Goal: Task Accomplishment & Management: Use online tool/utility

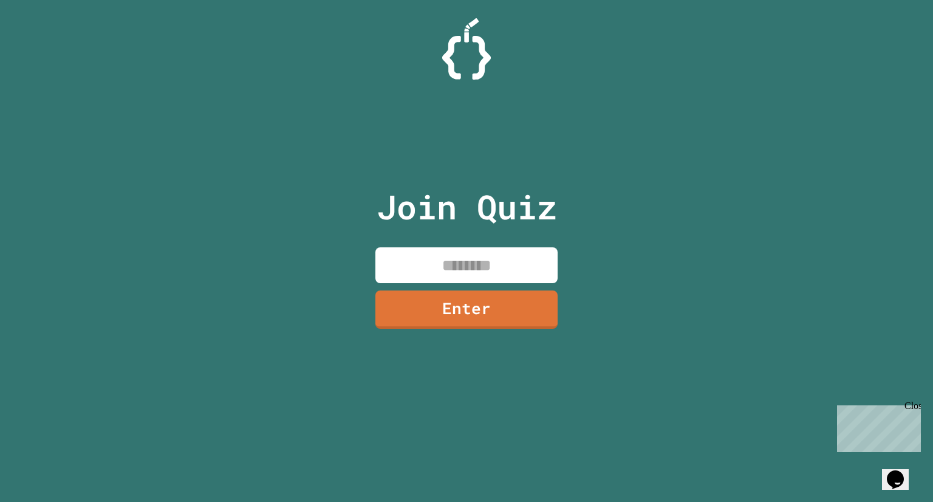
click at [506, 258] on input at bounding box center [467, 265] width 182 height 36
click at [524, 272] on input at bounding box center [467, 265] width 182 height 36
type input "********"
click at [552, 341] on div "Join Quiz ******** Enter" at bounding box center [467, 250] width 205 height 441
click at [544, 316] on link "Enter" at bounding box center [467, 309] width 182 height 38
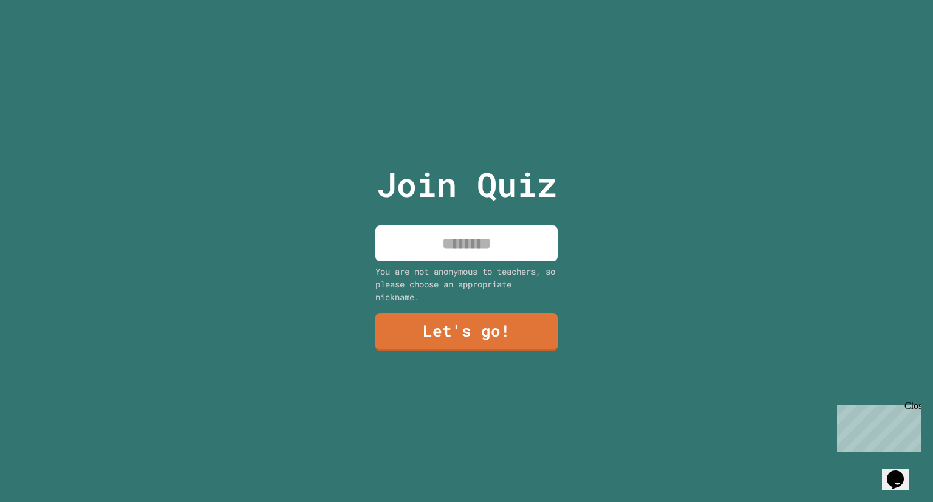
click at [493, 231] on input at bounding box center [467, 243] width 182 height 36
type input "****"
click at [510, 341] on link "Let's go!" at bounding box center [467, 332] width 182 height 38
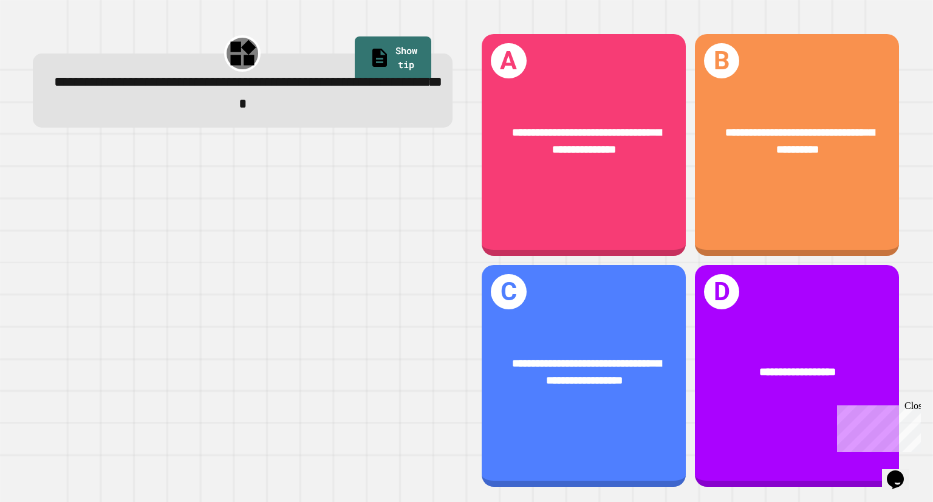
click at [543, 160] on div "**********" at bounding box center [584, 141] width 204 height 79
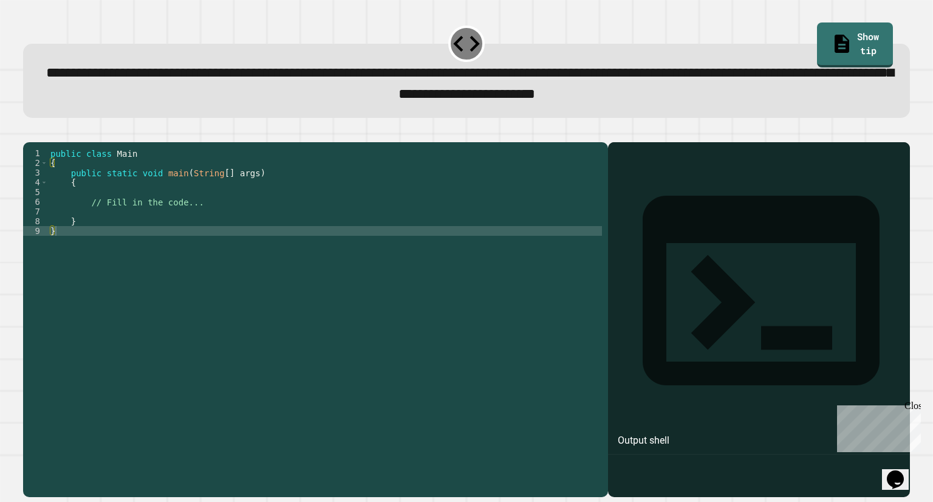
click at [85, 242] on div "public class Main { public static void main ( String [ ] args ) { // Fill in th…" at bounding box center [325, 303] width 554 height 311
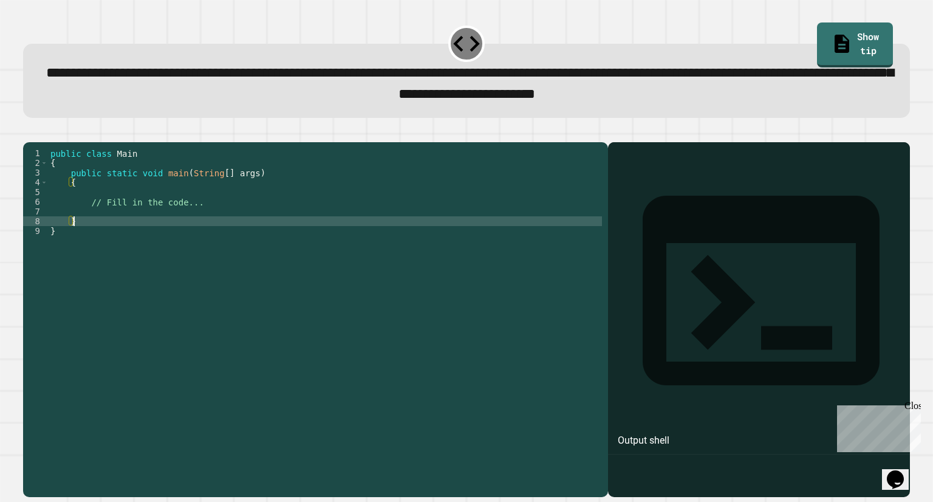
type textarea "*"
click at [83, 237] on div "public class Main { public static void main ( String [ ] args ) { // Fill in th…" at bounding box center [327, 303] width 549 height 311
click at [70, 239] on div "public class Main { public static void main ( String [ ] args ) { // Fill in th…" at bounding box center [327, 303] width 549 height 311
type textarea "*"
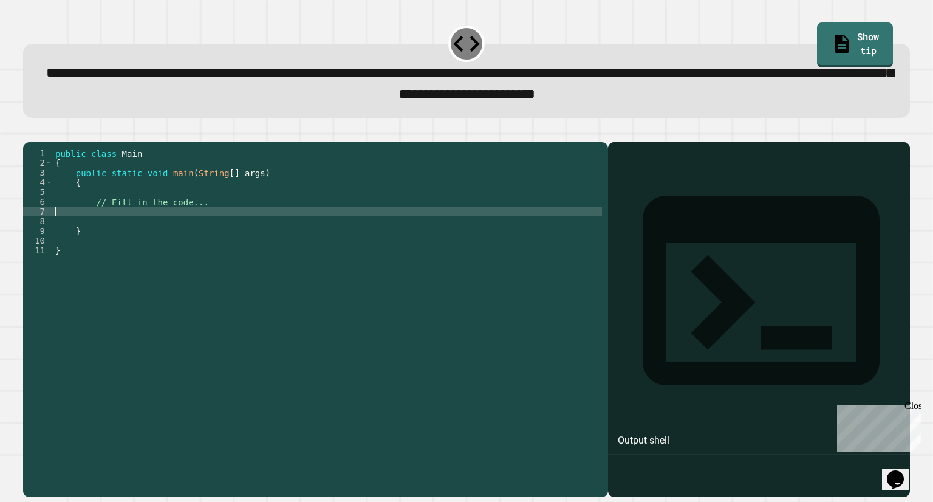
click at [96, 233] on div "public class Main { public static void main ( String [ ] args ) { // Fill in th…" at bounding box center [327, 303] width 549 height 311
type textarea "*"
type textarea "**********"
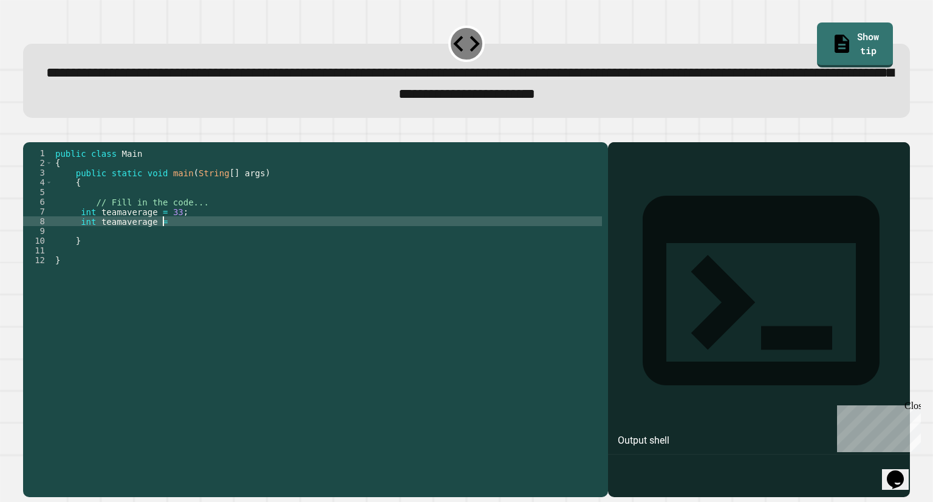
scroll to position [0, 7]
type textarea "**********"
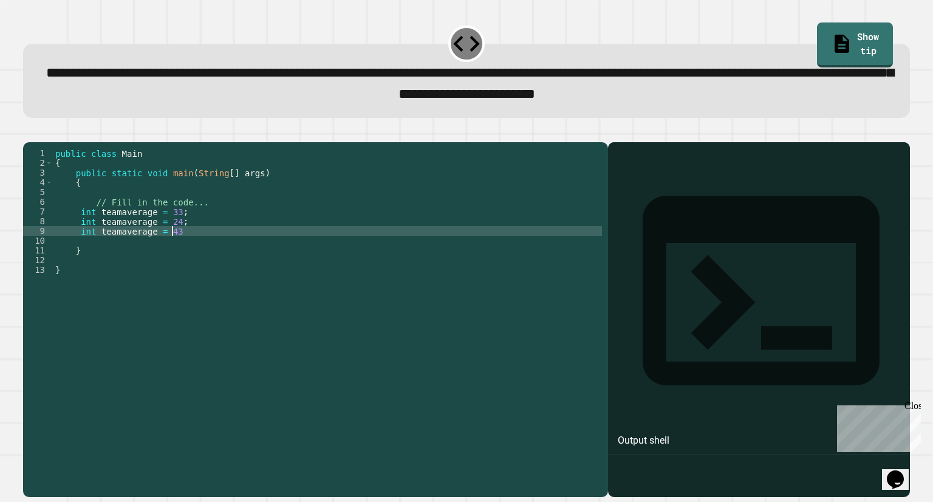
type textarea "**********"
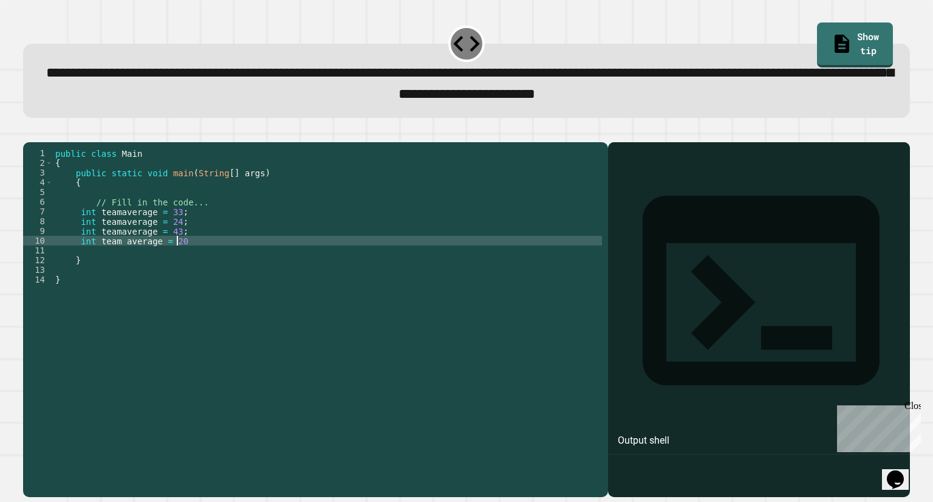
scroll to position [0, 7]
type textarea "**********"
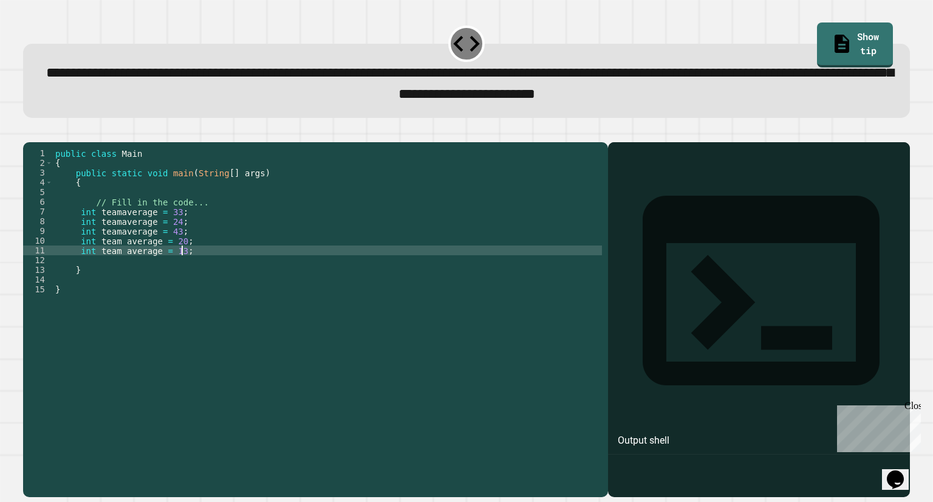
scroll to position [0, 8]
click at [122, 270] on div "public class Main { public static void main ( String [ ] args ) { // Fill in th…" at bounding box center [327, 303] width 549 height 311
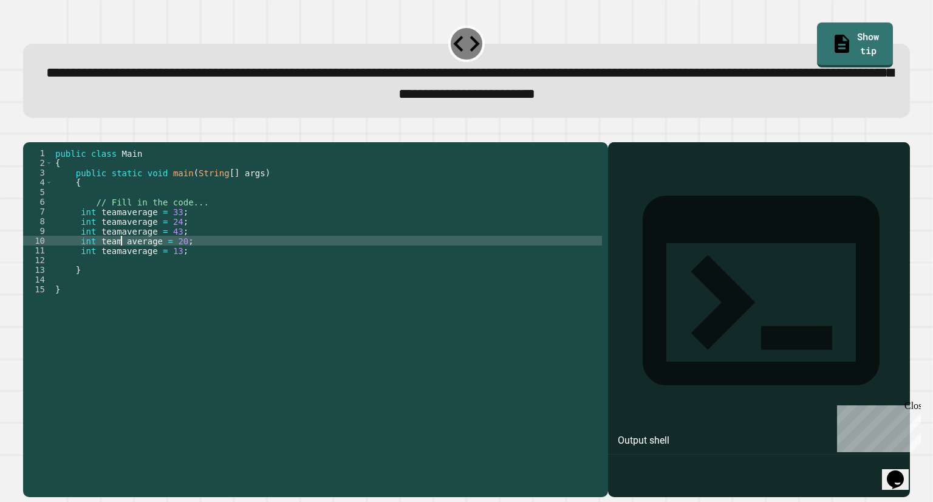
click at [118, 256] on div "public class Main { public static void main ( String [ ] args ) { // Fill in th…" at bounding box center [327, 303] width 549 height 311
click at [180, 275] on div "public class Main { public static void main ( String [ ] args ) { // Fill in th…" at bounding box center [327, 303] width 549 height 311
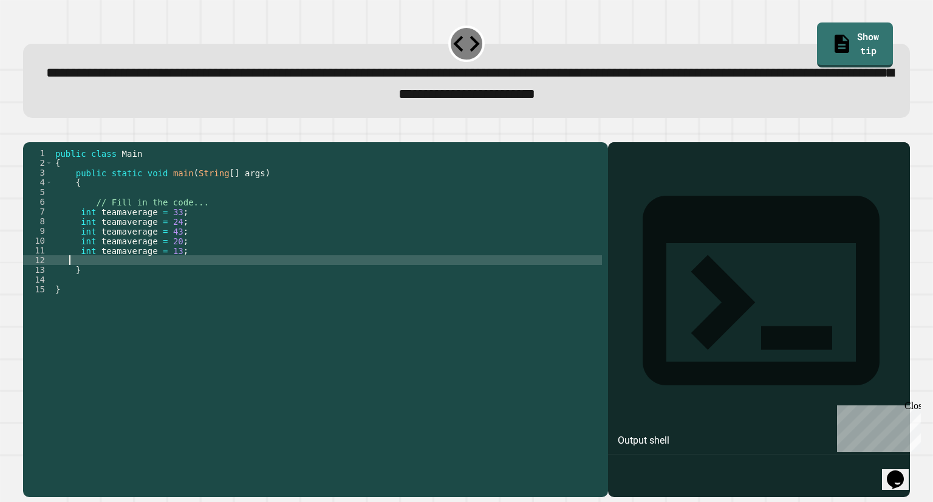
scroll to position [0, 0]
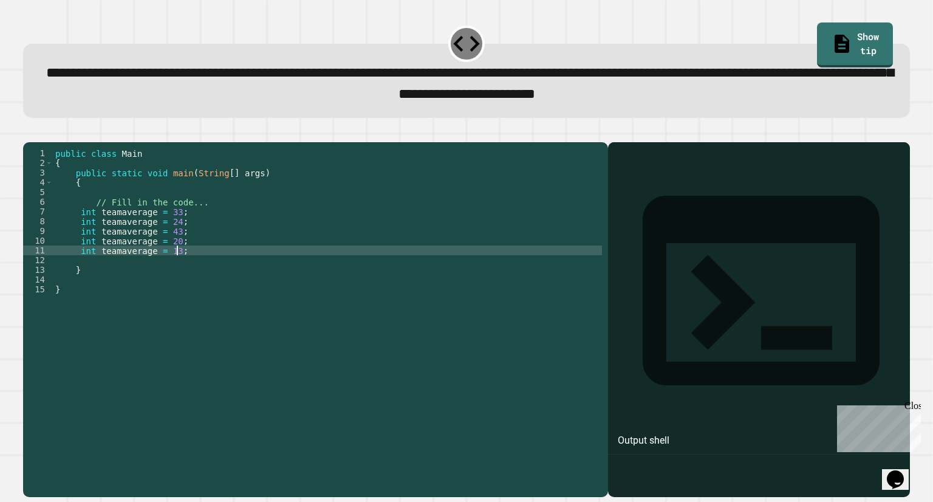
click at [180, 268] on div "public class Main { public static void main ( String [ ] args ) { // Fill in th…" at bounding box center [327, 303] width 549 height 311
type textarea "**********"
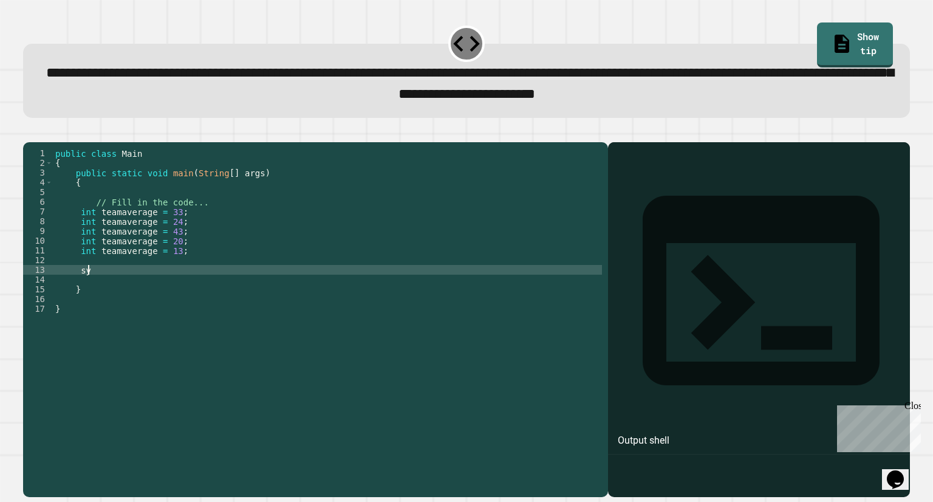
type textarea "*"
type textarea "**********"
click at [221, 290] on div "public class Main { public static void main ( String [ ] args ) { // Fill in th…" at bounding box center [327, 303] width 549 height 311
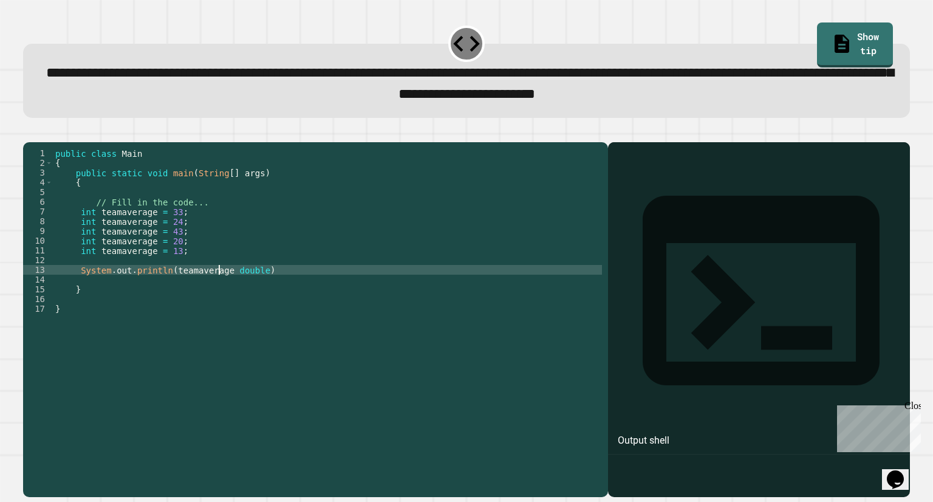
click at [224, 290] on div "public class Main { public static void main ( String [ ] args ) { // Fill in th…" at bounding box center [327, 303] width 549 height 311
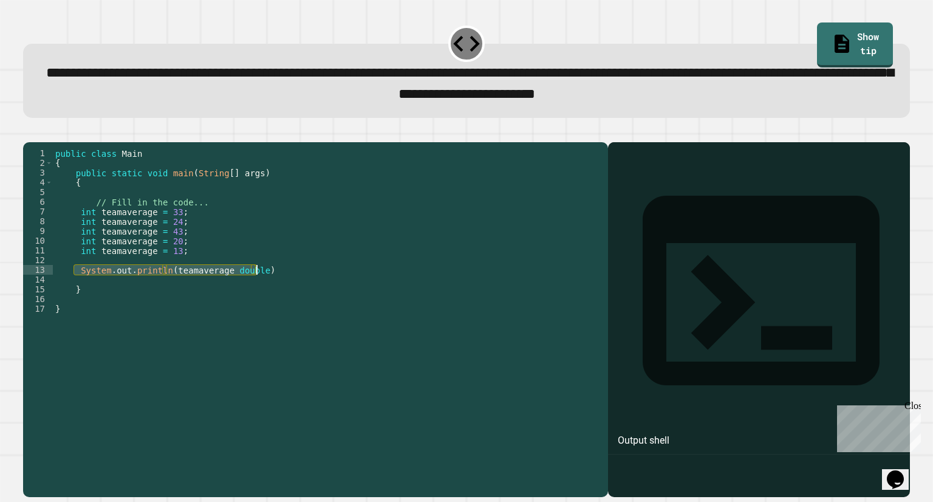
drag, startPoint x: 73, startPoint y: 289, endPoint x: 264, endPoint y: 287, distance: 190.8
click at [264, 287] on div "public class Main { public static void main ( String [ ] args ) { // Fill in th…" at bounding box center [327, 303] width 549 height 311
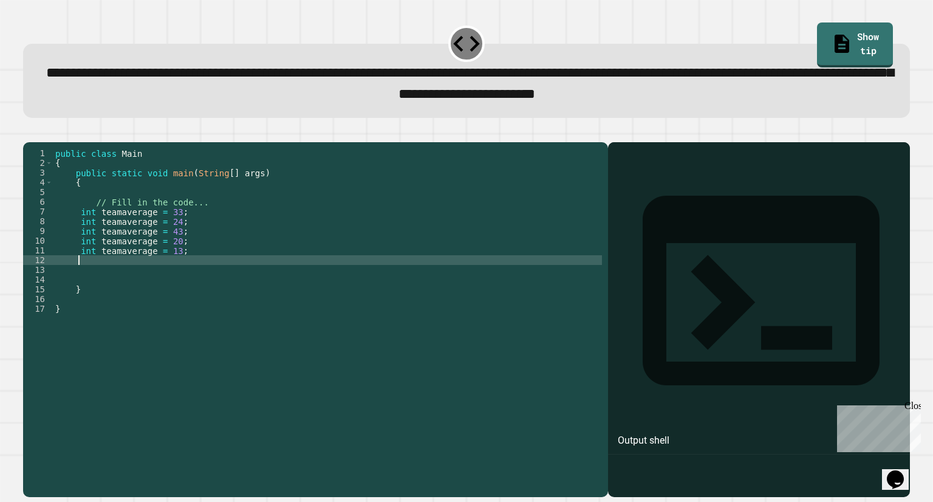
click at [91, 280] on div "public class Main { public static void main ( String [ ] args ) { // Fill in th…" at bounding box center [327, 303] width 549 height 311
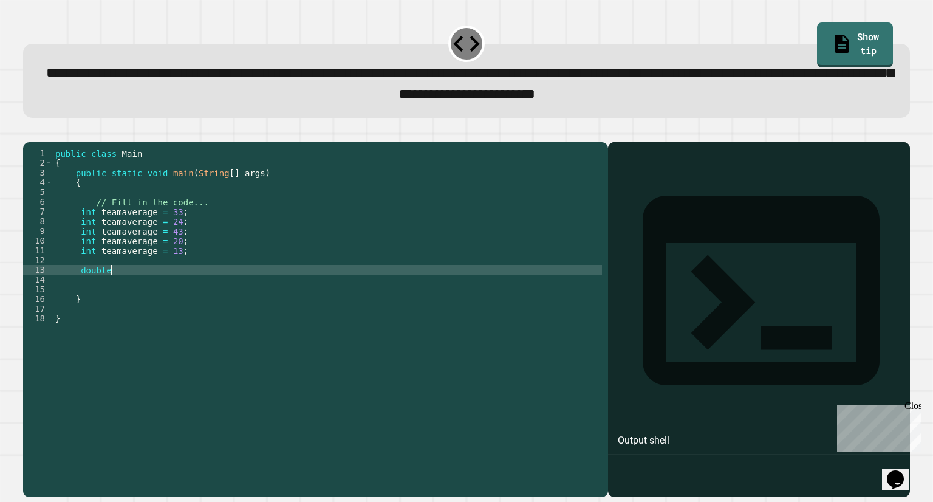
scroll to position [0, 3]
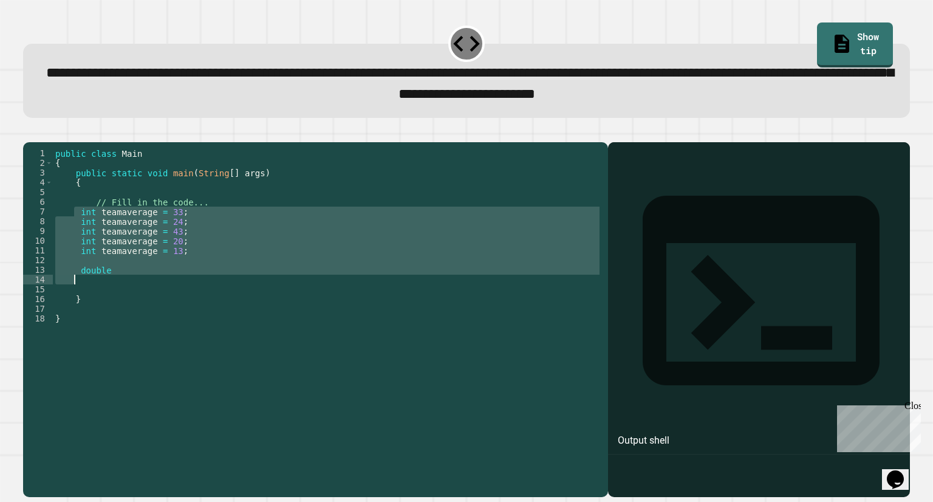
drag, startPoint x: 73, startPoint y: 229, endPoint x: 107, endPoint y: 295, distance: 73.9
click at [107, 295] on div "public class Main { public static void main ( String [ ] args ) { // Fill in th…" at bounding box center [327, 303] width 549 height 311
click at [107, 295] on div "public class Main { public static void main ( String [ ] args ) { // Fill in th…" at bounding box center [327, 294] width 549 height 292
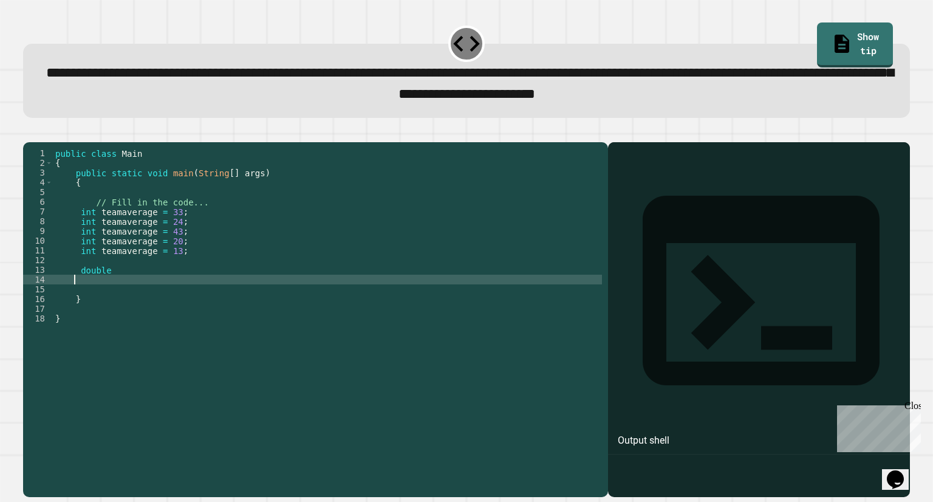
click at [107, 295] on div "public class Main { public static void main ( String [ ] args ) { // Fill in th…" at bounding box center [327, 303] width 549 height 311
click at [109, 290] on div "public class Main { public static void main ( String [ ] args ) { // Fill in th…" at bounding box center [327, 303] width 549 height 311
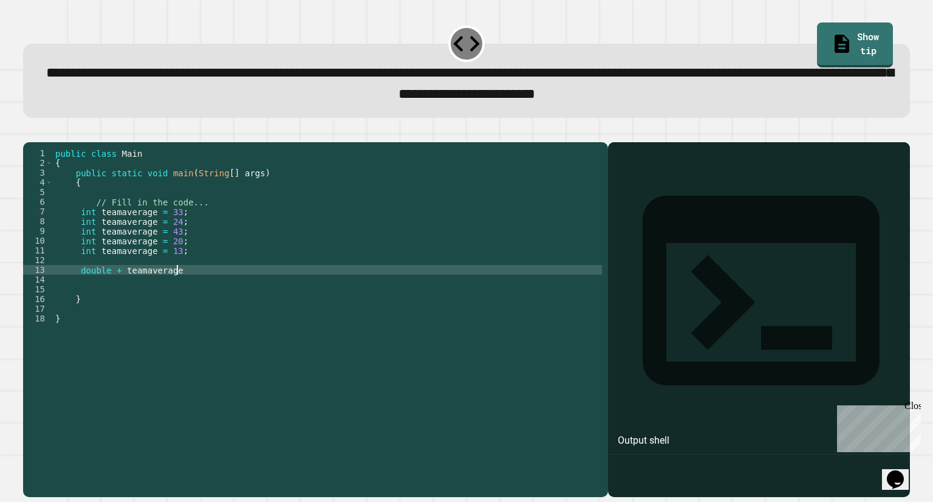
scroll to position [0, 8]
click at [79, 288] on div "public class Main { public static void main ( String [ ] args ) { // Fill in th…" at bounding box center [327, 303] width 549 height 311
type textarea "**********"
click at [29, 132] on icon "button" at bounding box center [29, 132] width 0 height 0
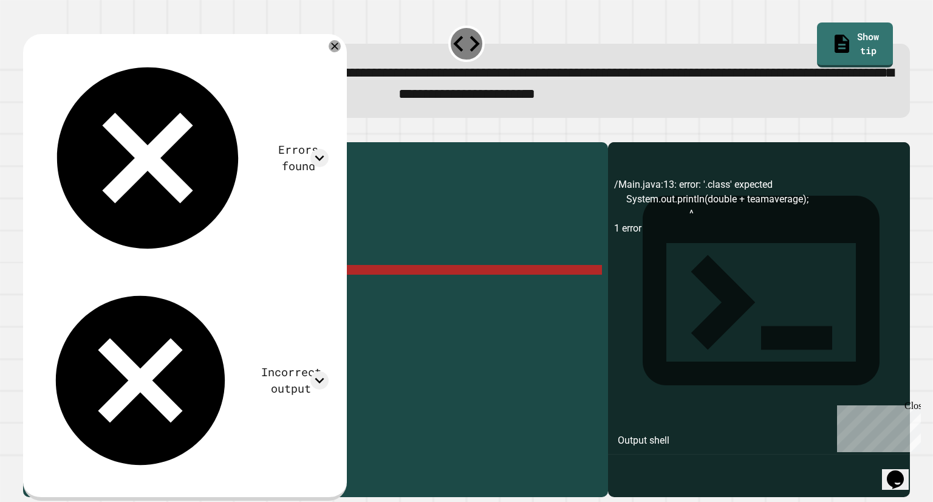
scroll to position [0, 1]
click at [83, 278] on div "public class Main { public static void main ( String [ ] args ) { // Fill in th…" at bounding box center [327, 303] width 549 height 311
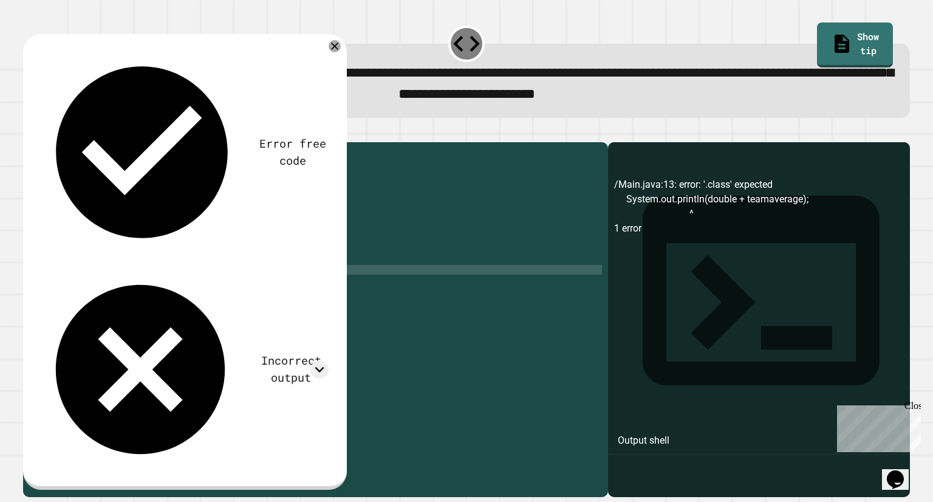
scroll to position [0, 5]
click at [78, 297] on div "public class Main { public static void main ( String [ ] args ) { // Fill in th…" at bounding box center [327, 303] width 549 height 311
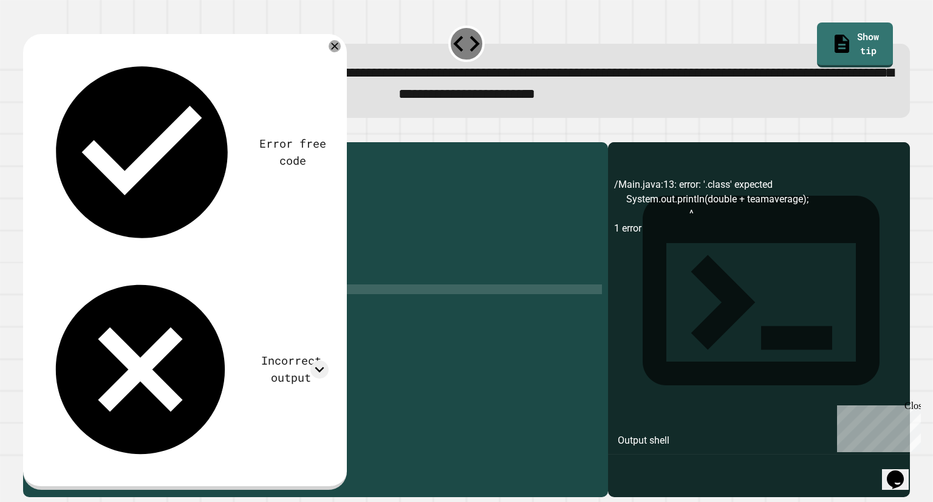
scroll to position [0, 2]
click at [167, 307] on div "public class Main { public static void main ( String [ ] args ) { // Fill in th…" at bounding box center [327, 303] width 549 height 311
click at [41, 141] on icon "button" at bounding box center [37, 139] width 7 height 9
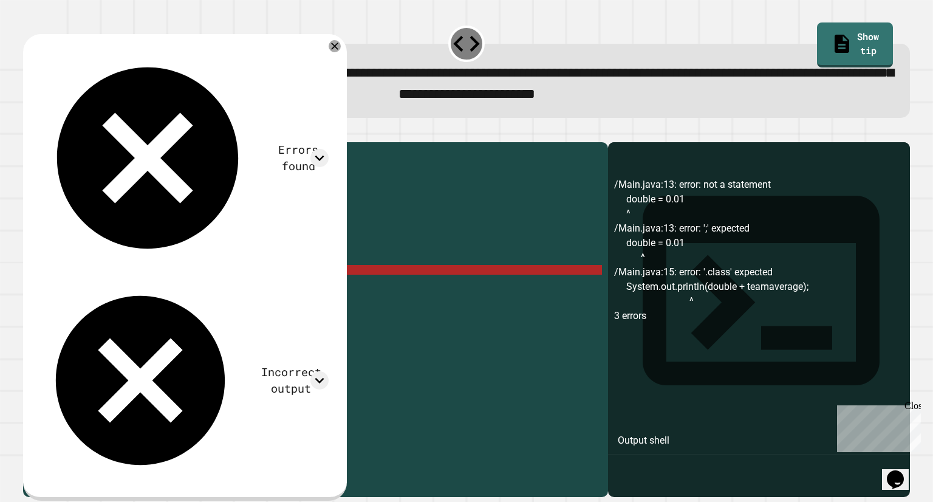
click at [136, 292] on div "public class Main { public static void main ( String [ ] args ) { // Fill in th…" at bounding box center [327, 303] width 549 height 311
click at [139, 290] on div "public class Main { public static void main ( String [ ] args ) { // Fill in th…" at bounding box center [327, 303] width 549 height 311
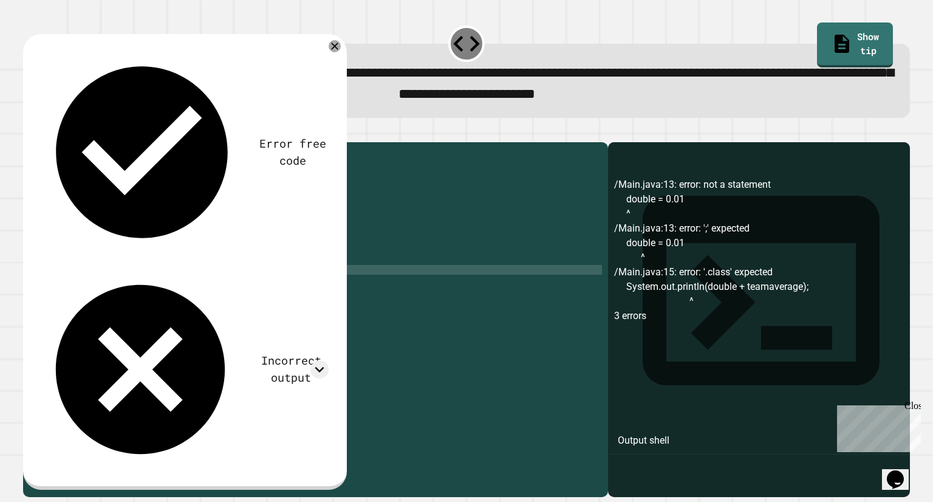
click at [41, 143] on icon "button" at bounding box center [37, 139] width 7 height 9
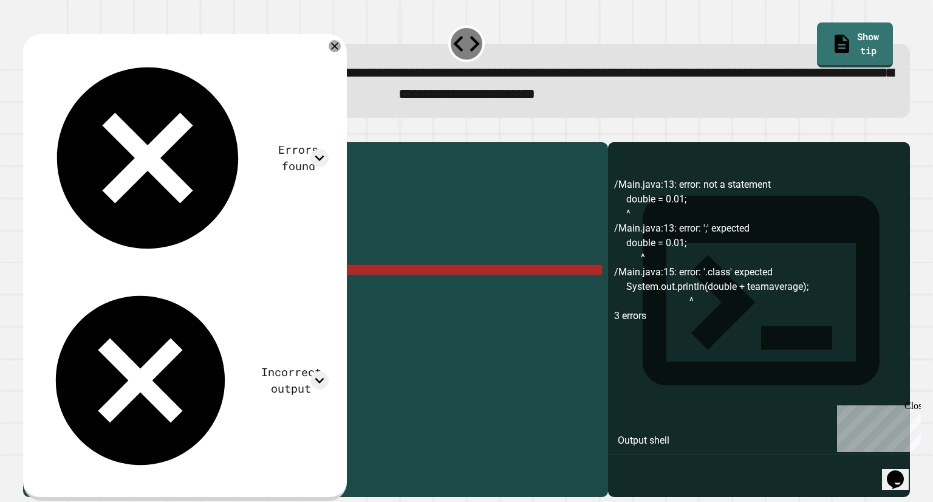
click at [80, 287] on div "public class Main { public static void main ( String [ ] args ) { // Fill in th…" at bounding box center [327, 303] width 549 height 311
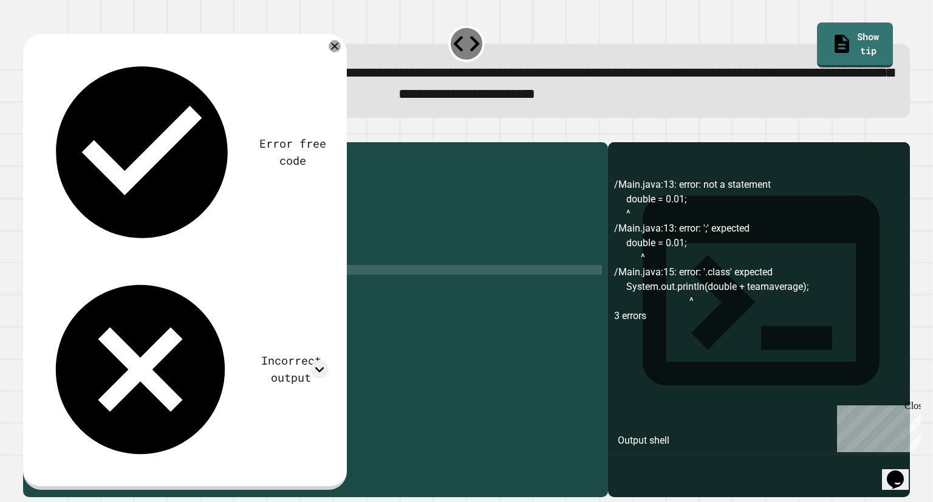
scroll to position [0, 4]
click at [112, 278] on div "public class Main { public static void main ( String [ ] args ) { // Fill in th…" at bounding box center [327, 303] width 549 height 311
click at [194, 300] on div "public class Main { public static void main ( String [ ] args ) { // Fill in th…" at bounding box center [327, 303] width 549 height 311
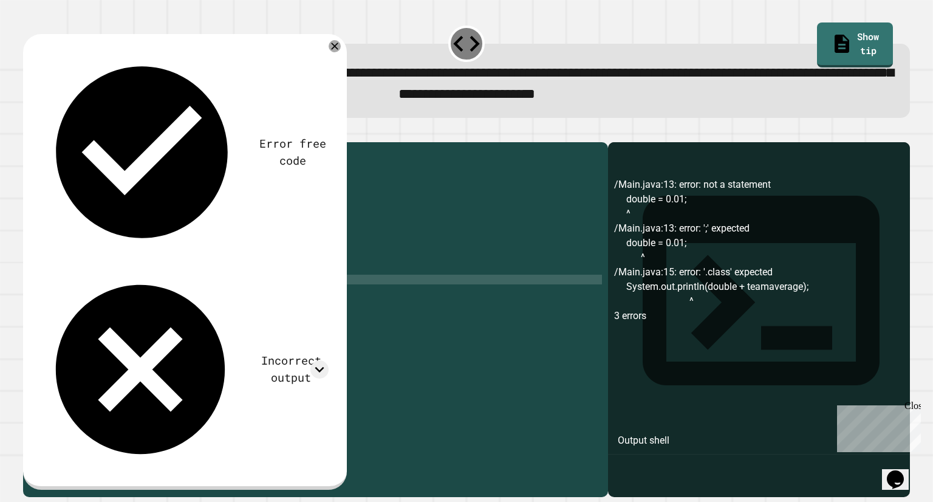
click at [29, 132] on button "button" at bounding box center [29, 132] width 0 height 0
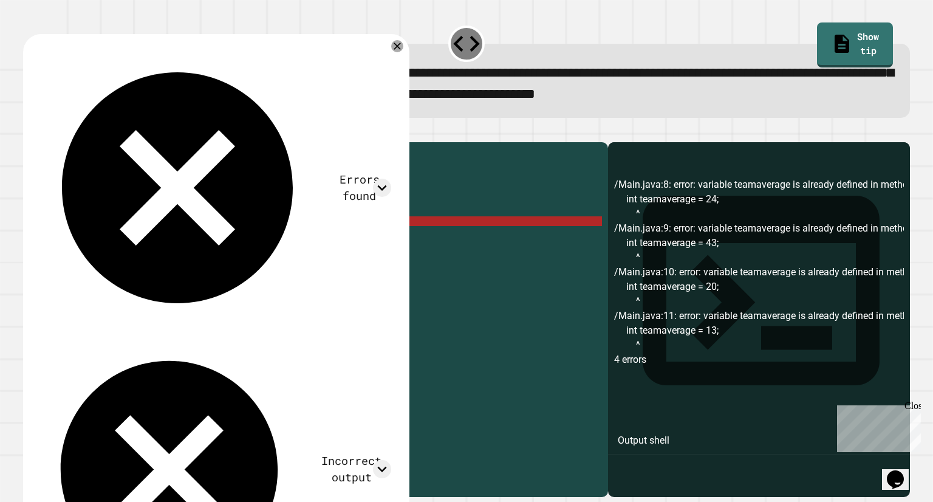
click at [81, 241] on div "public class Main { public static void main ( String [ ] args ) { // Fill in th…" at bounding box center [327, 303] width 549 height 311
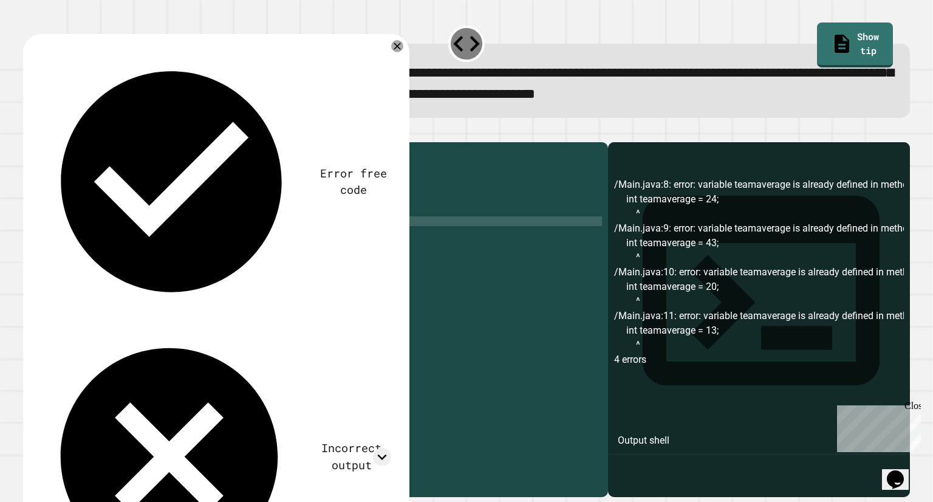
scroll to position [0, 2]
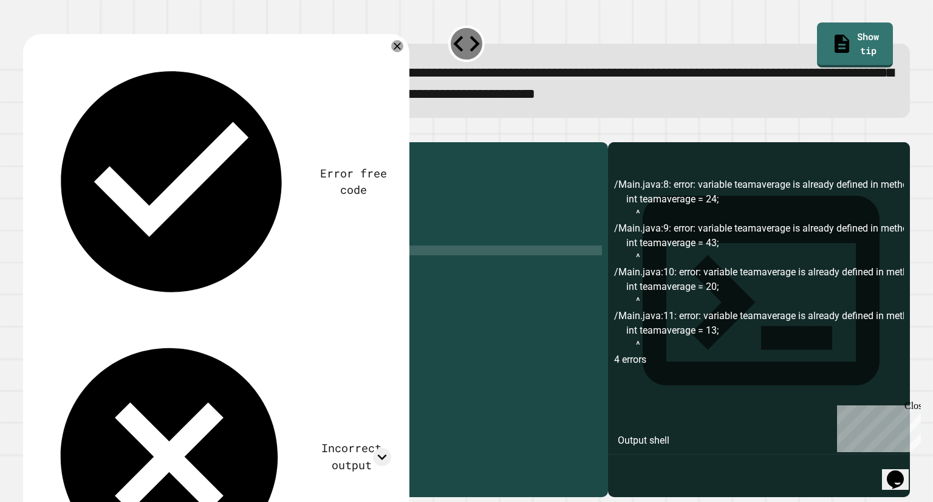
click at [39, 139] on icon "button" at bounding box center [37, 139] width 7 height 9
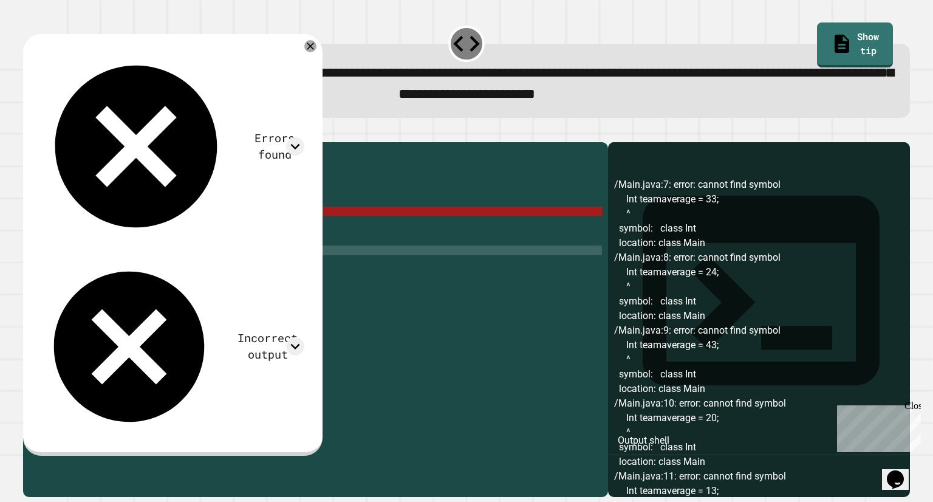
click at [78, 233] on div "public class Main { public static void main ( String [ ] args ) { // Fill in th…" at bounding box center [327, 303] width 549 height 311
click at [85, 227] on div "public class Main { public static void main ( String [ ] args ) { // Fill in th…" at bounding box center [327, 303] width 549 height 311
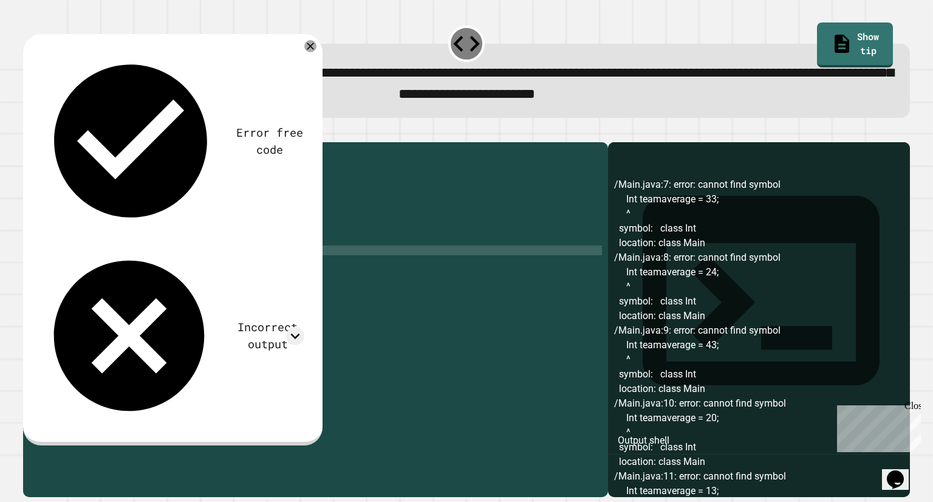
click at [304, 327] on icon at bounding box center [295, 336] width 18 height 18
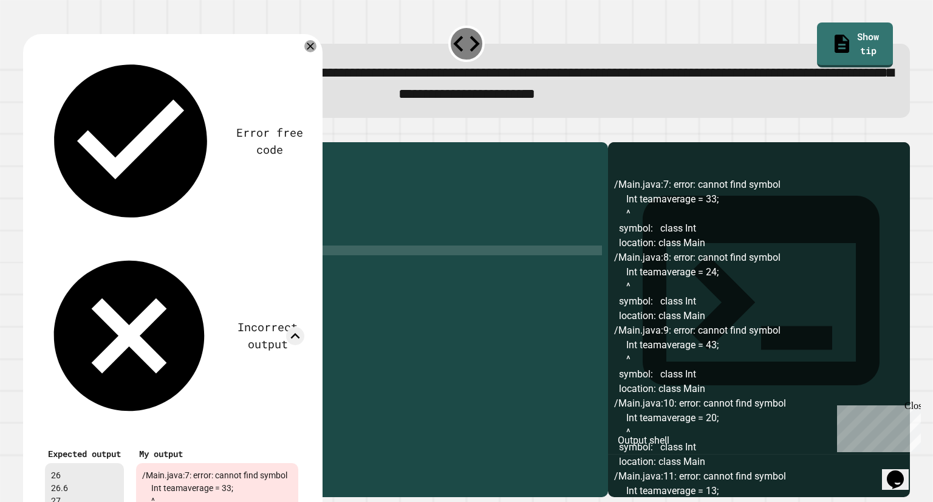
scroll to position [0, 0]
click at [318, 47] on icon at bounding box center [310, 46] width 15 height 15
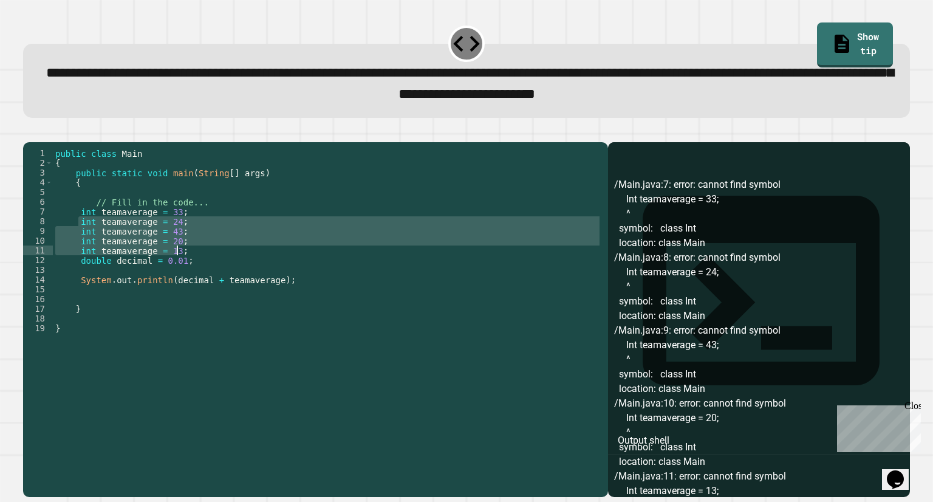
drag, startPoint x: 78, startPoint y: 239, endPoint x: 175, endPoint y: 268, distance: 100.8
click at [175, 268] on div "public class Main { public static void main ( String [ ] args ) { // Fill in th…" at bounding box center [327, 303] width 549 height 311
type textarea "**********"
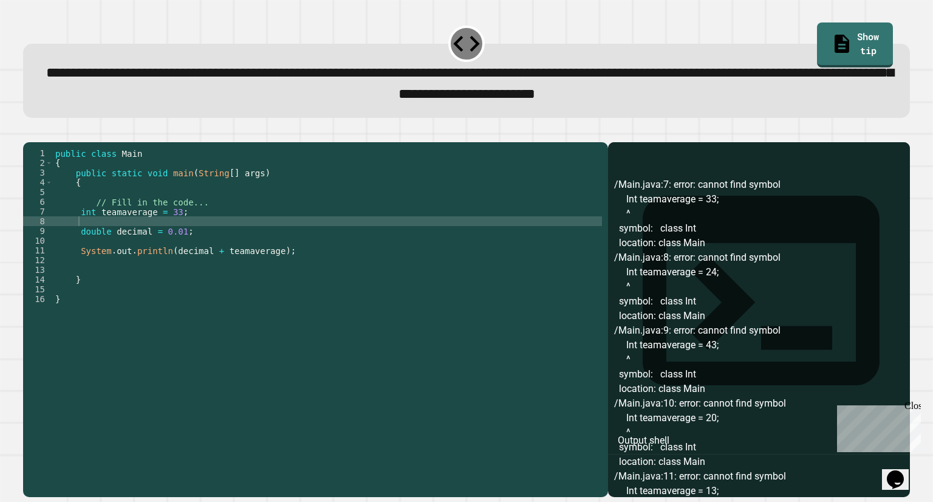
click at [29, 132] on icon "button" at bounding box center [29, 132] width 0 height 0
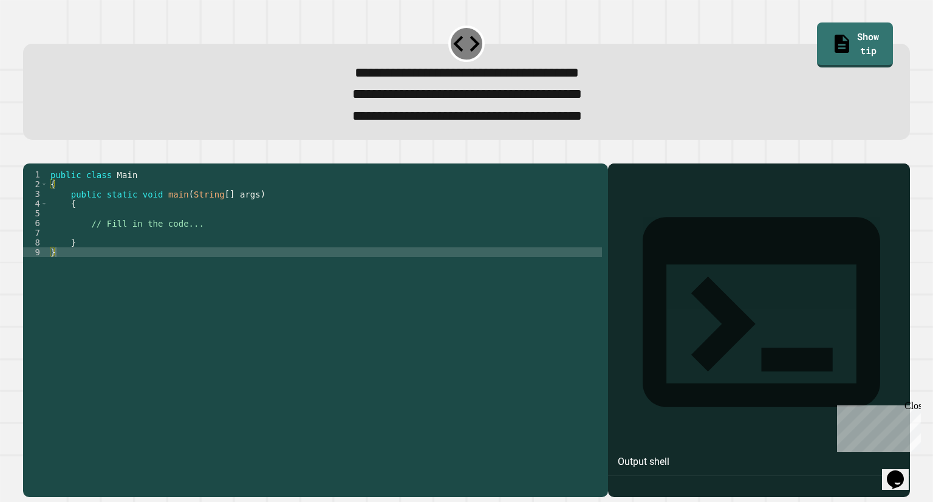
click at [103, 259] on div "public class Main { public static void main ( String [ ] args ) { // Fill in th…" at bounding box center [325, 316] width 554 height 292
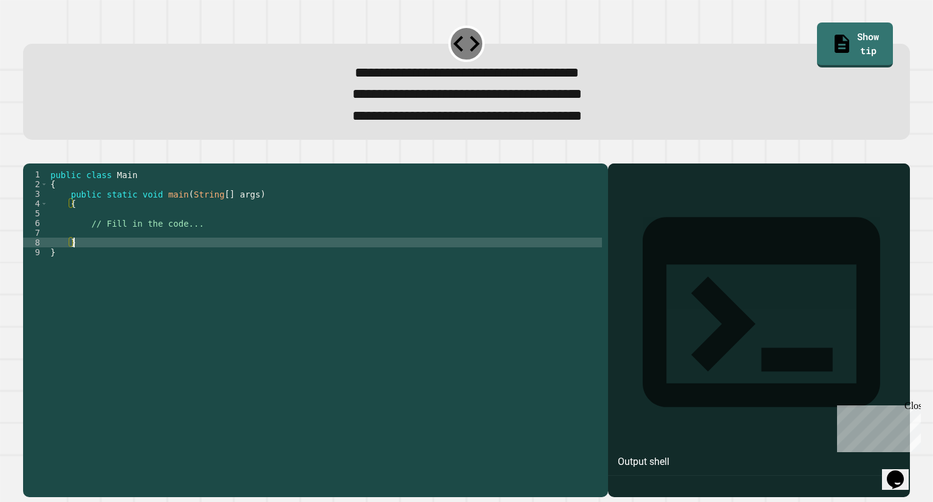
click at [72, 261] on div "public class Main { public static void main ( String [ ] args ) { // Fill in th…" at bounding box center [325, 316] width 554 height 292
click at [66, 261] on div "public class Main { public static void main ( String [ ] args ) { // Fill in th…" at bounding box center [325, 316] width 554 height 292
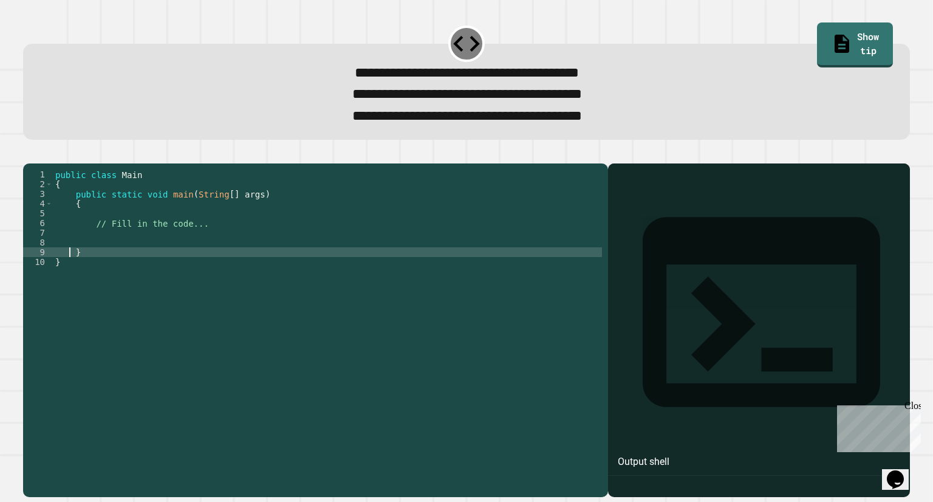
type textarea "*"
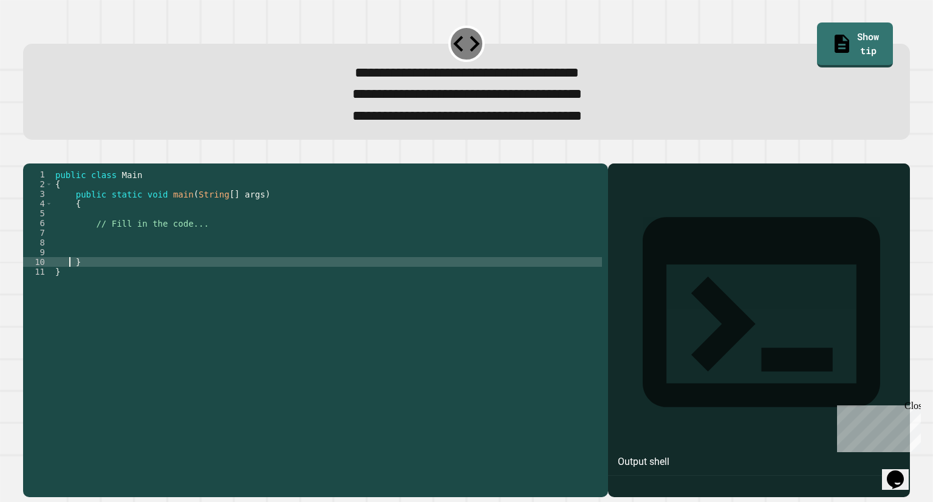
click at [91, 258] on div "public class Main { public static void main ( String [ ] args ) { // Fill in th…" at bounding box center [327, 316] width 549 height 292
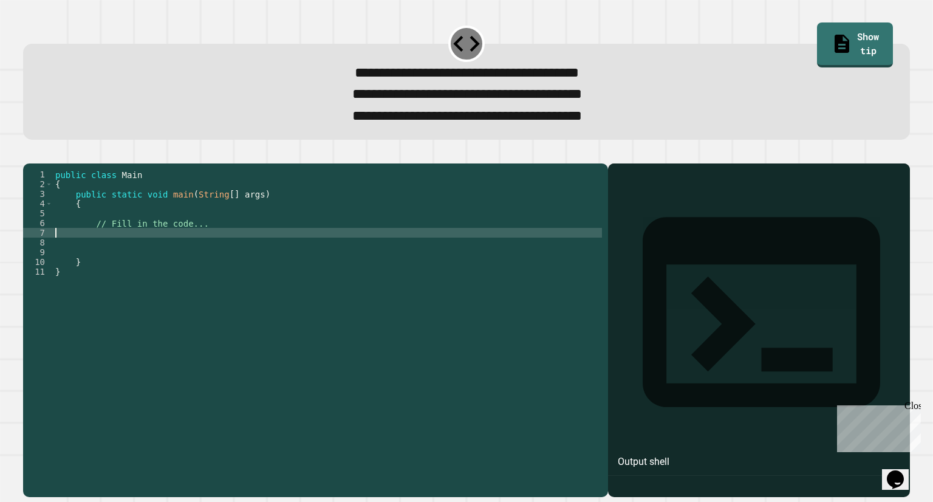
click at [97, 253] on div "public class Main { public static void main ( String [ ] args ) { // Fill in th…" at bounding box center [327, 316] width 549 height 292
type textarea "**********"
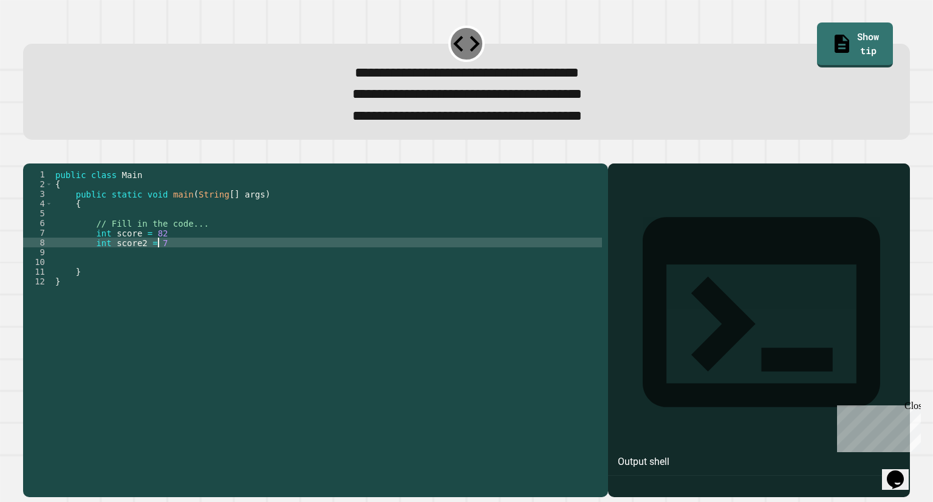
scroll to position [0, 7]
click at [136, 252] on div "public class Main { public static void main ( String [ ] args ) { // Fill in th…" at bounding box center [327, 316] width 549 height 292
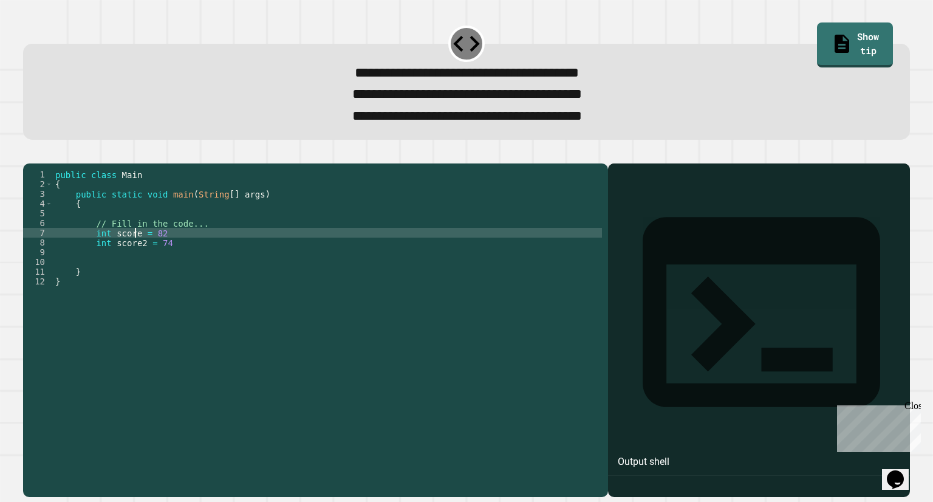
scroll to position [0, 6]
type textarea "**********"
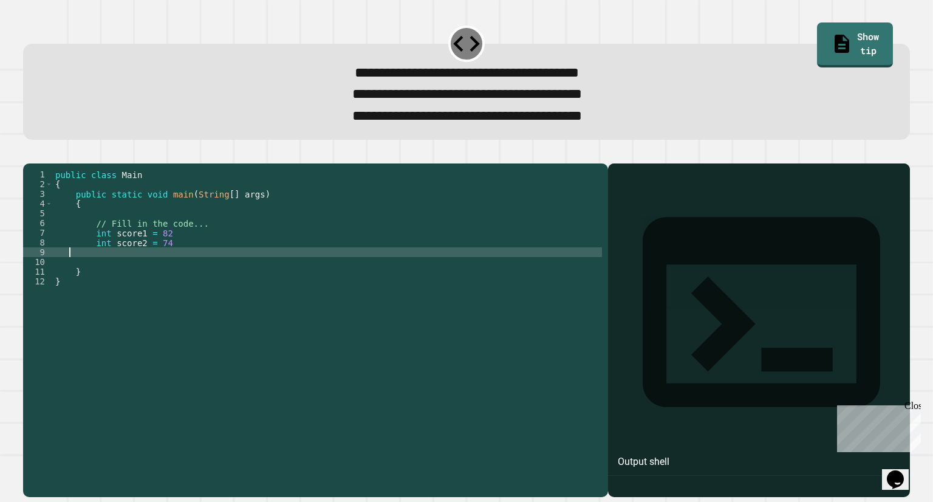
click at [92, 273] on div "public class Main { public static void main ( String [ ] args ) { // Fill in th…" at bounding box center [327, 316] width 549 height 292
click at [166, 263] on div "public class Main { public static void main ( String [ ] args ) { // Fill in th…" at bounding box center [327, 316] width 549 height 292
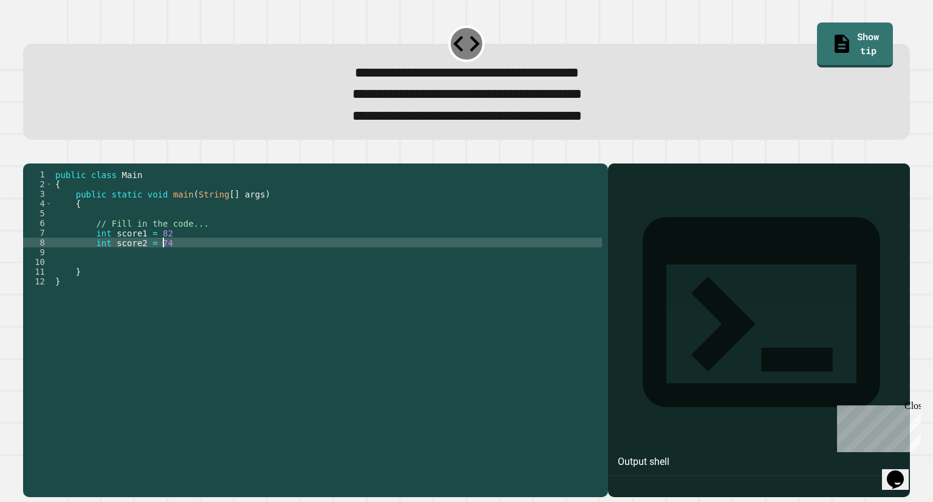
type textarea "**********"
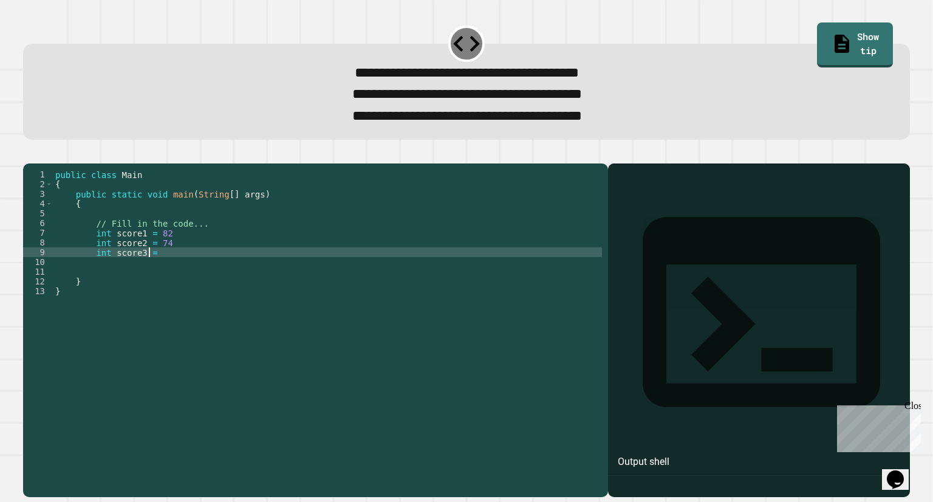
scroll to position [0, 6]
type textarea "**********"
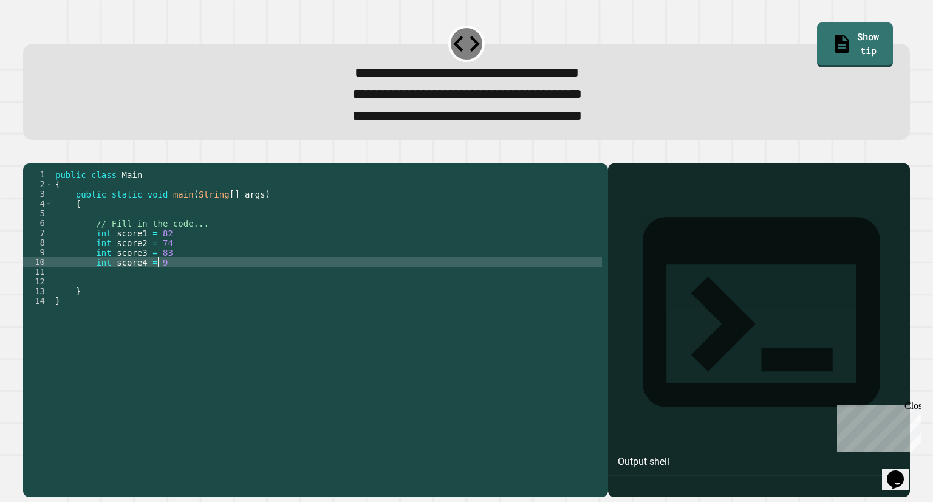
type textarea "**********"
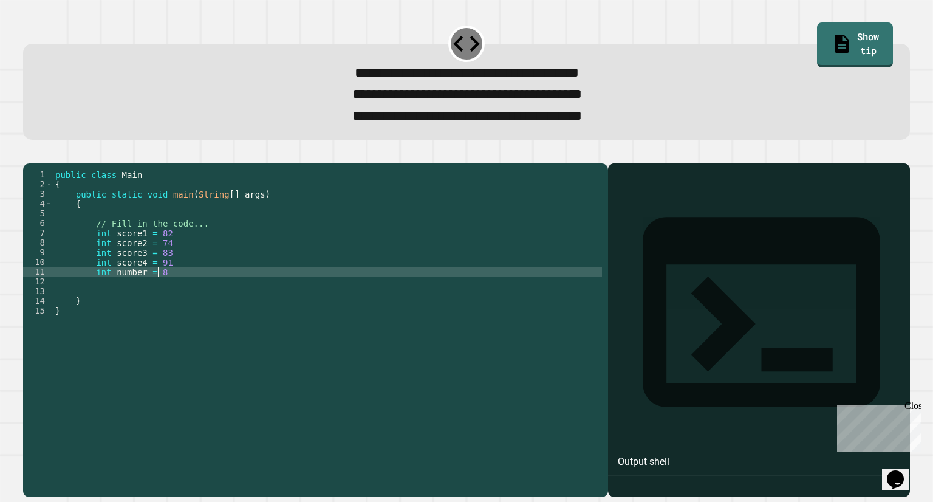
type textarea "**********"
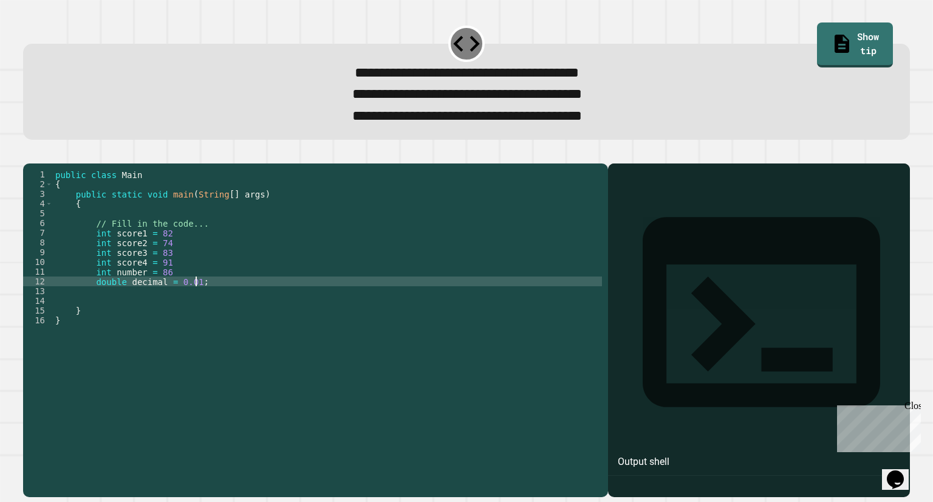
scroll to position [0, 9]
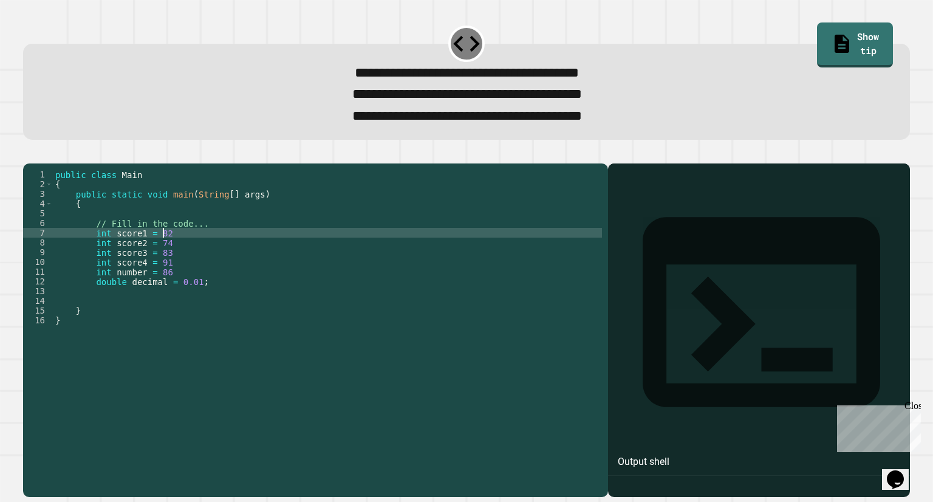
click at [163, 253] on div "public class Main { public static void main ( String [ ] args ) { // Fill in th…" at bounding box center [327, 316] width 549 height 292
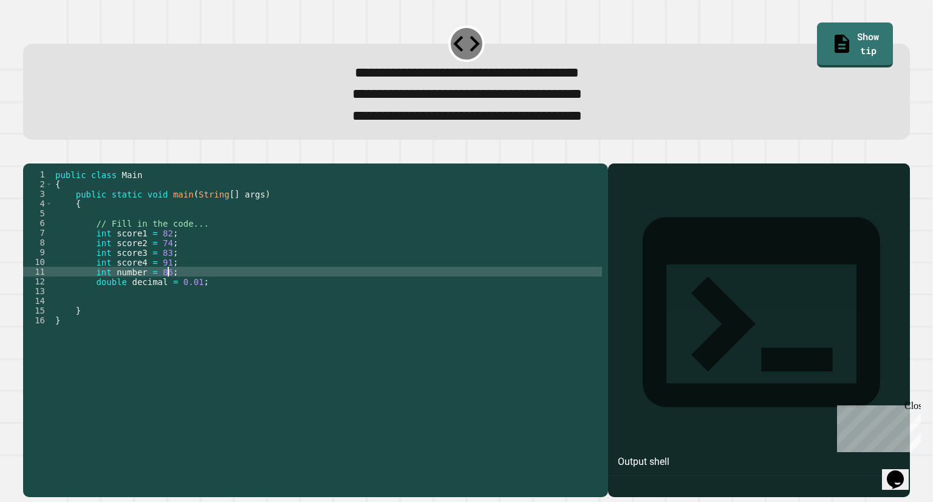
scroll to position [0, 7]
type textarea "**********"
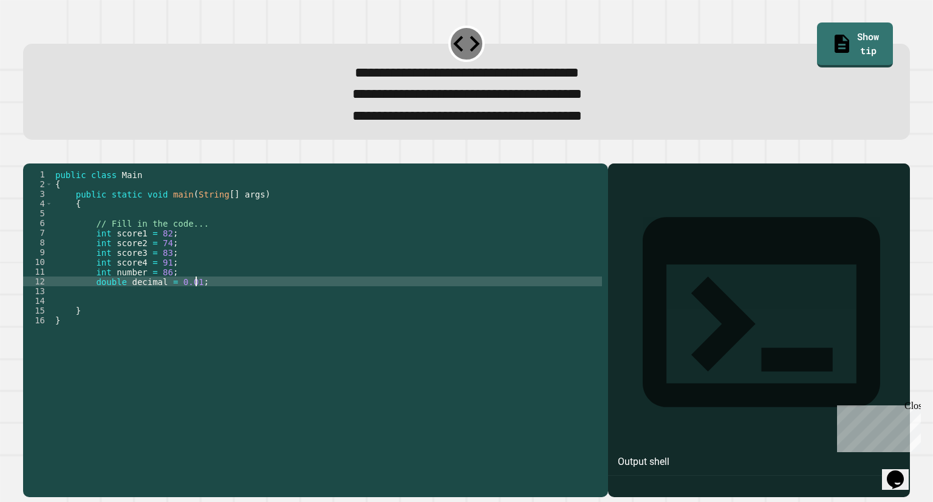
click at [211, 300] on div "public class Main { public static void main ( String [ ] args ) { // Fill in th…" at bounding box center [327, 316] width 549 height 292
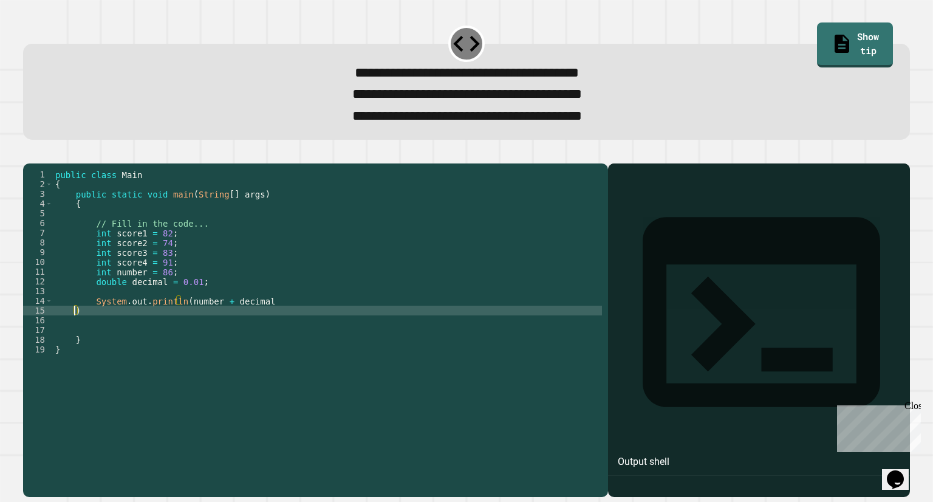
scroll to position [0, 0]
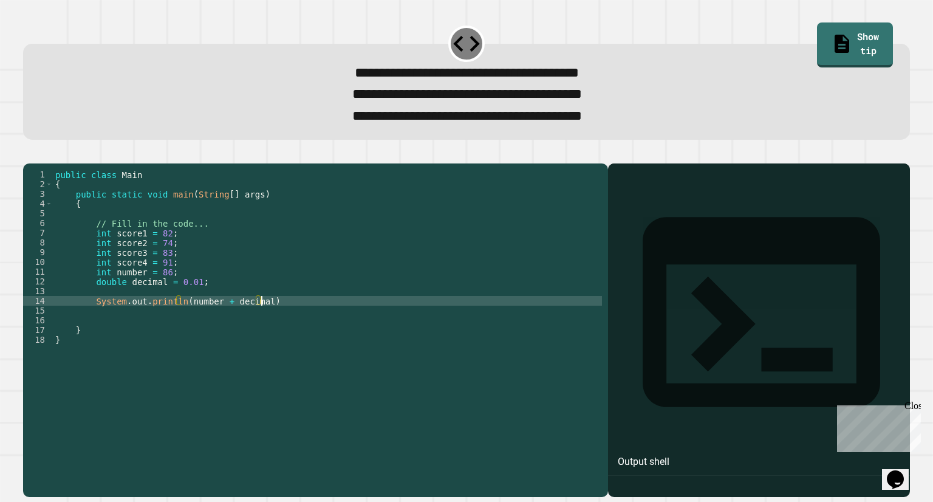
type textarea "**********"
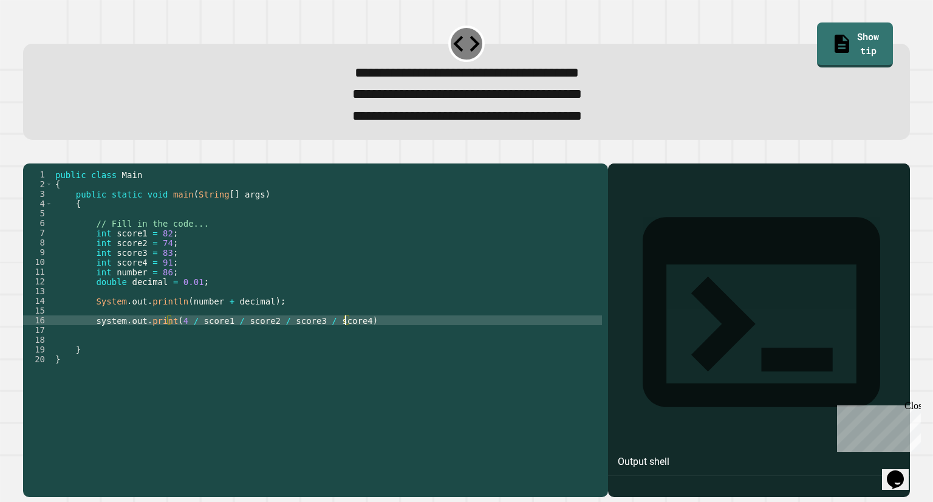
scroll to position [0, 20]
click at [29, 154] on icon "button" at bounding box center [29, 154] width 0 height 0
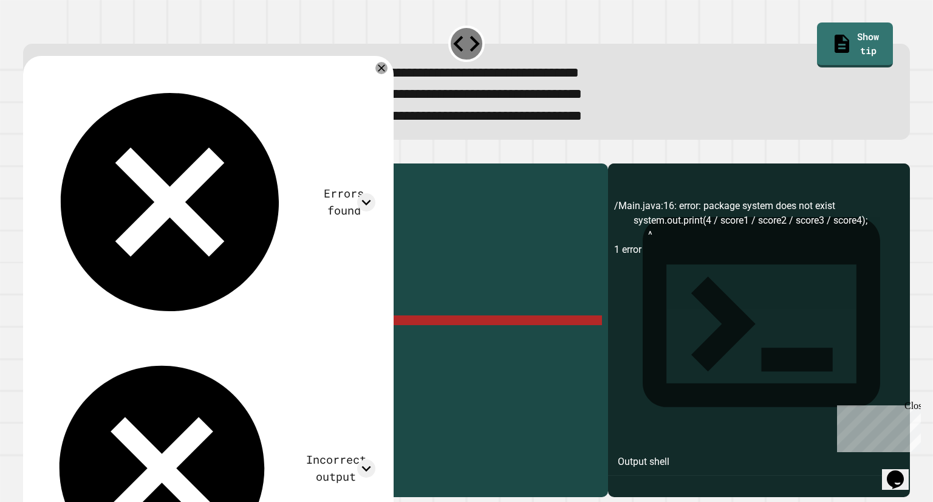
click at [95, 341] on div "public class Main { public static void main ( String [ ] args ) { // Fill in th…" at bounding box center [327, 316] width 549 height 292
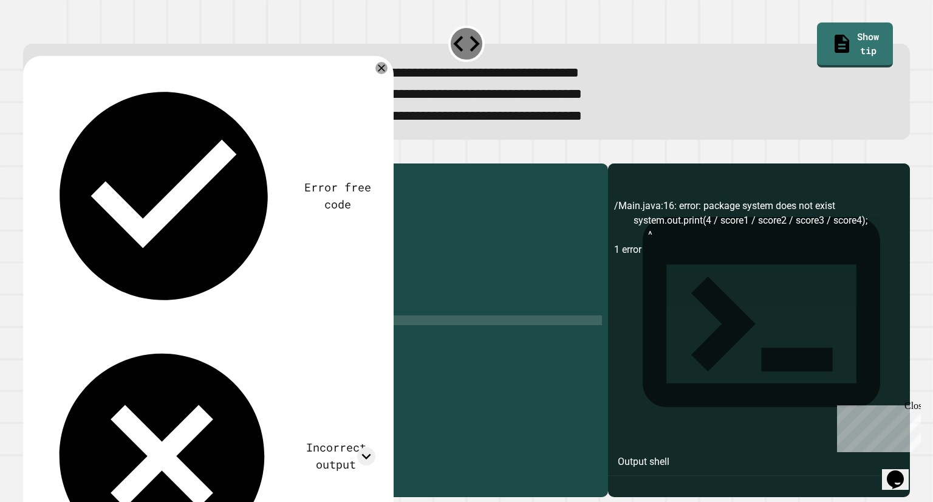
scroll to position [0, 3]
click at [41, 163] on icon "button" at bounding box center [37, 161] width 7 height 9
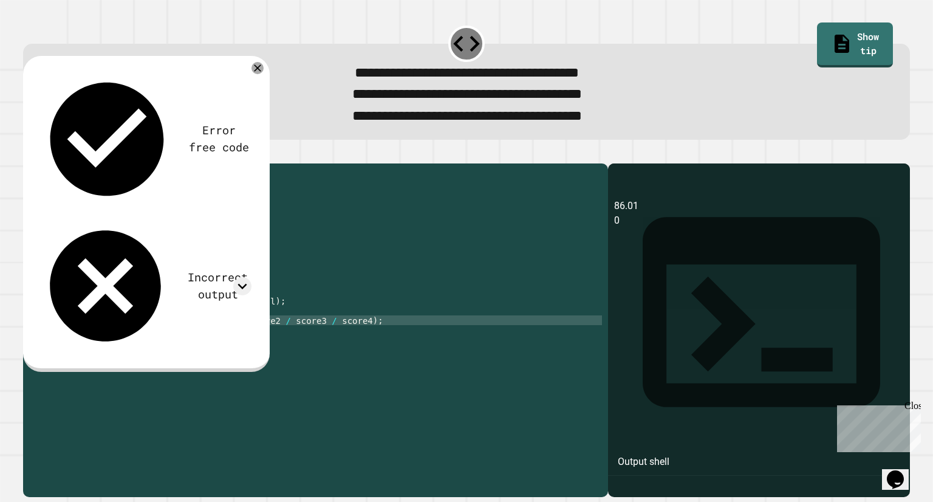
click at [189, 338] on div "public class Main { public static void main ( String [ ] args ) { // Fill in th…" at bounding box center [327, 316] width 549 height 292
click at [182, 340] on div "public class Main { public static void main ( String [ ] args ) { // Fill in th…" at bounding box center [327, 316] width 549 height 292
click at [224, 338] on div "public class Main { public static void main ( String [ ] args ) { // Fill in th…" at bounding box center [327, 316] width 549 height 292
click at [209, 339] on div "public class Main { public static void main ( String [ ] args ) { // Fill in th…" at bounding box center [327, 316] width 549 height 292
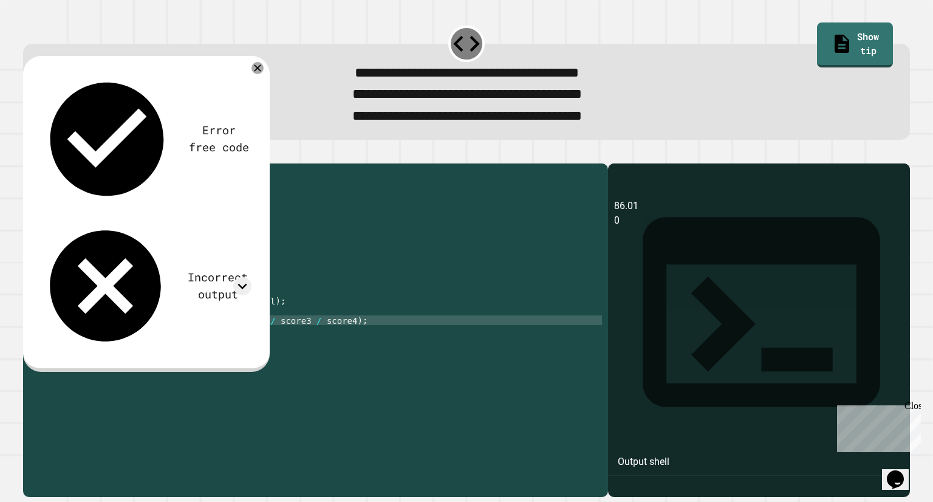
click at [214, 339] on div "public class Main { public static void main ( String [ ] args ) { // Fill in th…" at bounding box center [327, 316] width 549 height 292
click at [247, 343] on div "public class Main { public static void main ( String [ ] args ) { // Fill in th…" at bounding box center [327, 316] width 549 height 292
click at [250, 339] on div "public class Main { public static void main ( String [ ] args ) { // Fill in th…" at bounding box center [327, 316] width 549 height 292
click at [292, 343] on div "public class Main { public static void main ( String [ ] args ) { // Fill in th…" at bounding box center [327, 316] width 549 height 292
click at [283, 341] on div "public class Main { public static void main ( String [ ] args ) { // Fill in th…" at bounding box center [327, 316] width 549 height 292
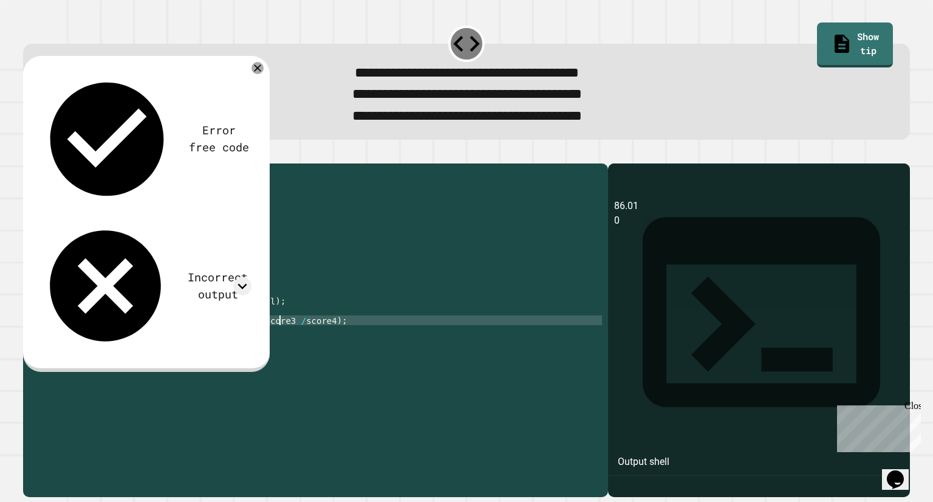
click at [278, 340] on div "public class Main { public static void main ( String [ ] args ) { // Fill in th…" at bounding box center [327, 316] width 549 height 292
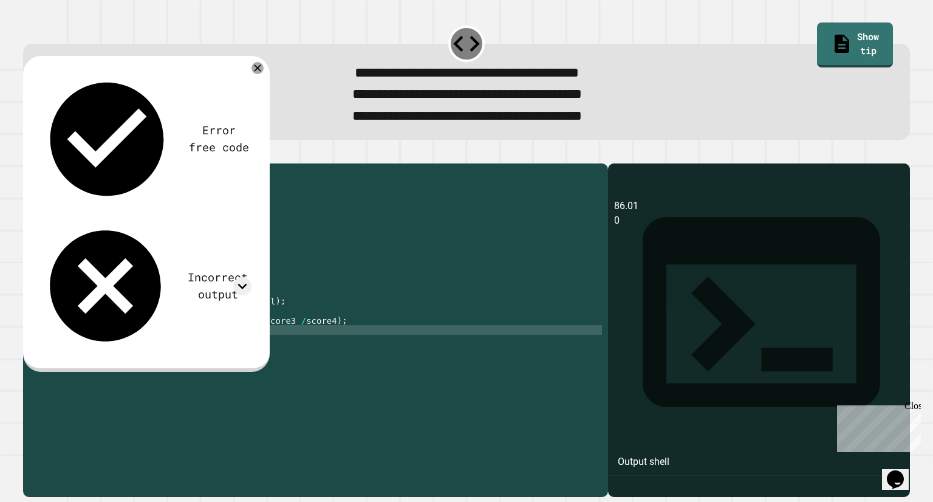
drag, startPoint x: 278, startPoint y: 340, endPoint x: 278, endPoint y: 353, distance: 12.8
click at [278, 353] on div "public class Main { public static void main ( String [ ] args ) { // Fill in th…" at bounding box center [327, 316] width 549 height 292
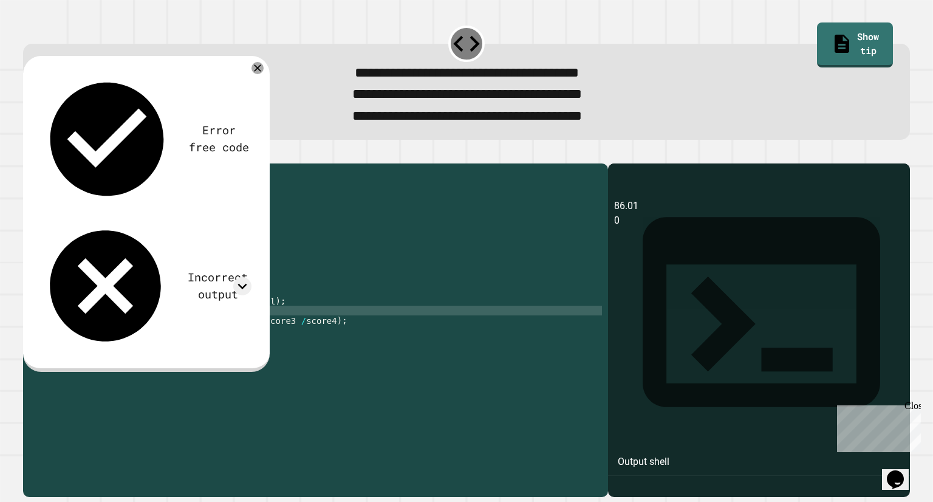
click at [277, 334] on div "public class Main { public static void main ( String [ ] args ) { // Fill in th…" at bounding box center [327, 316] width 549 height 292
click at [280, 344] on div "public class Main { public static void main ( String [ ] args ) { // Fill in th…" at bounding box center [327, 316] width 549 height 292
drag, startPoint x: 92, startPoint y: 302, endPoint x: 190, endPoint y: 297, distance: 98.6
click at [190, 297] on div "public class Main { public static void main ( String [ ] args ) { // Fill in th…" at bounding box center [327, 316] width 549 height 292
drag, startPoint x: 269, startPoint y: 321, endPoint x: 91, endPoint y: 318, distance: 178.1
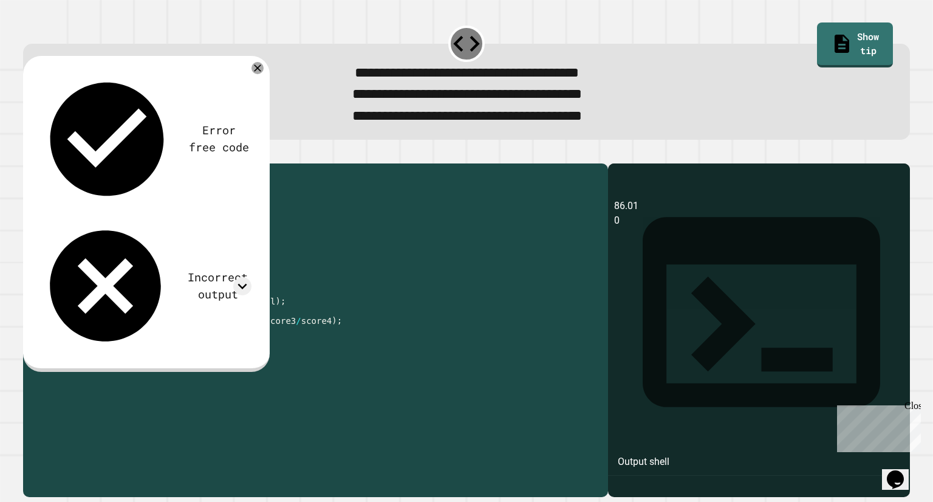
click at [91, 318] on div "public class Main { public static void main ( String [ ] args ) { // Fill in th…" at bounding box center [327, 316] width 549 height 292
type textarea "**********"
click at [97, 304] on div "public class Main { public static void main ( String [ ] args ) { // Fill in th…" at bounding box center [327, 316] width 549 height 292
type textarea "*"
click at [95, 316] on div "public class Main { public static void main ( String [ ] args ) { // Fill in th…" at bounding box center [327, 316] width 549 height 292
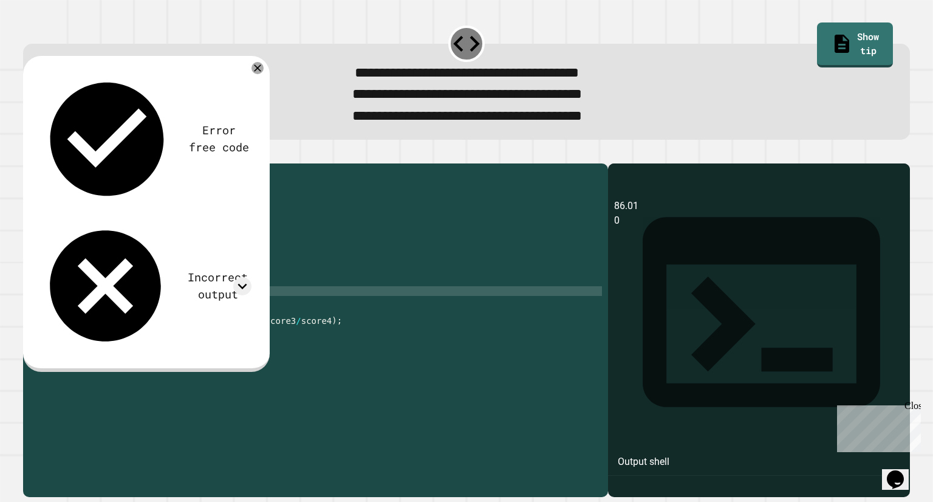
click at [96, 313] on div "public class Main { public static void main ( String [ ] args ) { // Fill in th…" at bounding box center [327, 316] width 549 height 292
click at [29, 154] on icon "button" at bounding box center [29, 154] width 0 height 0
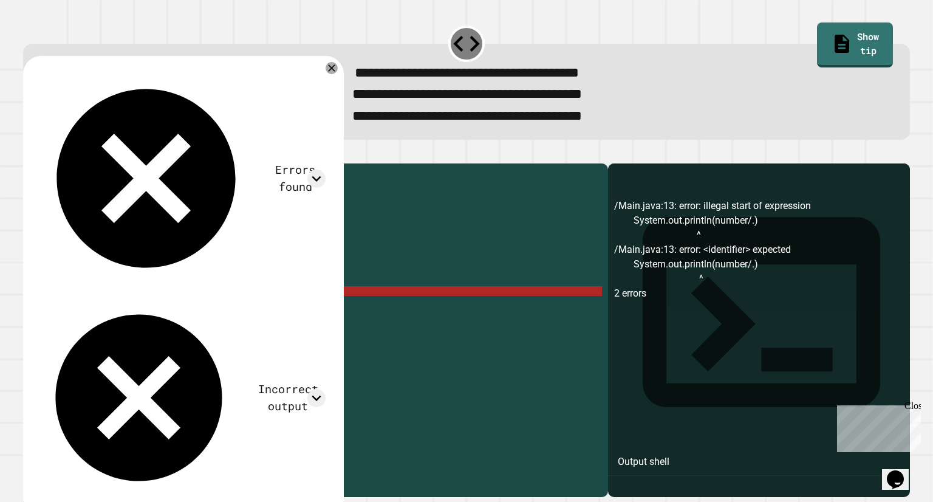
click at [218, 313] on div "public class Main { public static void main ( String [ ] args ) { // Fill in th…" at bounding box center [327, 316] width 549 height 292
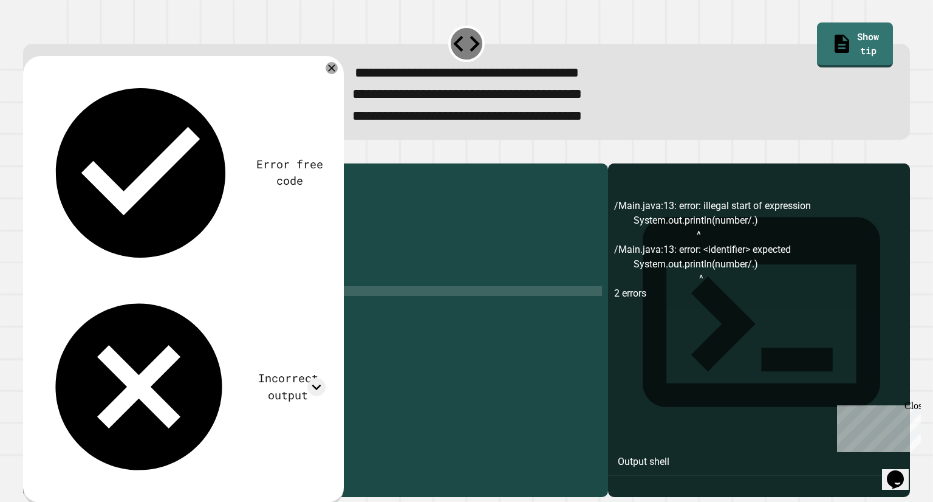
click at [39, 165] on icon "button" at bounding box center [37, 161] width 7 height 9
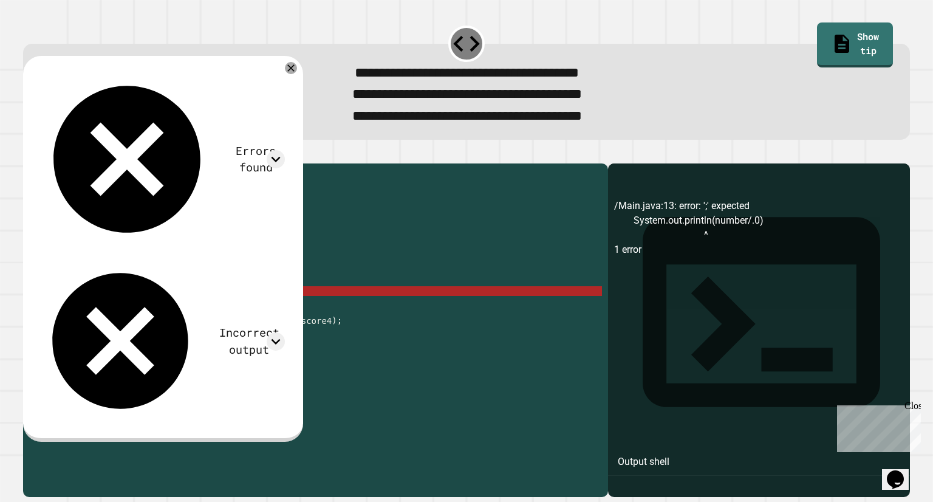
click at [241, 314] on div "public class Main { public static void main ( String [ ] args ) { // Fill in th…" at bounding box center [327, 316] width 549 height 292
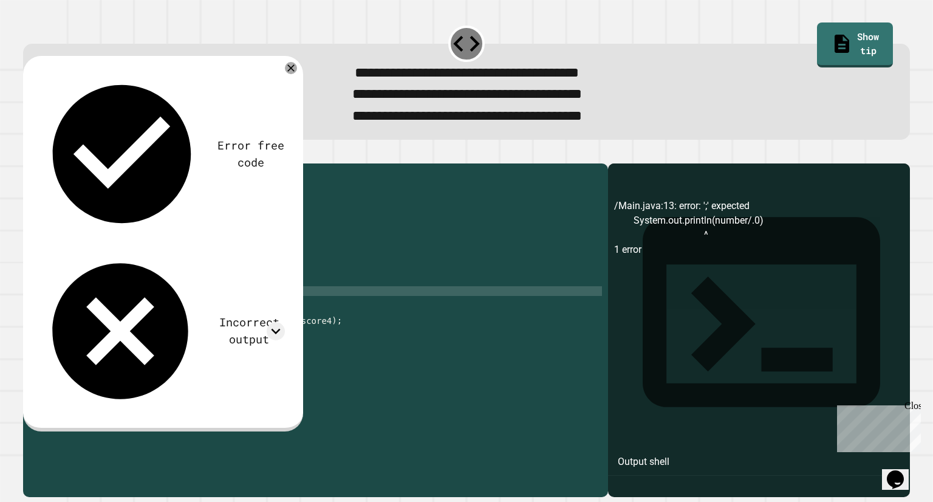
click at [41, 165] on icon "button" at bounding box center [37, 161] width 7 height 9
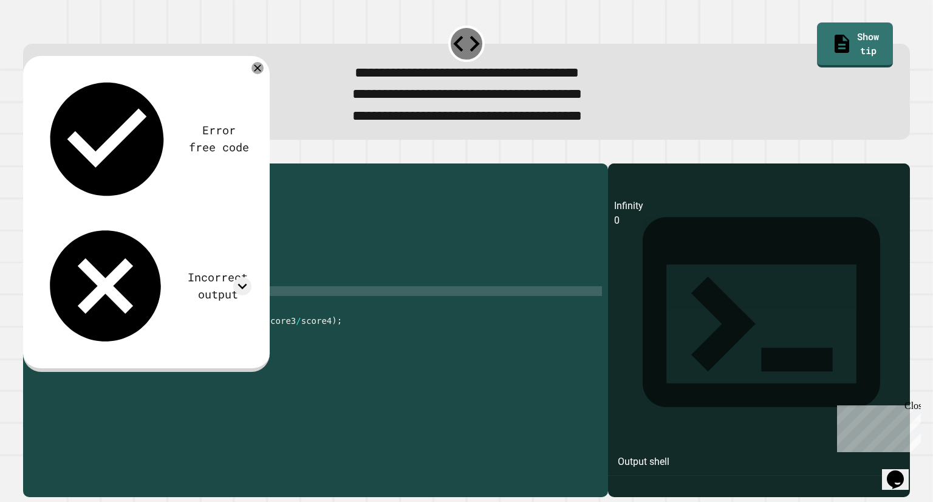
click at [831, 53] on link "Show tip" at bounding box center [855, 45] width 77 height 46
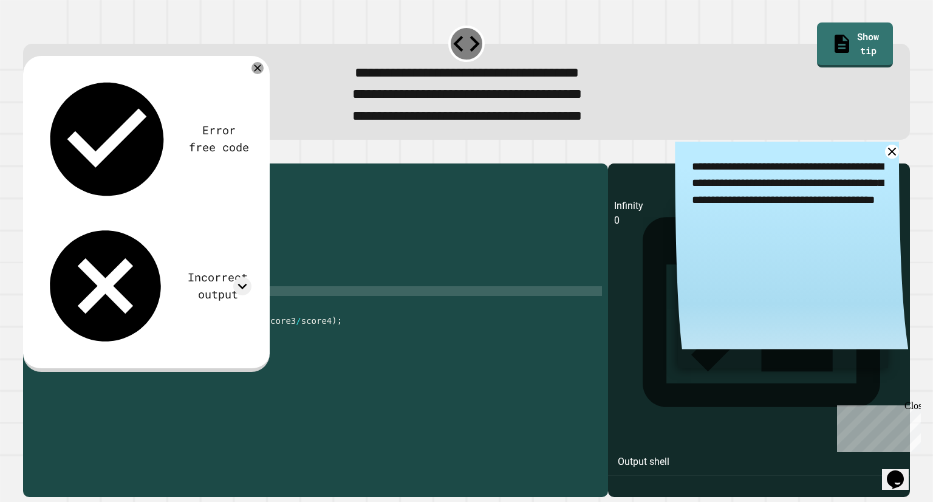
click at [846, 37] on link "Show tip" at bounding box center [855, 45] width 77 height 46
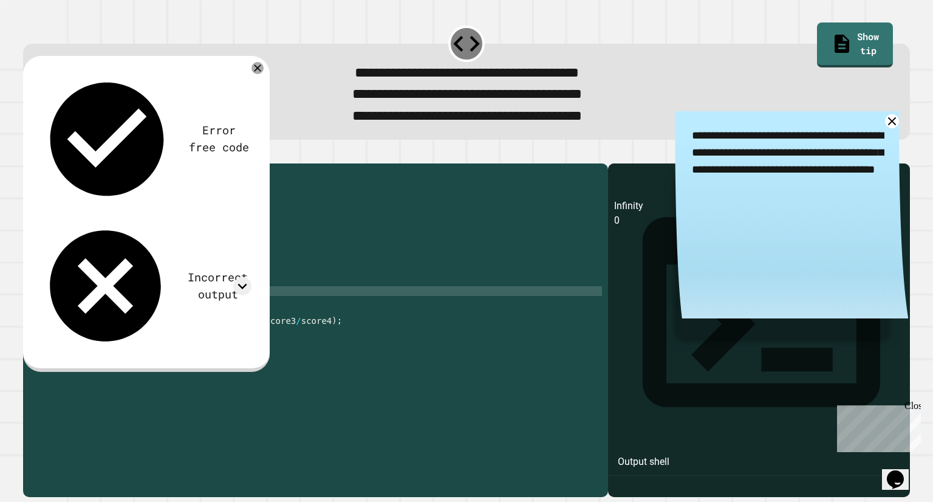
click at [909, 412] on div "Close" at bounding box center [912, 407] width 15 height 15
click at [0, 64] on div "**********" at bounding box center [466, 251] width 933 height 502
click at [0, 212] on div "**********" at bounding box center [466, 251] width 933 height 502
click at [256, 71] on icon at bounding box center [257, 68] width 15 height 15
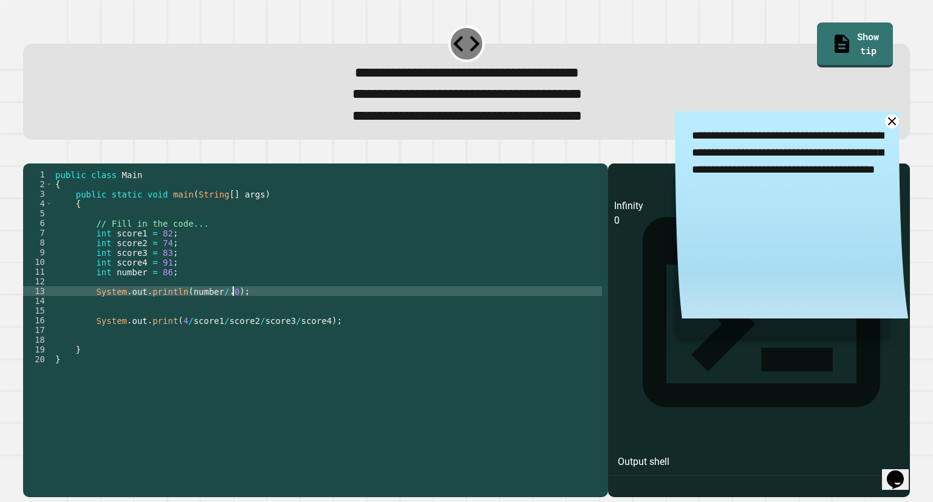
click at [251, 312] on div "public class Main { public static void main ( String [ ] args ) { // Fill in th…" at bounding box center [327, 316] width 549 height 292
type textarea "*"
click at [29, 154] on icon "button" at bounding box center [29, 154] width 0 height 0
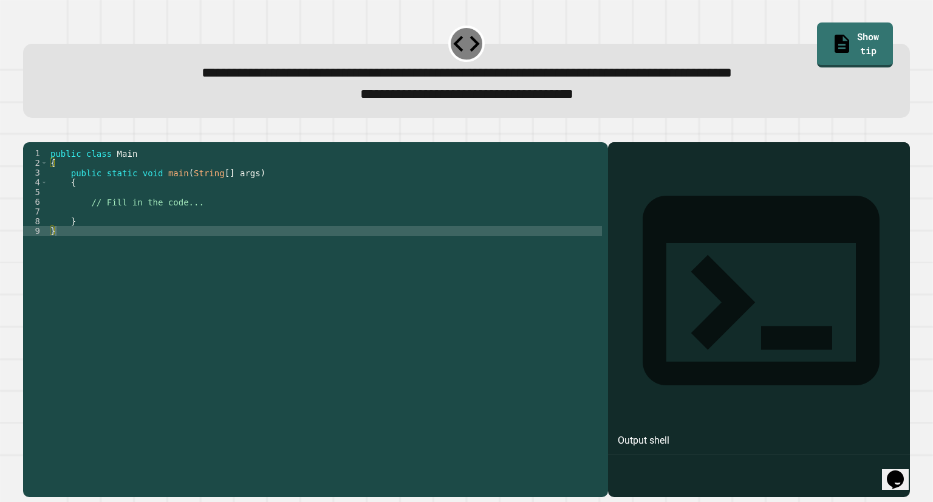
click at [67, 236] on div "public class Main { public static void main ( String [ ] args ) { // Fill in th…" at bounding box center [325, 303] width 554 height 311
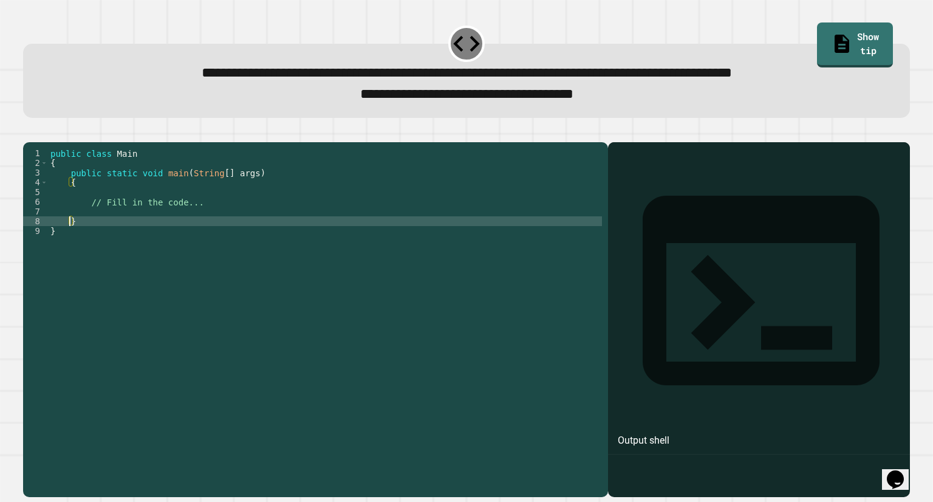
type textarea "*"
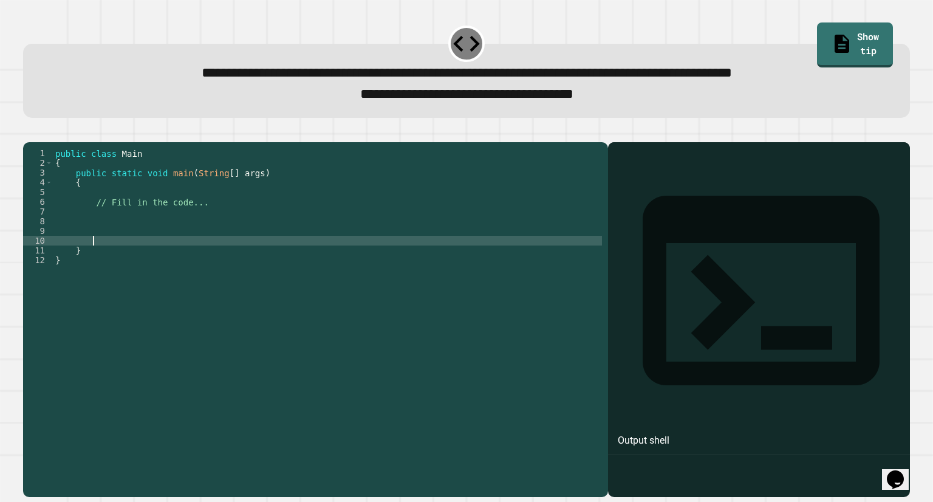
click at [101, 230] on div "public class Main { public static void main ( String [ ] args ) { // Fill in th…" at bounding box center [327, 303] width 549 height 311
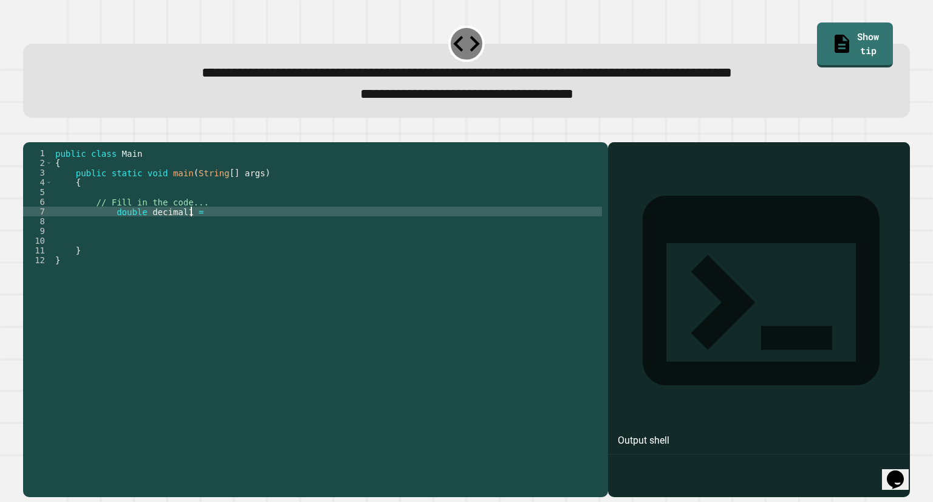
scroll to position [0, 9]
click at [146, 232] on div "public class Main { public static void main ( String [ ] args ) { // Fill in th…" at bounding box center [327, 303] width 549 height 311
click at [213, 232] on div "public class Main { public static void main ( String [ ] args ) { // Fill in th…" at bounding box center [327, 303] width 549 height 311
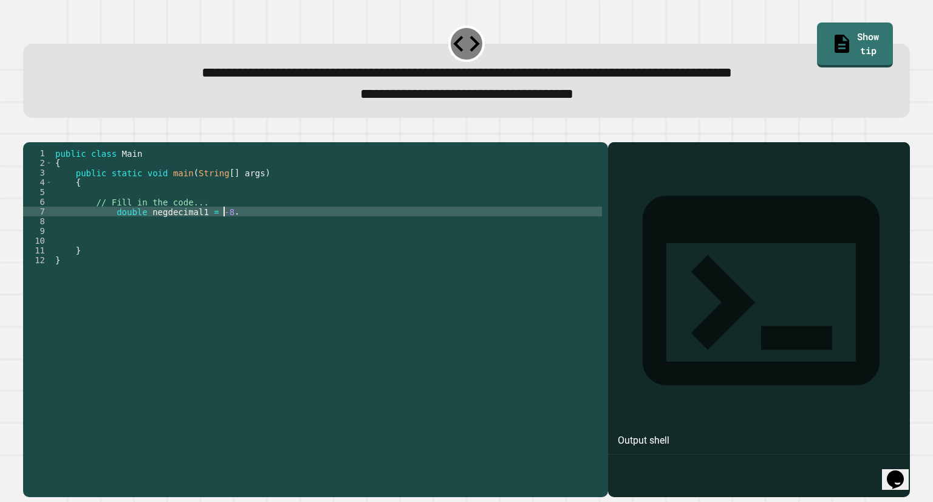
type textarea "**********"
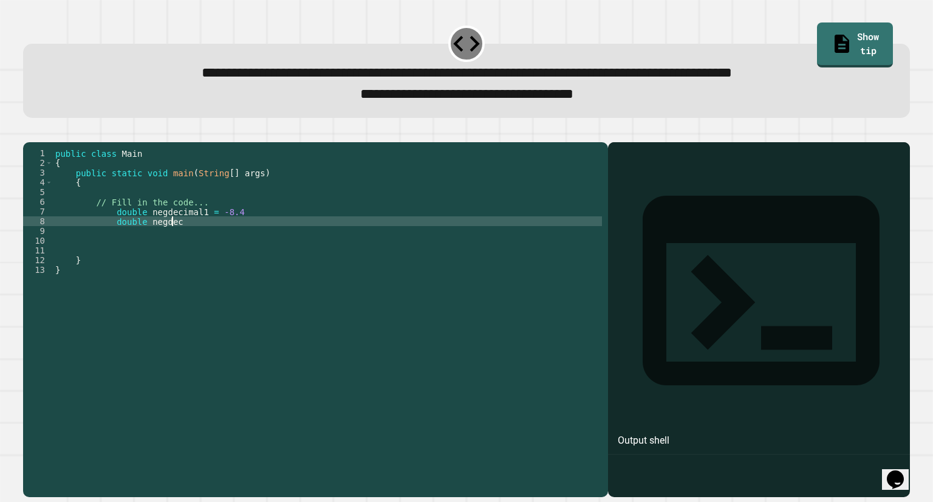
scroll to position [0, 7]
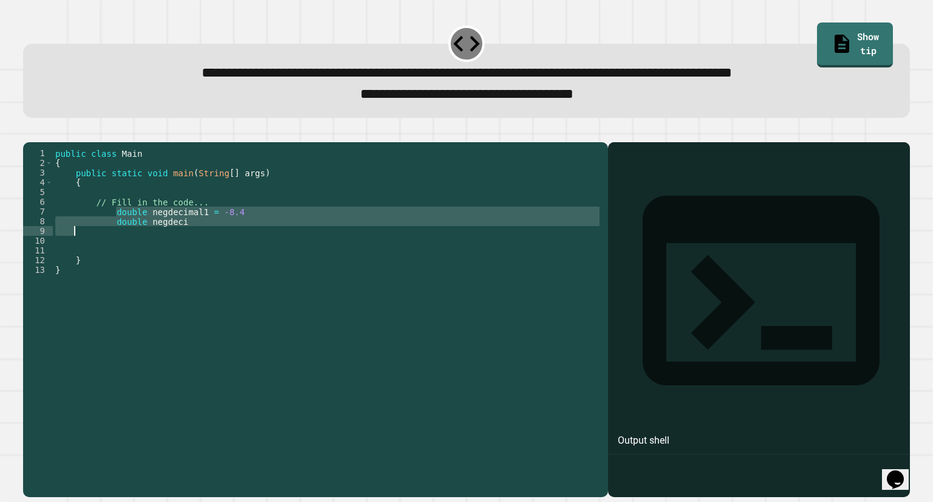
drag, startPoint x: 114, startPoint y: 228, endPoint x: 175, endPoint y: 245, distance: 63.1
click at [175, 245] on div "public class Main { public static void main ( String [ ] args ) { // Fill in th…" at bounding box center [327, 303] width 549 height 311
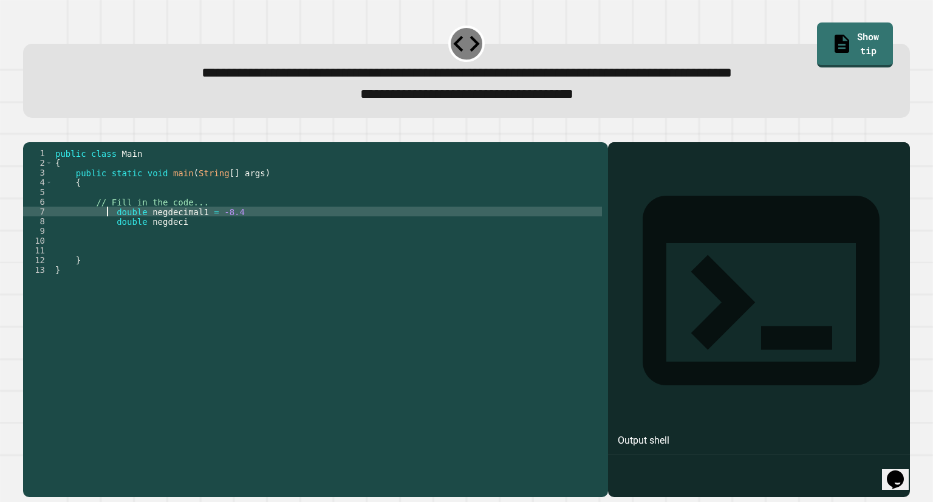
click at [108, 227] on div "public class Main { public static void main ( String [ ] args ) { // Fill in th…" at bounding box center [327, 303] width 549 height 311
click at [114, 229] on div "public class Main { public static void main ( String [ ] args ) { // Fill in th…" at bounding box center [327, 303] width 549 height 311
drag, startPoint x: 187, startPoint y: 229, endPoint x: 180, endPoint y: 241, distance: 14.2
click at [180, 241] on div "public class Main { public static void main ( String [ ] args ) { // Fill in th…" at bounding box center [327, 303] width 549 height 311
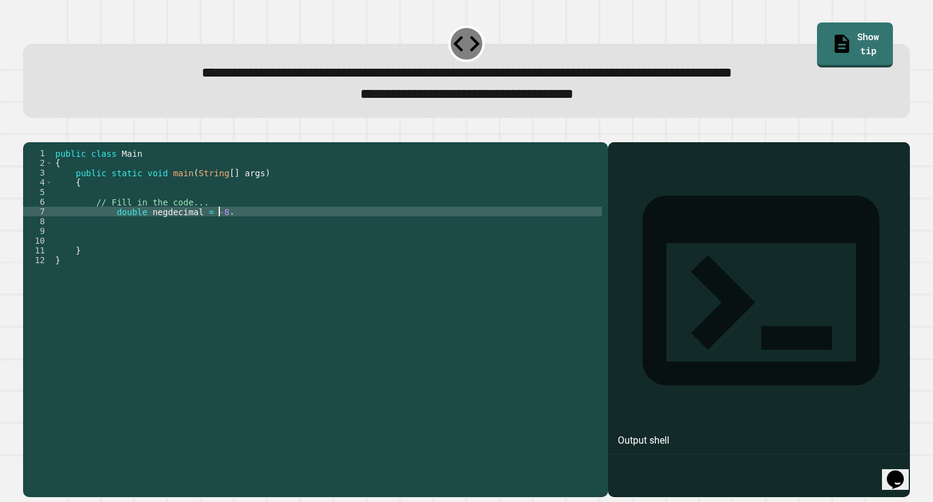
type textarea "**********"
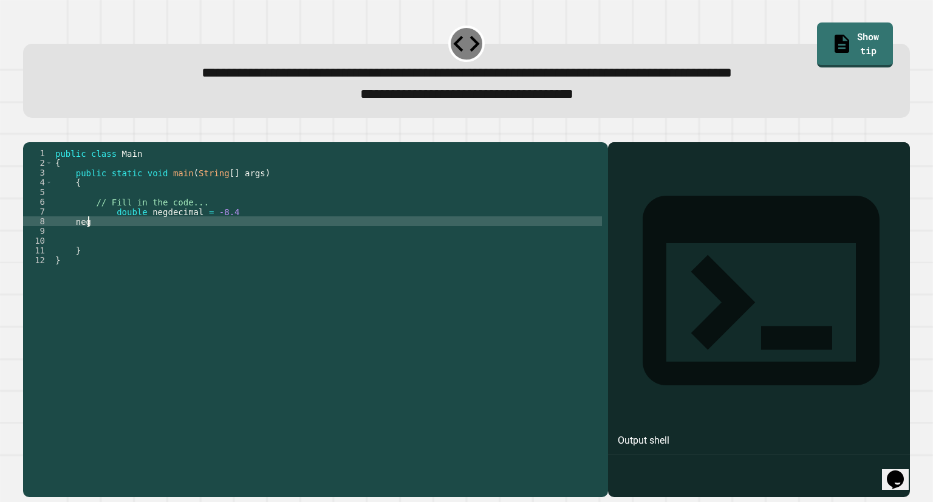
scroll to position [0, 1]
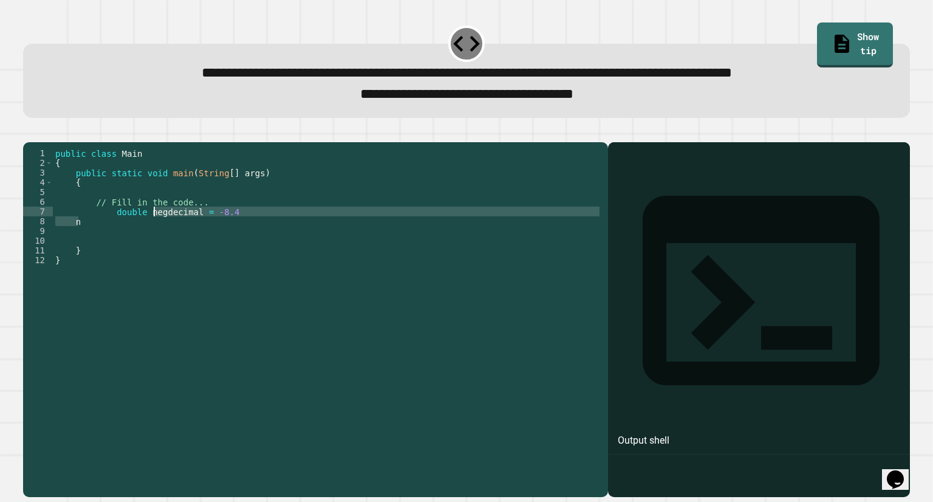
drag, startPoint x: 223, startPoint y: 235, endPoint x: 158, endPoint y: 232, distance: 65.1
click at [158, 232] on div "public class Main { public static void main ( String [ ] args ) { // Fill in th…" at bounding box center [327, 303] width 549 height 311
drag, startPoint x: 145, startPoint y: 229, endPoint x: 80, endPoint y: 242, distance: 66.3
click at [80, 242] on div "public class Main { public static void main ( String [ ] args ) { // Fill in th…" at bounding box center [327, 303] width 549 height 311
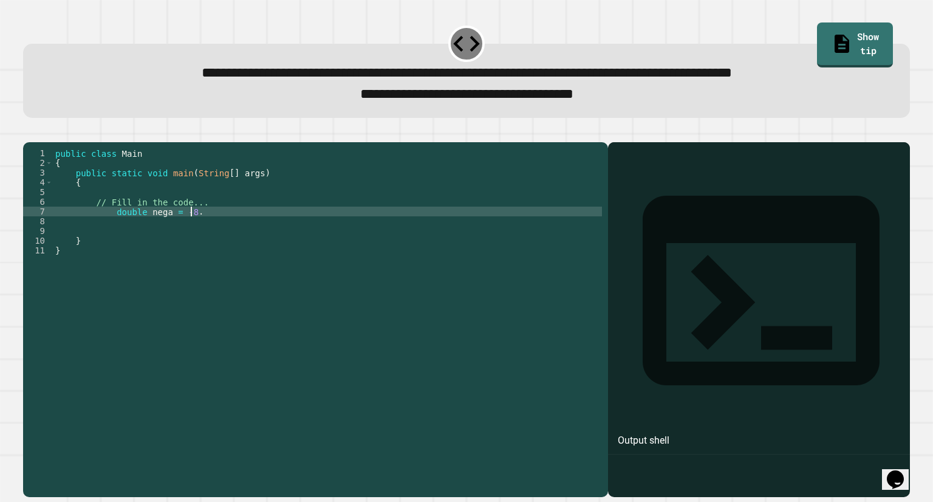
type textarea "**********"
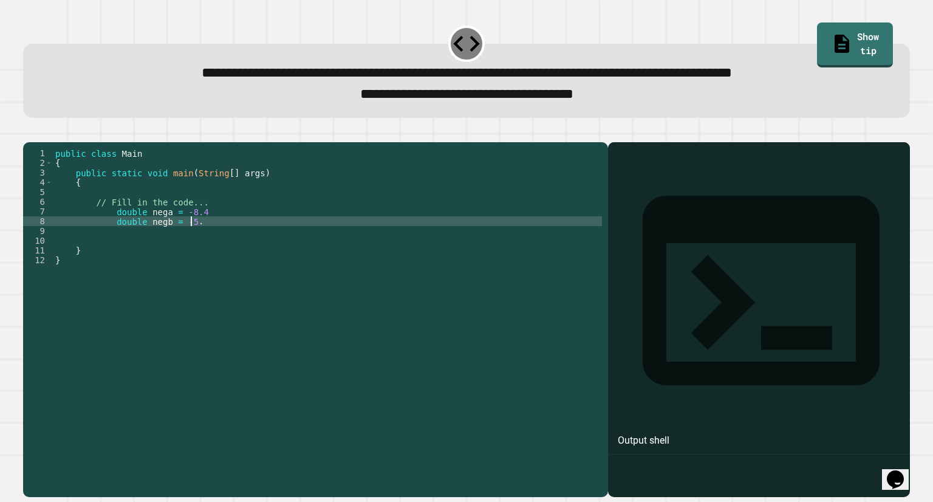
type textarea "**********"
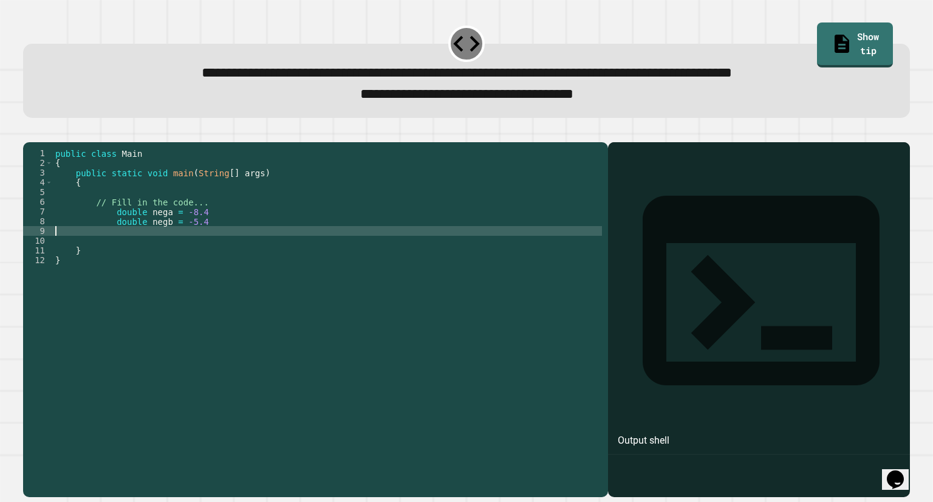
scroll to position [0, 0]
type textarea "**********"
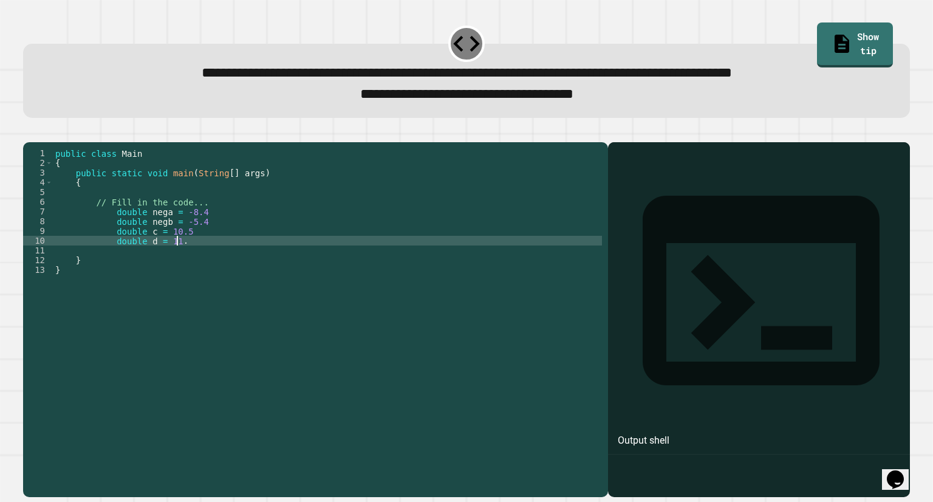
type textarea "**********"
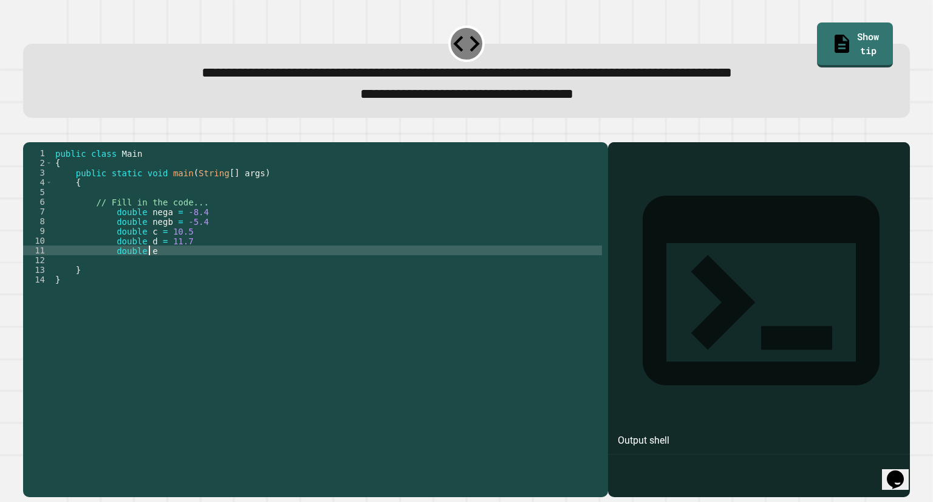
scroll to position [0, 5]
type textarea "**********"
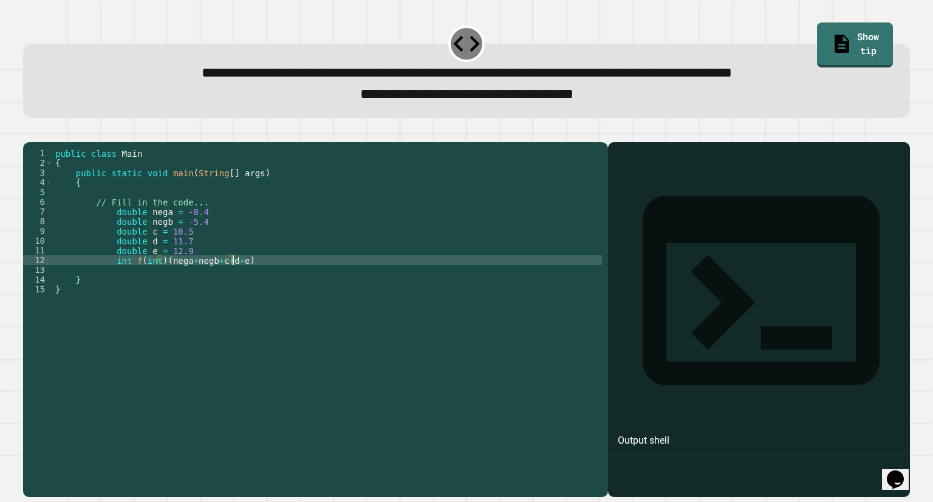
scroll to position [0, 12]
type textarea "**********"
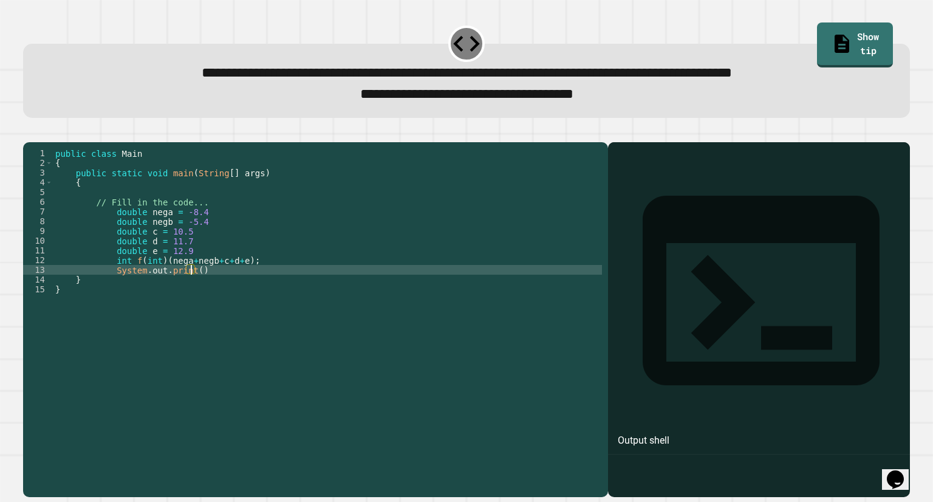
scroll to position [0, 9]
type textarea "**********"
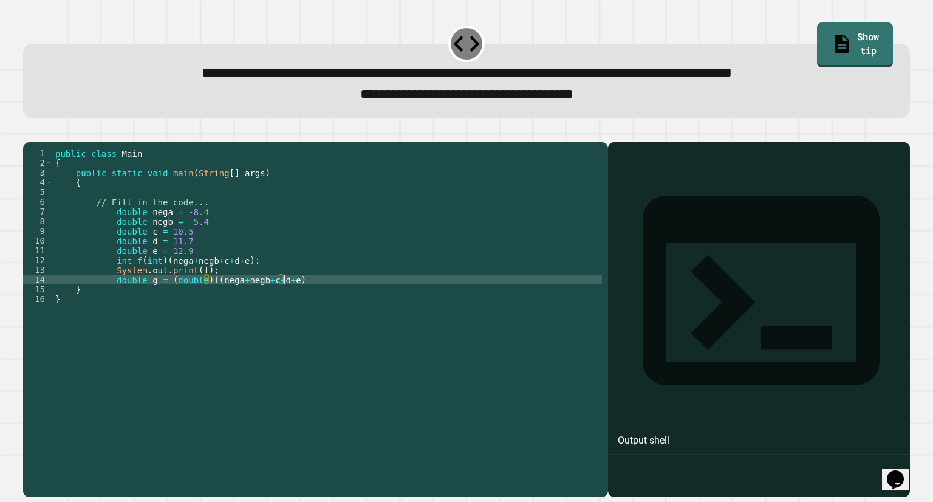
scroll to position [0, 16]
click at [205, 300] on div "public class Main { public static void main ( String [ ] args ) { // Fill in th…" at bounding box center [327, 303] width 549 height 311
type textarea "**********"
click at [297, 297] on div "public class Main { public static void main ( String [ ] args ) { // Fill in th…" at bounding box center [327, 303] width 549 height 311
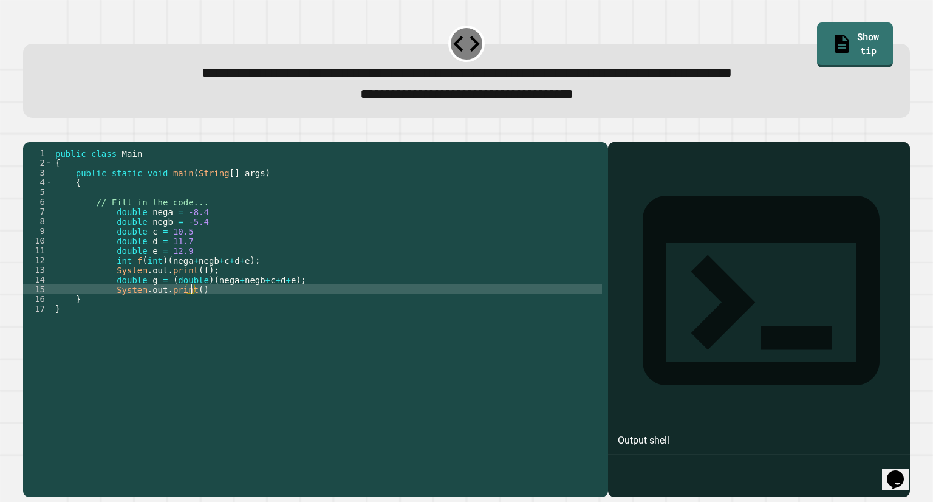
scroll to position [0, 9]
type textarea "**********"
click at [187, 307] on div "public class Main { public static void main ( String [ ] args ) { // Fill in th…" at bounding box center [327, 303] width 549 height 311
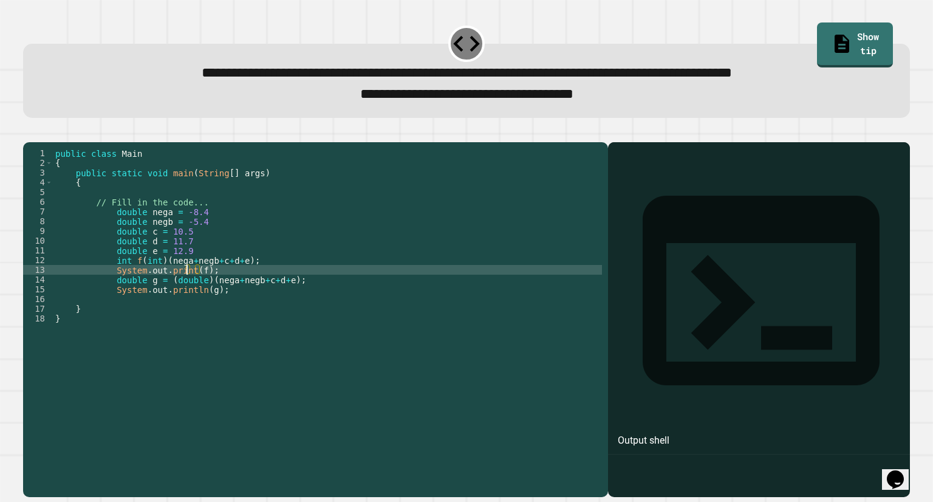
click at [187, 290] on div "public class Main { public static void main ( String [ ] args ) { // Fill in th…" at bounding box center [327, 303] width 549 height 311
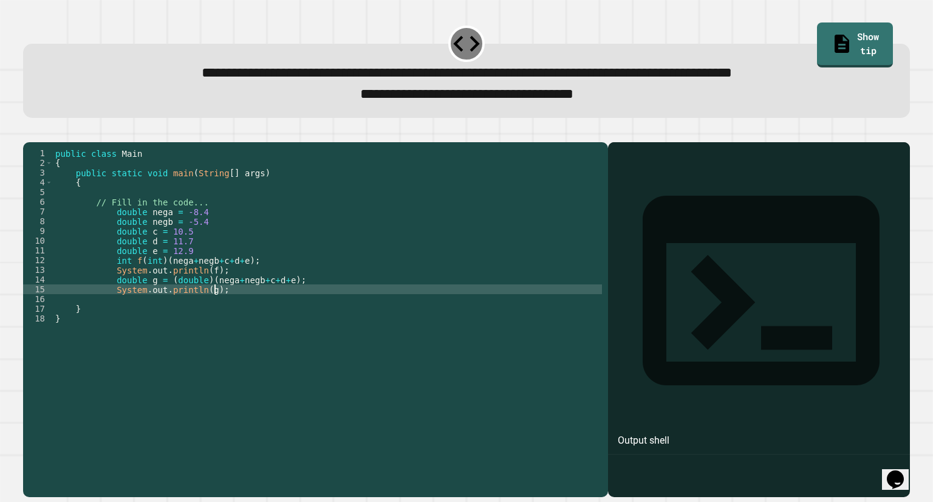
click at [227, 307] on div "public class Main { public static void main ( String [ ] args ) { // Fill in th…" at bounding box center [327, 303] width 549 height 311
type textarea "**********"
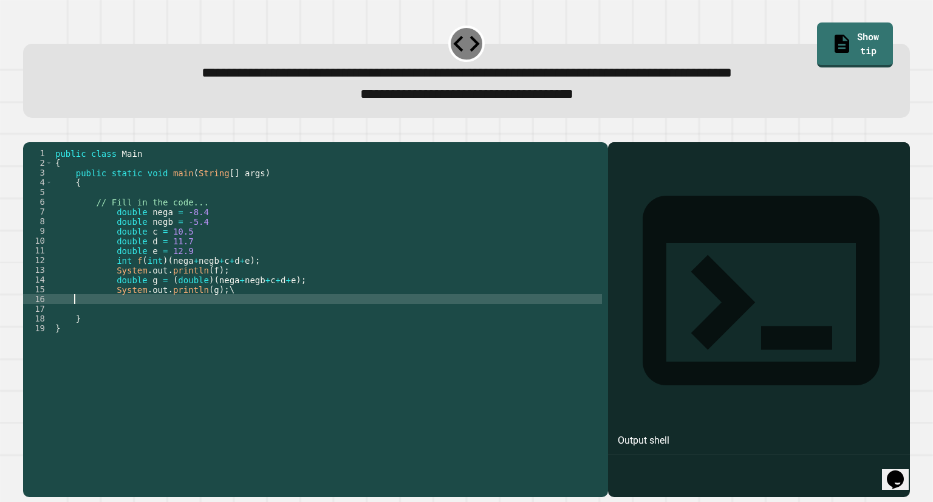
scroll to position [0, 0]
type textarea "**********"
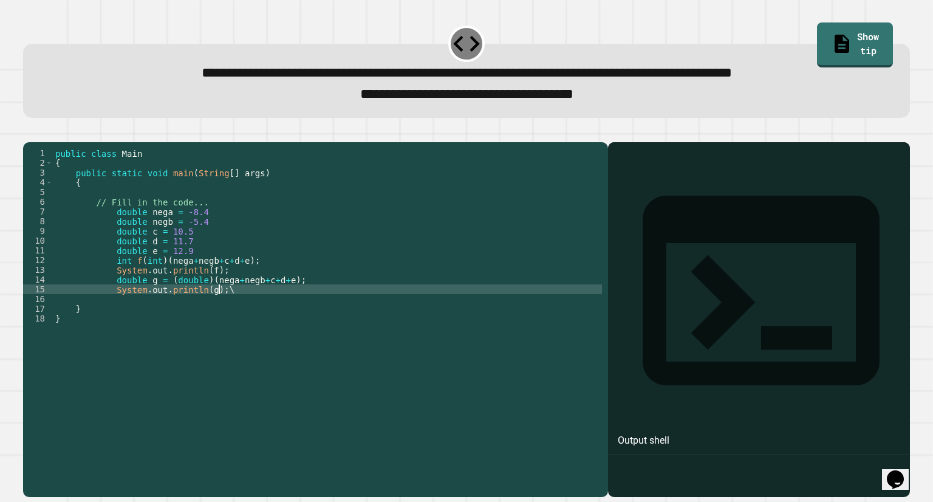
type textarea "**********"
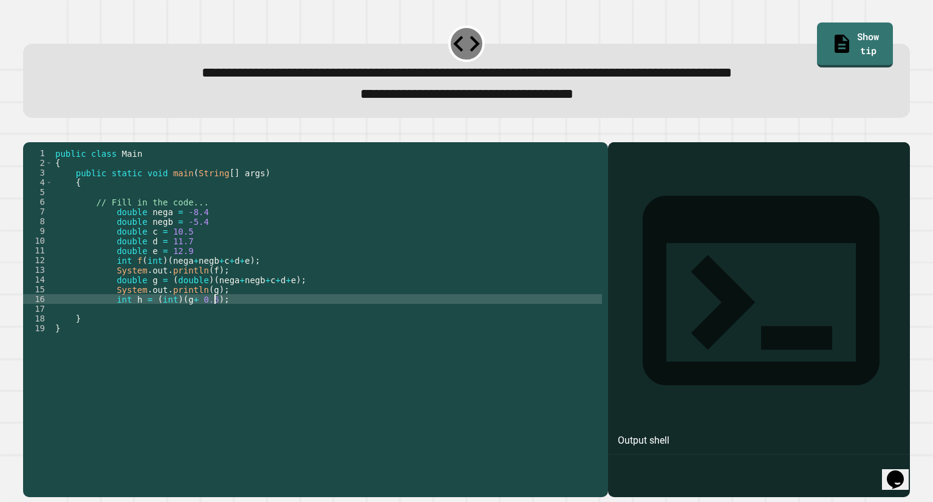
scroll to position [0, 10]
type textarea "**********"
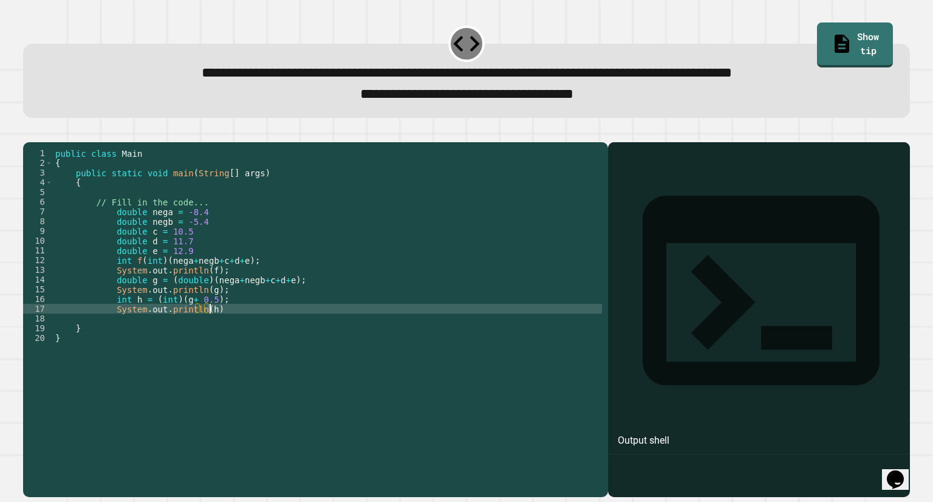
scroll to position [0, 10]
click at [29, 132] on button "button" at bounding box center [29, 132] width 0 height 0
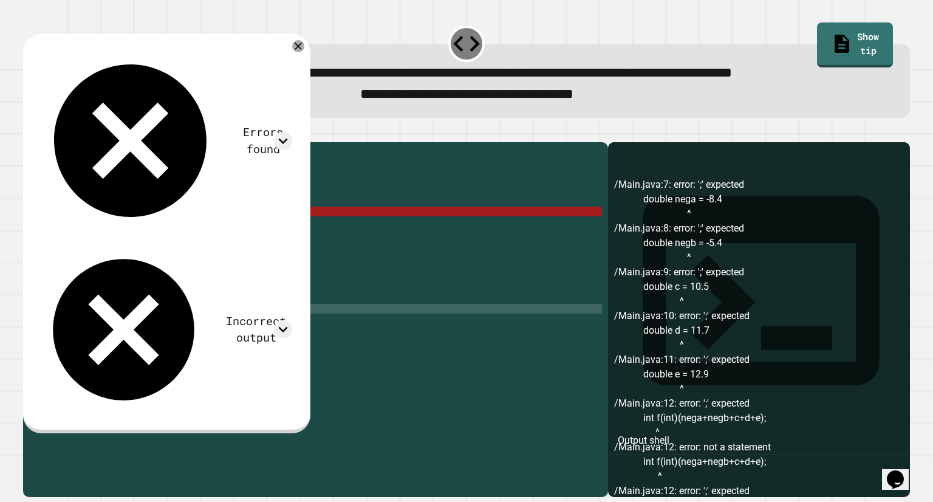
scroll to position [0, 9]
click at [195, 228] on div "public class Main { public static void main ( String [ ] args ) { // Fill in th…" at bounding box center [327, 303] width 549 height 311
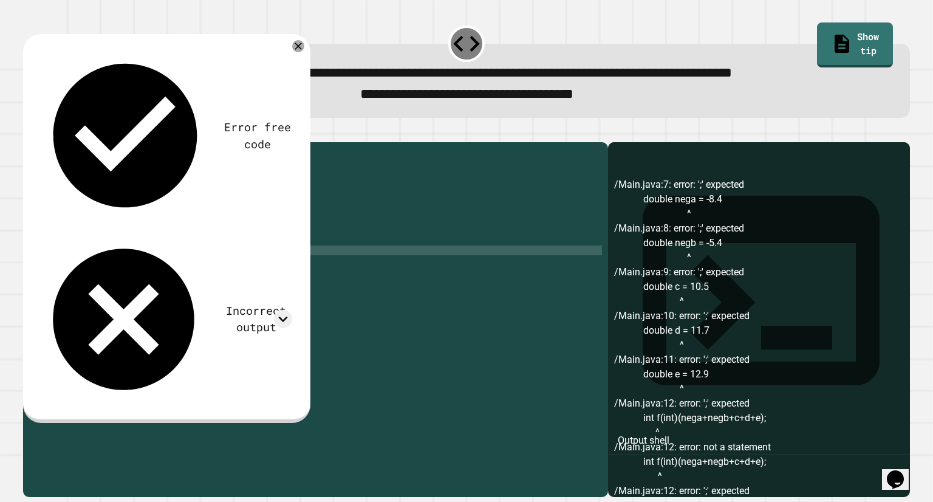
scroll to position [0, 9]
click at [29, 132] on icon "button" at bounding box center [29, 132] width 0 height 0
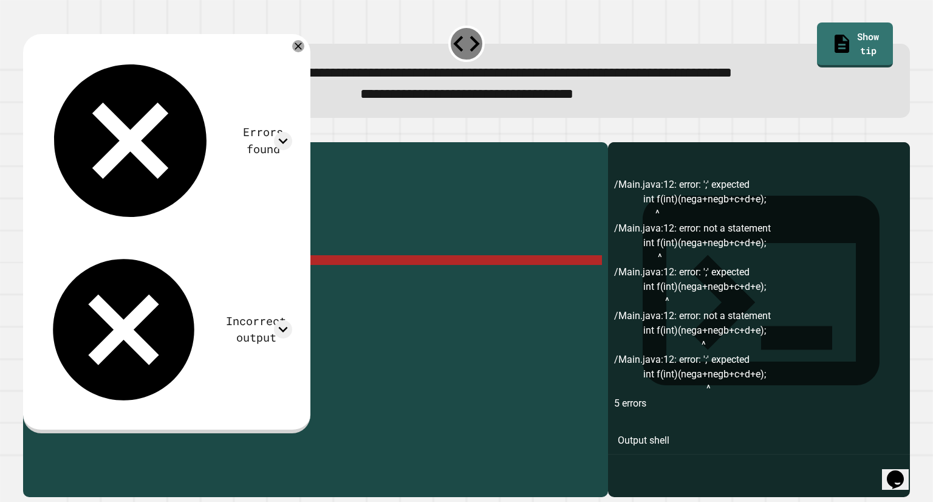
click at [260, 283] on div "public class Main { public static void main ( String [ ] args ) { // Fill in th…" at bounding box center [327, 303] width 549 height 311
click at [218, 283] on div "public class Main { public static void main ( String [ ] args ) { // Fill in th…" at bounding box center [327, 303] width 549 height 311
click at [131, 280] on div "public class Main { public static void main ( String [ ] args ) { // Fill in th…" at bounding box center [327, 303] width 549 height 311
click at [134, 280] on div "public class Main { public static void main ( String [ ] args ) { // Fill in th…" at bounding box center [327, 303] width 549 height 311
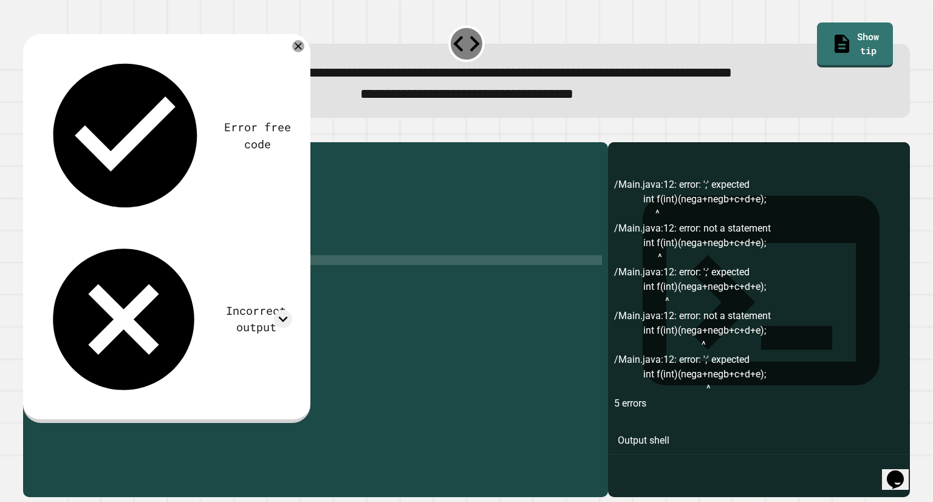
scroll to position [0, 6]
click at [29, 132] on icon "button" at bounding box center [29, 132] width 0 height 0
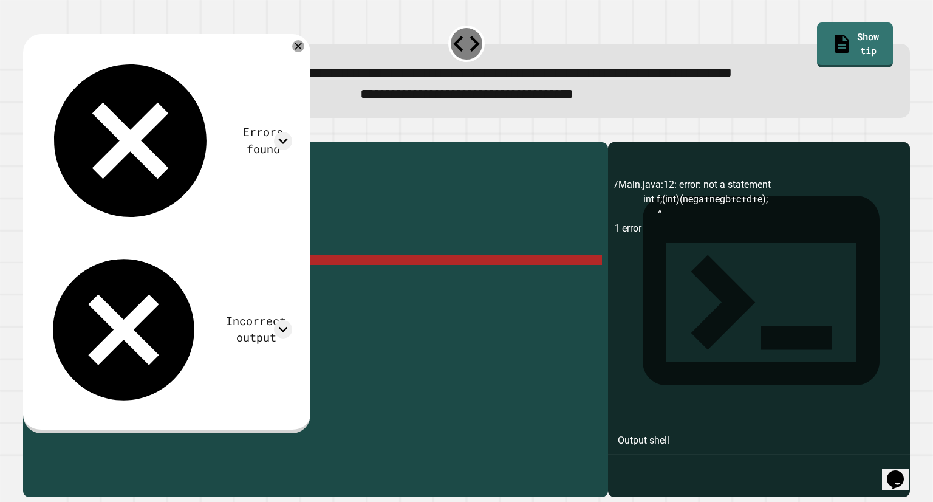
click at [138, 281] on div "public class Main { public static void main ( String [ ] args ) { // Fill in th…" at bounding box center [327, 303] width 549 height 311
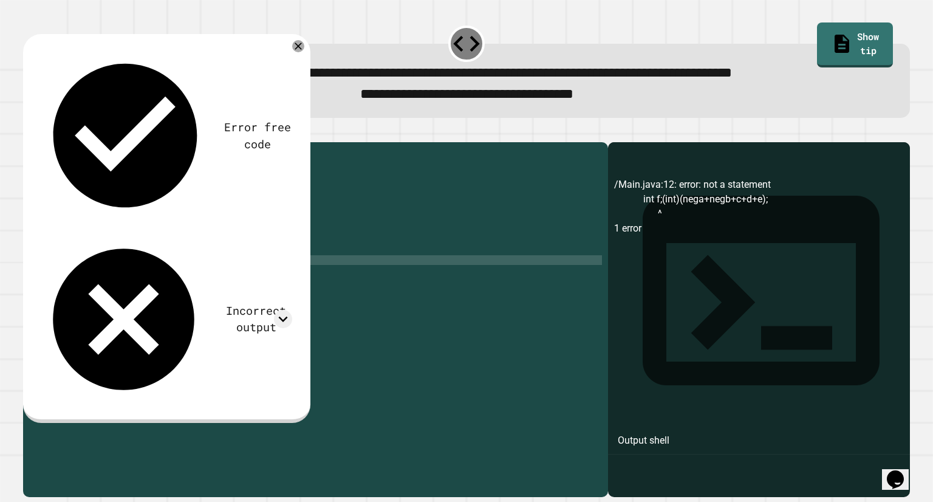
type textarea "**********"
click at [29, 132] on button "button" at bounding box center [29, 132] width 0 height 0
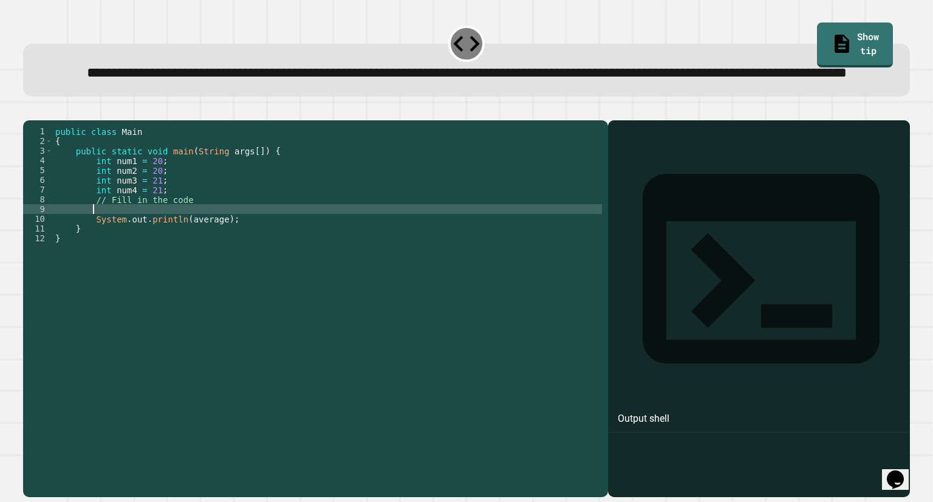
click at [101, 248] on div "public class Main { public static void main ( String args [ ]) { int num1 = 20 …" at bounding box center [327, 281] width 549 height 311
click at [101, 249] on div "public class Main { public static void main ( String args [ ]) { int num1 = 20 …" at bounding box center [327, 281] width 549 height 311
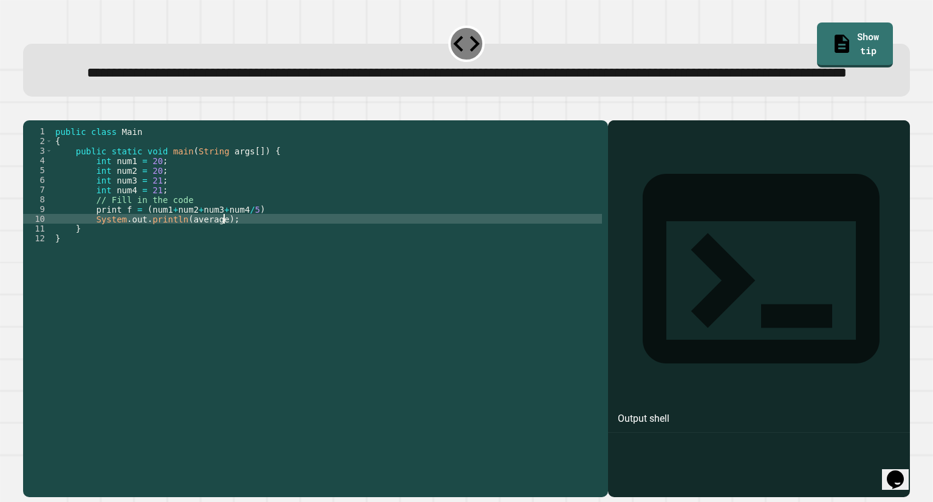
click at [239, 258] on div "public class Main { public static void main ( String args [ ]) { int num1 = 20 …" at bounding box center [327, 281] width 549 height 311
type textarea "**********"
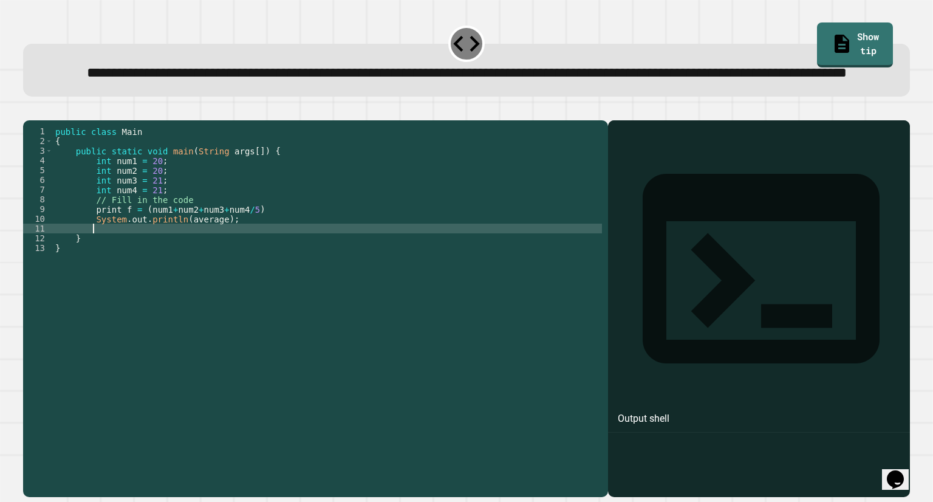
scroll to position [0, 2]
click at [245, 258] on div "public class Main { public static void main ( String args [ ]) { int num1 = 20 …" at bounding box center [327, 281] width 549 height 311
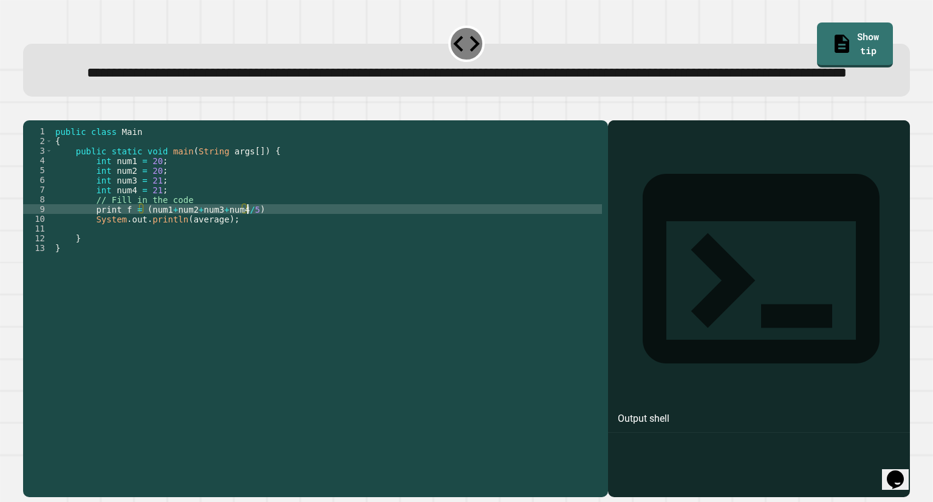
click at [250, 250] on div "public class Main { public static void main ( String args [ ]) { int num1 = 20 …" at bounding box center [327, 281] width 549 height 311
type textarea "**********"
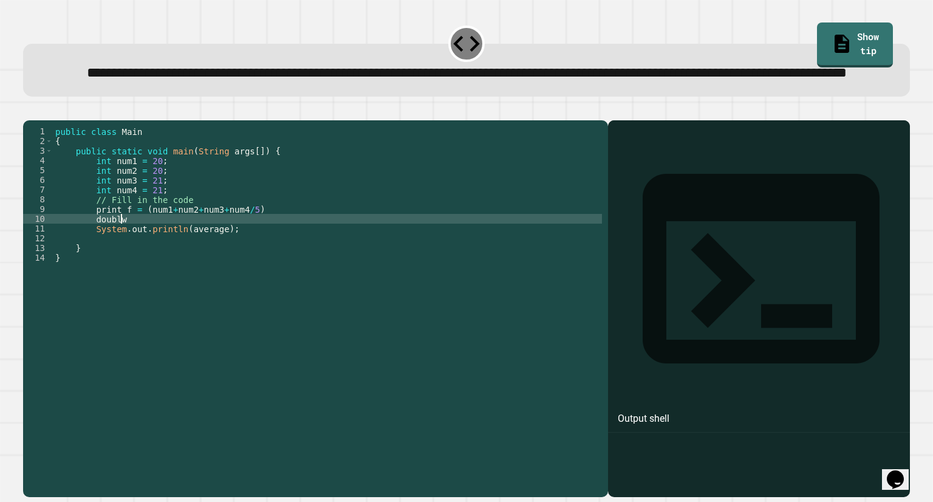
scroll to position [0, 3]
click at [115, 252] on div "public class Main { public static void main ( String args [ ]) { int num1 = 20 …" at bounding box center [327, 281] width 549 height 311
click at [114, 259] on div "public class Main { public static void main ( String args [ ]) { int num1 = 20 …" at bounding box center [327, 281] width 549 height 311
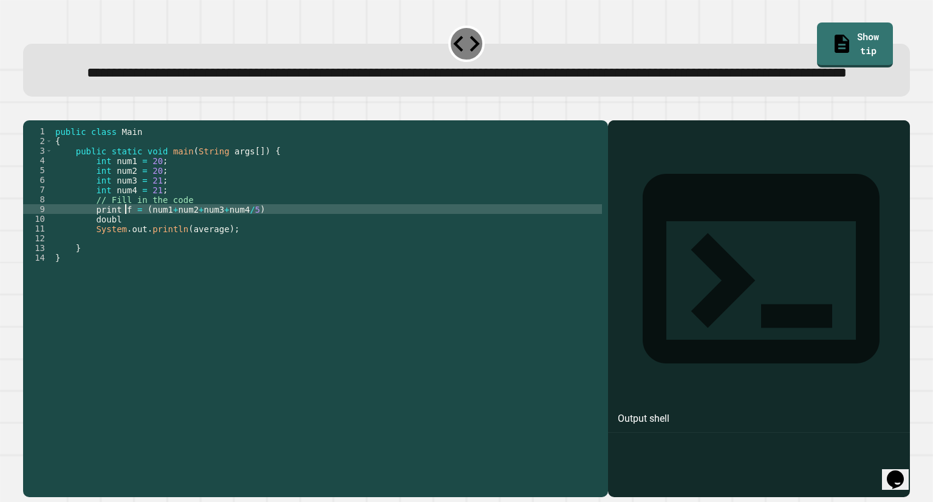
click at [123, 246] on div "public class Main { public static void main ( String args [ ]) { int num1 = 20 …" at bounding box center [327, 281] width 549 height 311
click at [109, 261] on div "public class Main { public static void main ( String args [ ]) { int num1 = 20 …" at bounding box center [327, 281] width 549 height 311
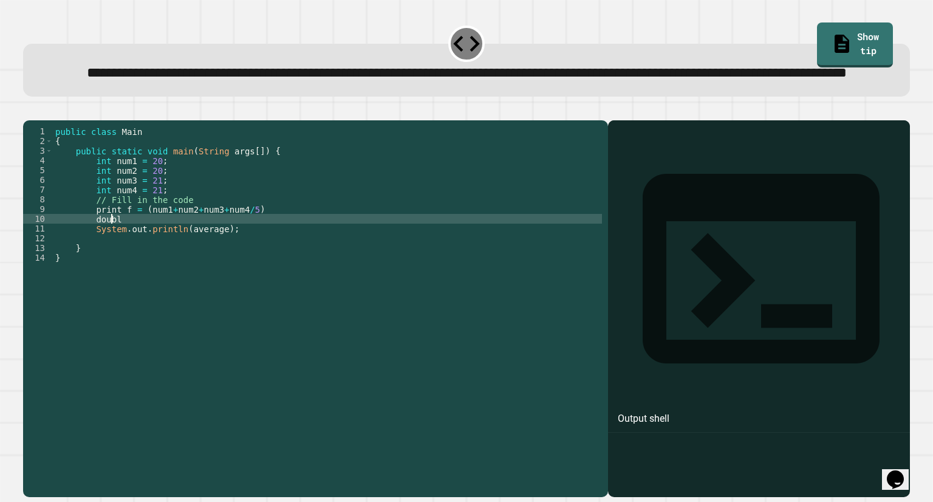
click at [109, 261] on div "public class Main { public static void main ( String args [ ]) { int num1 = 20 …" at bounding box center [327, 281] width 549 height 311
click at [139, 258] on div "public class Main { public static void main ( String args [ ]) { int num1 = 20 …" at bounding box center [327, 281] width 549 height 311
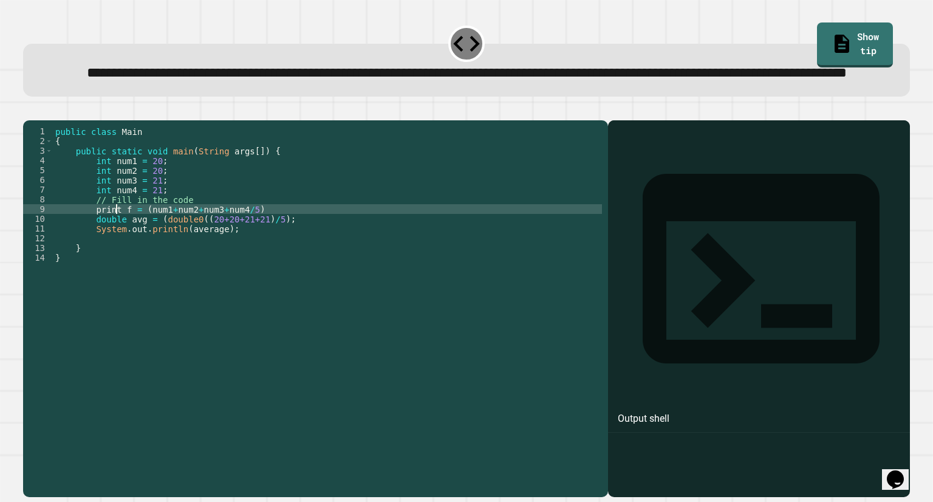
click at [117, 251] on div "public class Main { public static void main ( String args [ ]) { int num1 = 20 …" at bounding box center [327, 281] width 549 height 311
click at [116, 248] on div "public class Main { public static void main ( String args [ ]) { int num1 = 20 …" at bounding box center [327, 281] width 549 height 311
click at [29, 120] on div at bounding box center [466, 113] width 887 height 15
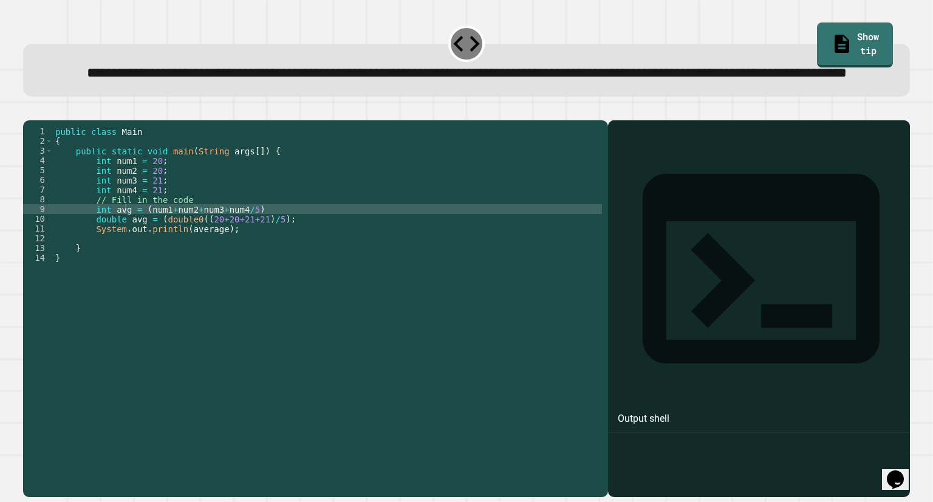
click at [53, 120] on div at bounding box center [466, 113] width 887 height 15
click at [29, 111] on icon "button" at bounding box center [29, 111] width 0 height 0
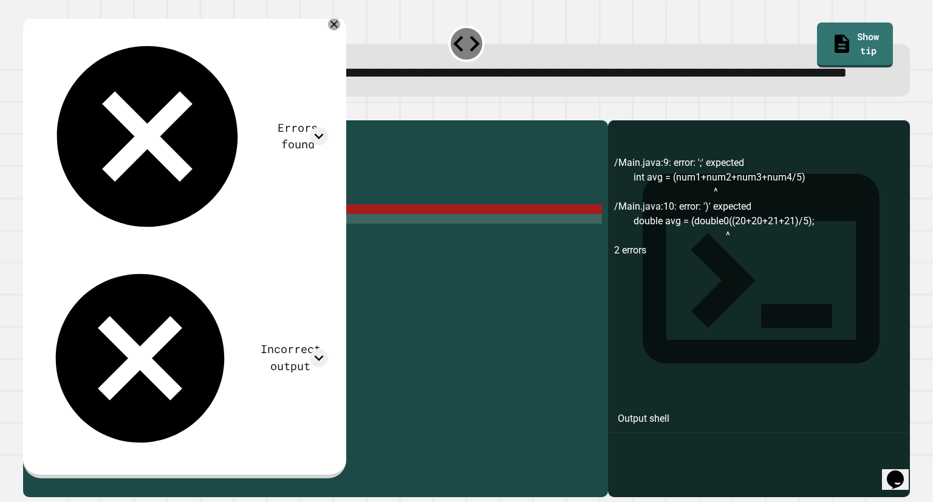
click at [190, 256] on div "public class Main { public static void main ( String args [ ]) { int num1 = 20 …" at bounding box center [327, 281] width 549 height 311
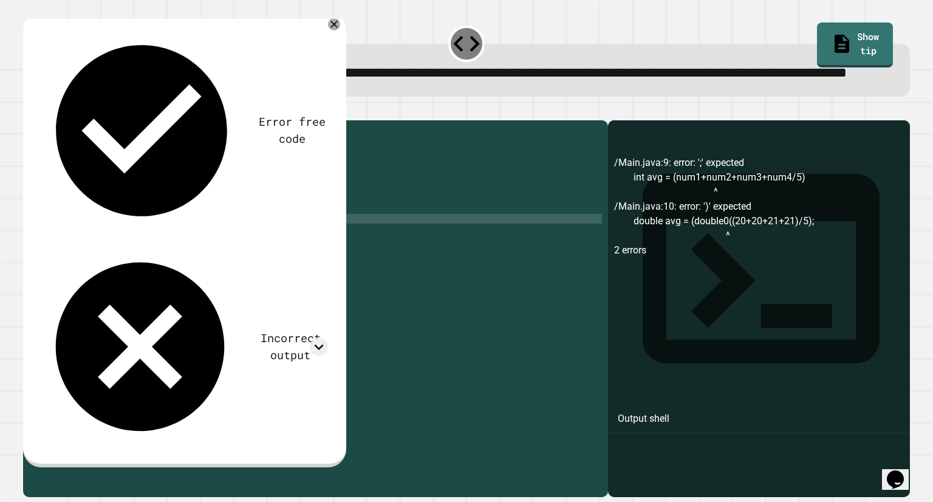
click at [29, 111] on button "button" at bounding box center [29, 111] width 0 height 0
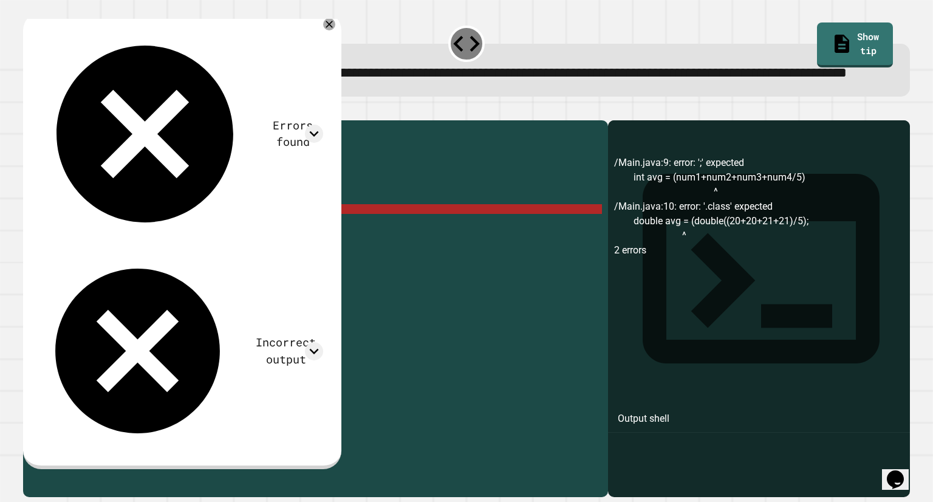
click at [246, 249] on div "public class Main { public static void main ( String args [ ]) { int num1 = 20 …" at bounding box center [327, 281] width 549 height 311
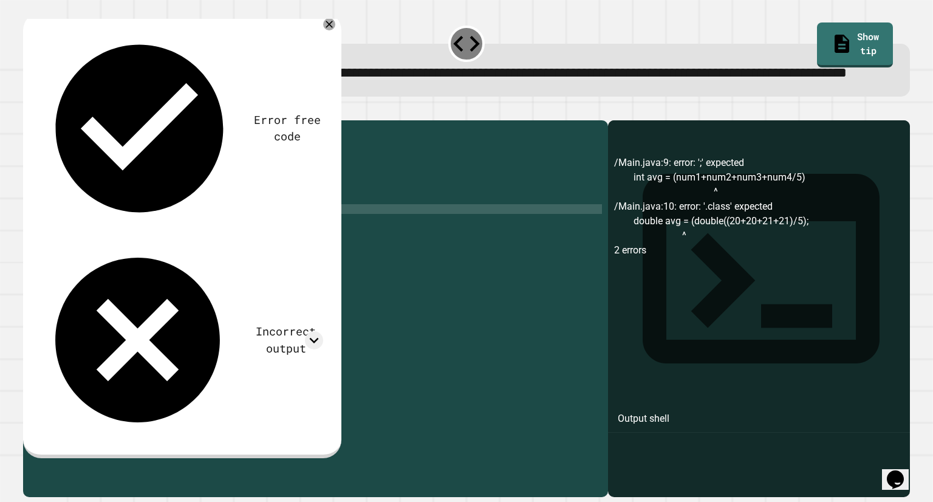
scroll to position [0, 13]
type textarea "**********"
click at [47, 120] on div at bounding box center [466, 113] width 887 height 15
click at [29, 111] on button "button" at bounding box center [29, 111] width 0 height 0
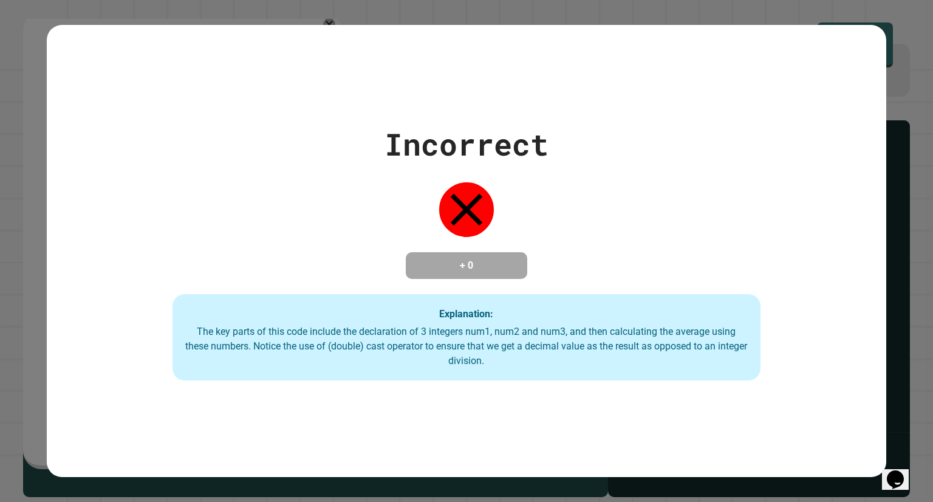
click at [72, 184] on div "Incorrect + 0 Explanation: The key parts of this code include the declaration o…" at bounding box center [467, 251] width 840 height 259
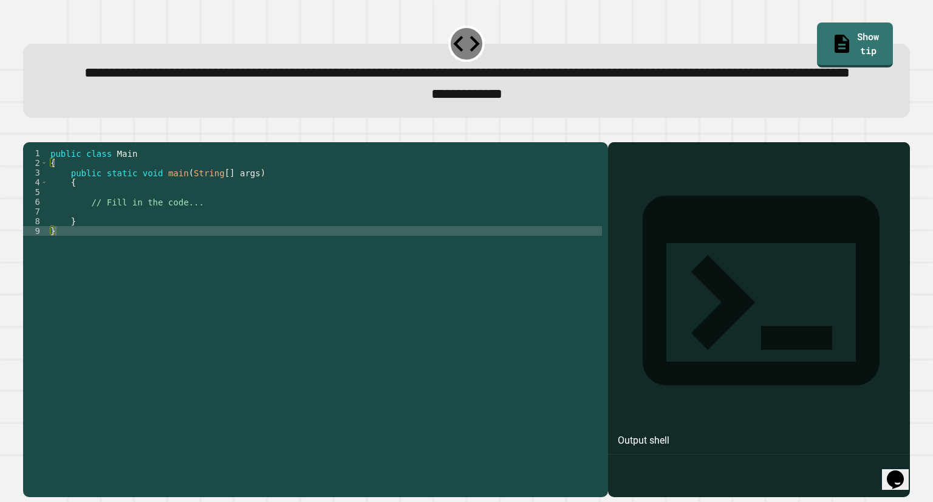
click at [69, 260] on div "public class Main { public static void main ( String [ ] args ) { // Fill in th…" at bounding box center [325, 294] width 554 height 292
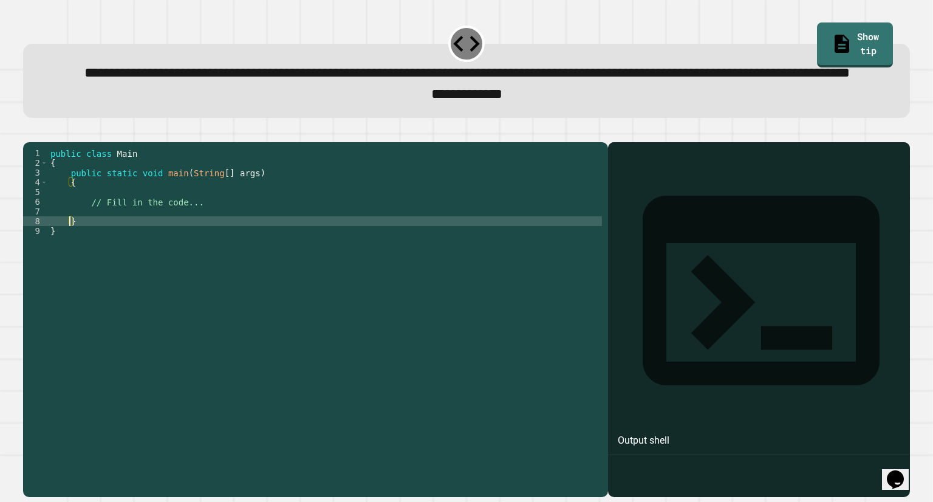
type textarea "*"
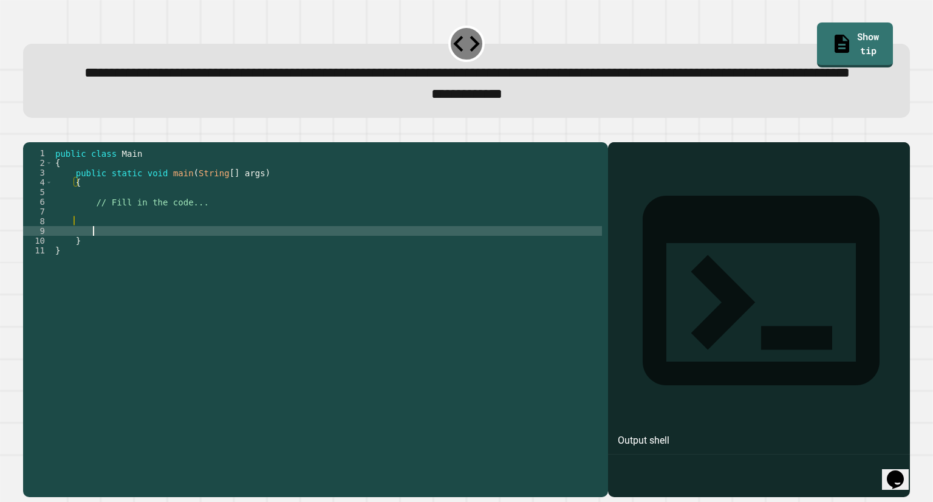
scroll to position [0, 2]
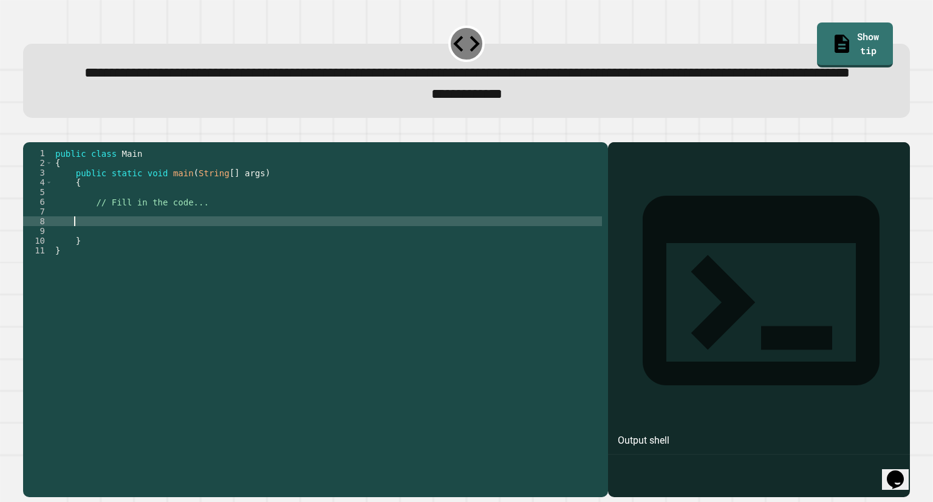
click at [94, 261] on div "public class Main { public static void main ( String [ ] args ) { // Fill in th…" at bounding box center [327, 294] width 549 height 292
click at [97, 256] on div "public class Main { public static void main ( String [ ] args ) { // Fill in th…" at bounding box center [327, 294] width 549 height 292
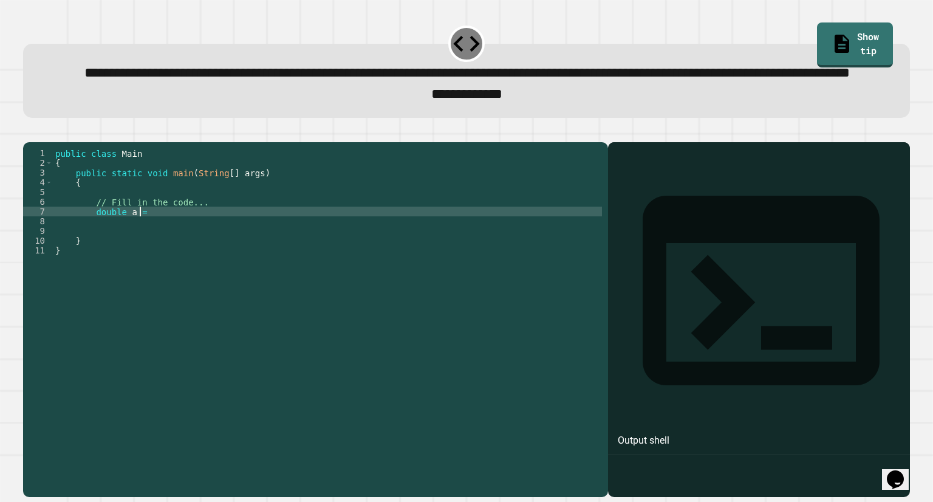
scroll to position [0, 5]
type textarea "**********"
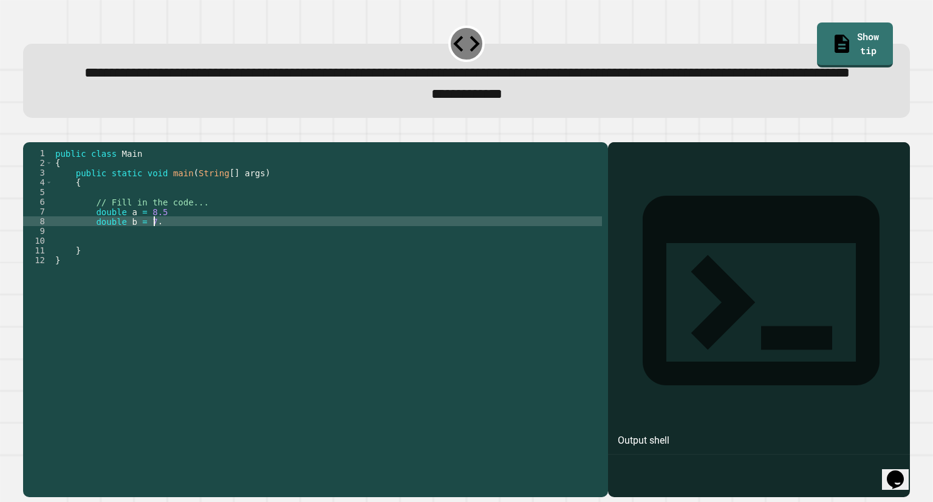
type textarea "**********"
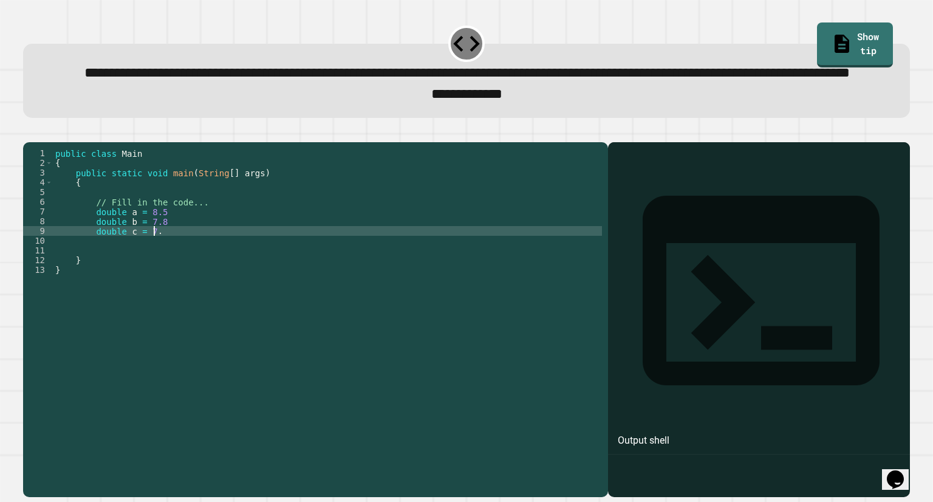
type textarea "**********"
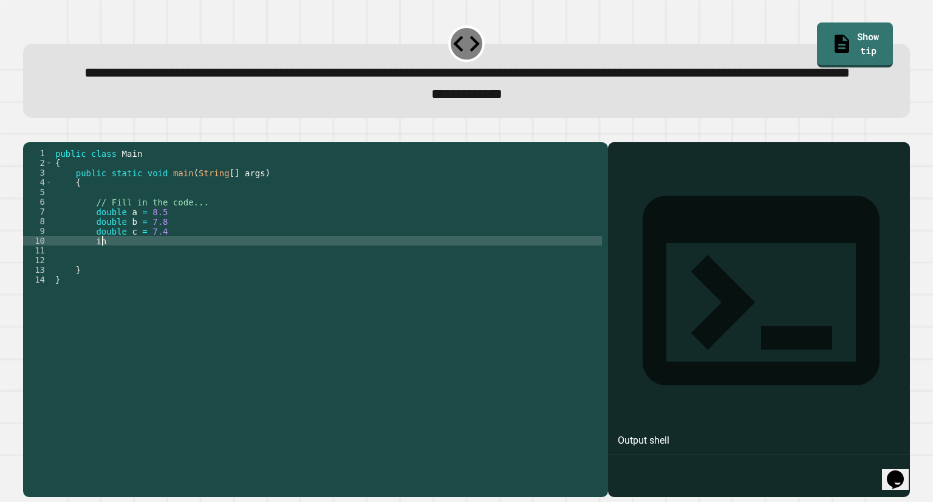
type textarea "*"
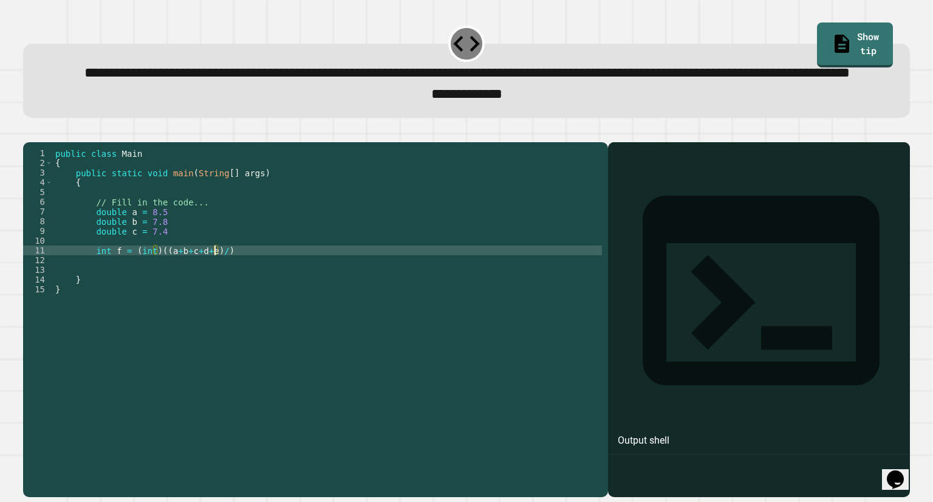
scroll to position [0, 11]
type textarea "**********"
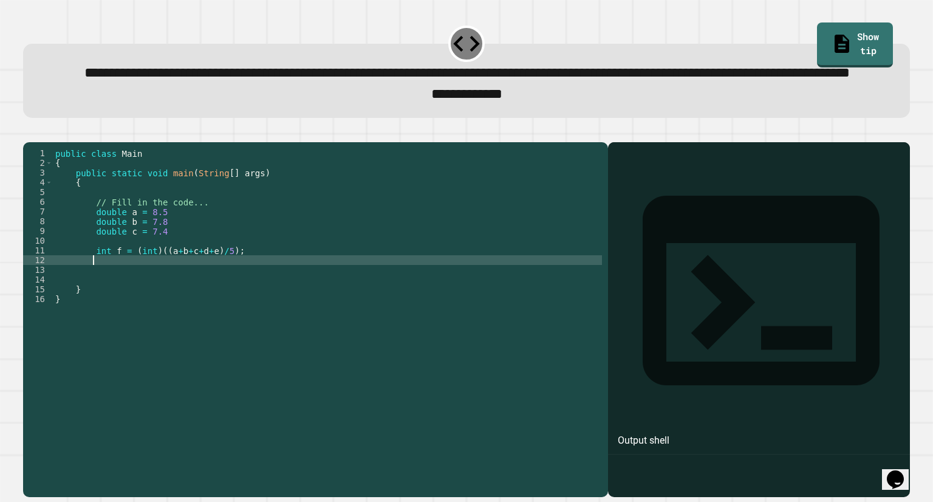
scroll to position [0, 2]
type textarea "*"
click at [41, 143] on icon "button" at bounding box center [37, 139] width 7 height 9
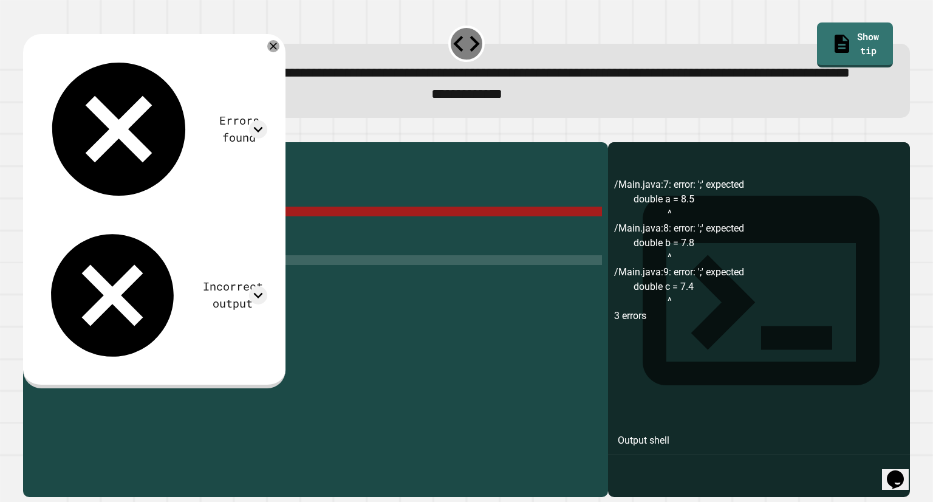
click at [161, 252] on div "public class Main { public static void main ( String [ ] args ) { // Fill in th…" at bounding box center [327, 294] width 549 height 292
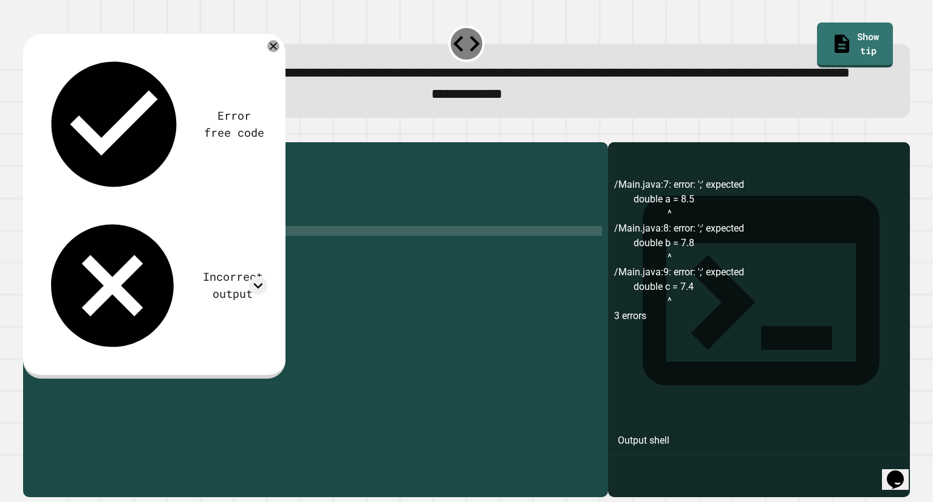
type textarea "**********"
click at [29, 132] on icon "button" at bounding box center [29, 132] width 0 height 0
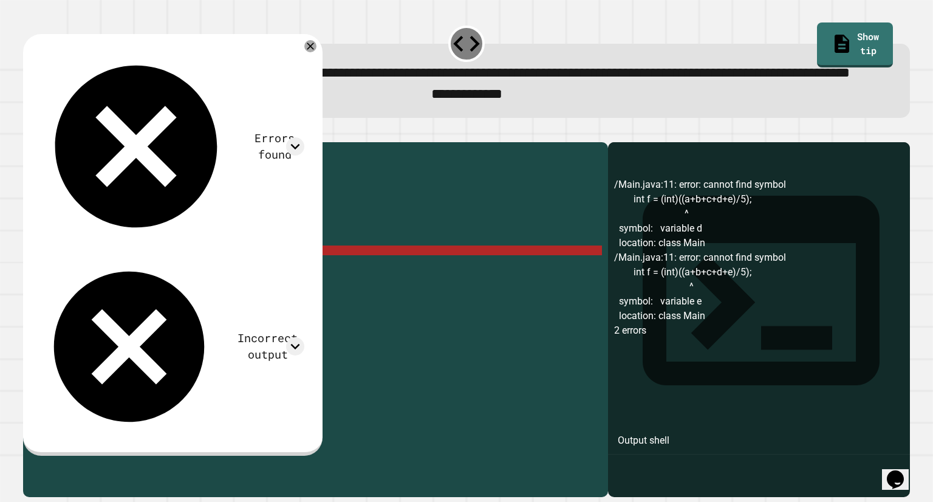
click at [204, 292] on div "public class Main { public static void main ( String [ ] args ) { // Fill in th…" at bounding box center [327, 294] width 549 height 292
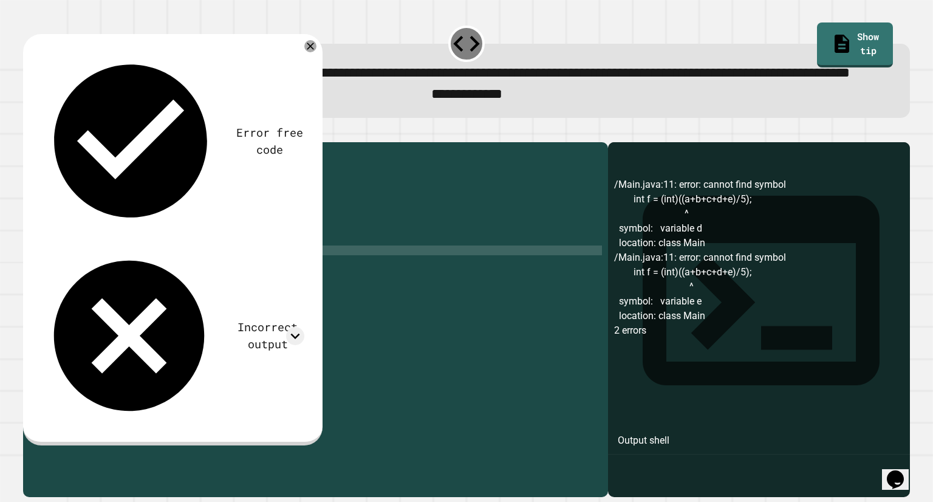
scroll to position [0, 10]
click at [27, 151] on div "**********" at bounding box center [467, 312] width 896 height 379
click at [29, 132] on icon "button" at bounding box center [29, 132] width 0 height 0
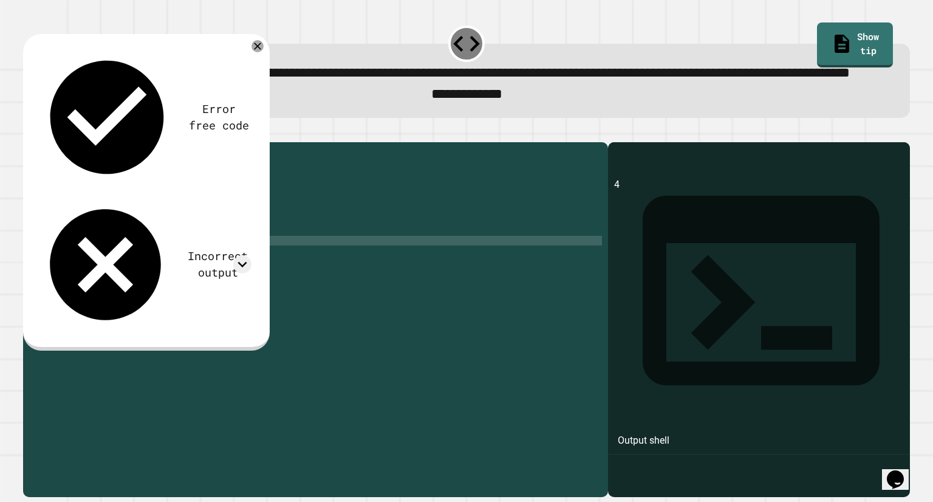
scroll to position [0, 2]
click at [197, 285] on div "public class Main { public static void main ( String [ ] args ) { // Fill in th…" at bounding box center [327, 294] width 549 height 292
click at [207, 292] on div "public class Main { public static void main ( String [ ] args ) { // Fill in th…" at bounding box center [327, 294] width 549 height 292
click at [156, 290] on div "public class Main { public static void main ( String [ ] args ) { // Fill in th…" at bounding box center [327, 294] width 549 height 292
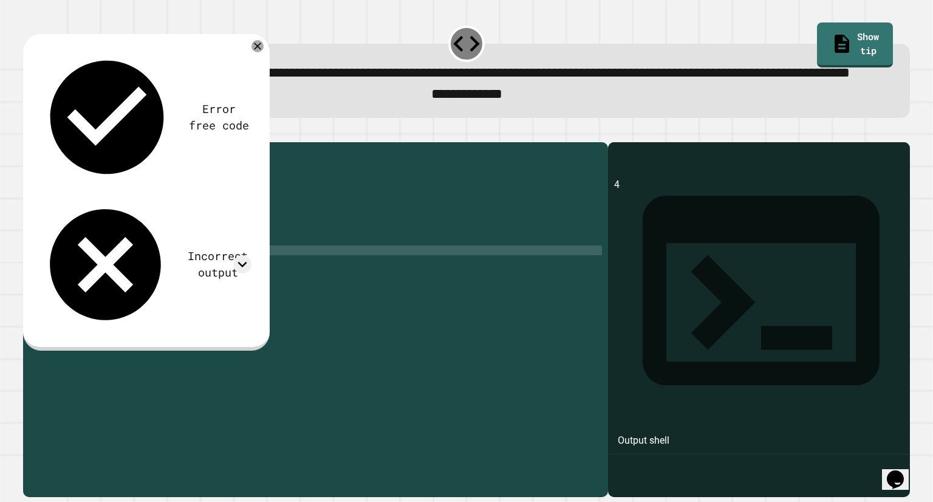
scroll to position [0, 7]
click at [29, 132] on icon "button" at bounding box center [29, 132] width 0 height 0
click at [247, 255] on icon at bounding box center [242, 264] width 18 height 18
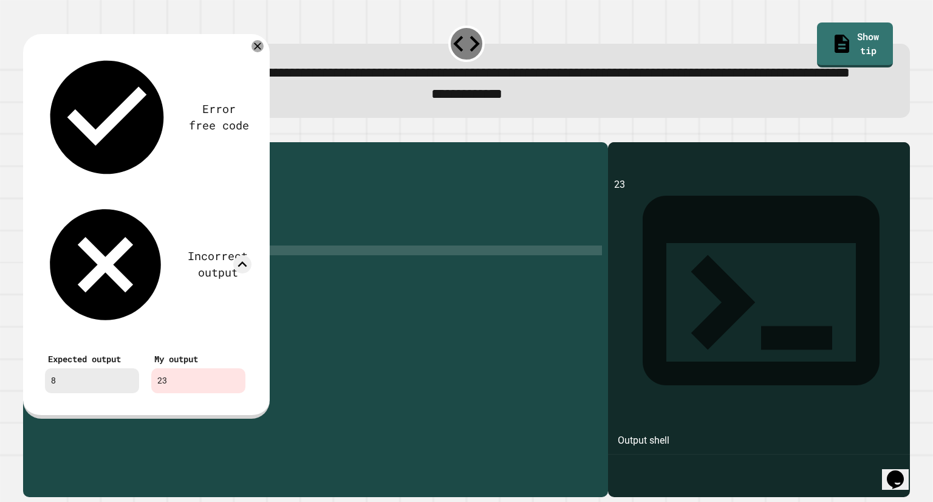
click at [201, 368] on div "23" at bounding box center [198, 380] width 94 height 25
click at [183, 291] on div "public class Main { public static void main ( String [ ] args ) { // Fill in th…" at bounding box center [327, 294] width 549 height 292
click at [244, 255] on icon at bounding box center [242, 264] width 18 height 18
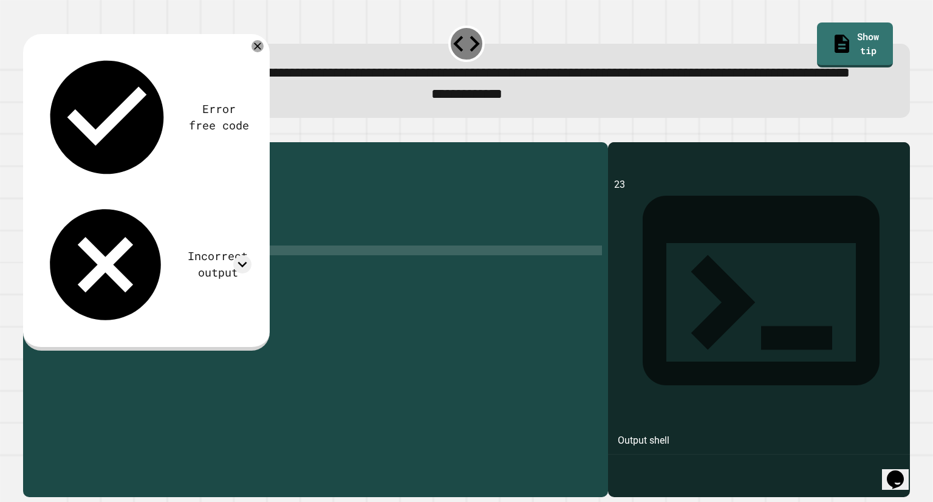
click at [29, 132] on icon "button" at bounding box center [29, 132] width 0 height 0
click at [198, 290] on div "public class Main { public static void main ( String [ ] args ) { // Fill in th…" at bounding box center [327, 294] width 549 height 292
click at [41, 143] on icon "button" at bounding box center [37, 139] width 7 height 9
click at [202, 288] on div "public class Main { public static void main ( String [ ] args ) { // Fill in th…" at bounding box center [327, 294] width 549 height 292
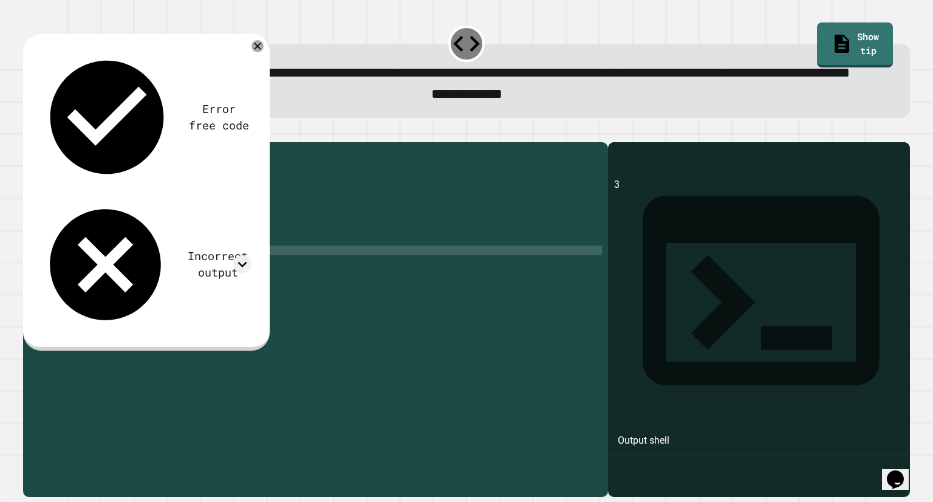
click at [29, 132] on button "button" at bounding box center [29, 132] width 0 height 0
click at [199, 289] on div "public class Main { public static void main ( String [ ] args ) { // Fill in th…" at bounding box center [327, 294] width 549 height 292
click at [39, 143] on icon "button" at bounding box center [37, 139] width 7 height 9
click at [196, 291] on div "public class Main { public static void main ( String [ ] args ) { // Fill in th…" at bounding box center [327, 294] width 549 height 292
click at [200, 291] on div "public class Main { public static void main ( String [ ] args ) { // Fill in th…" at bounding box center [327, 294] width 549 height 292
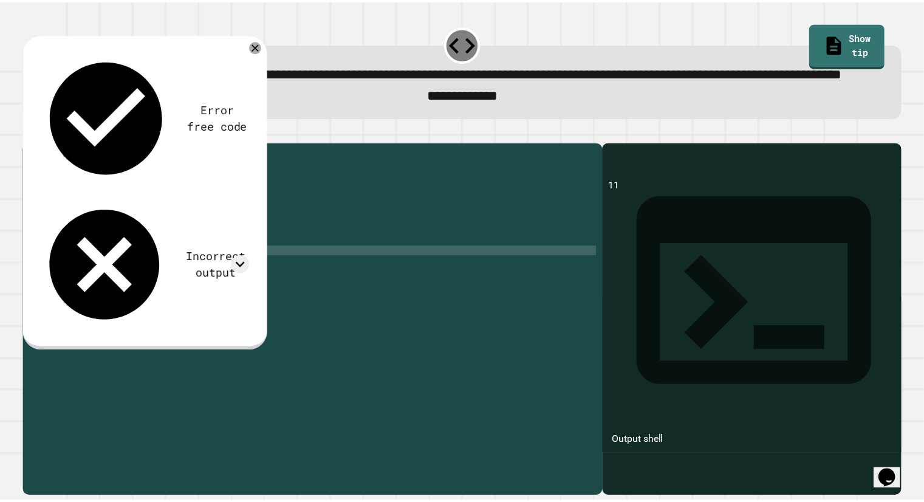
scroll to position [0, 10]
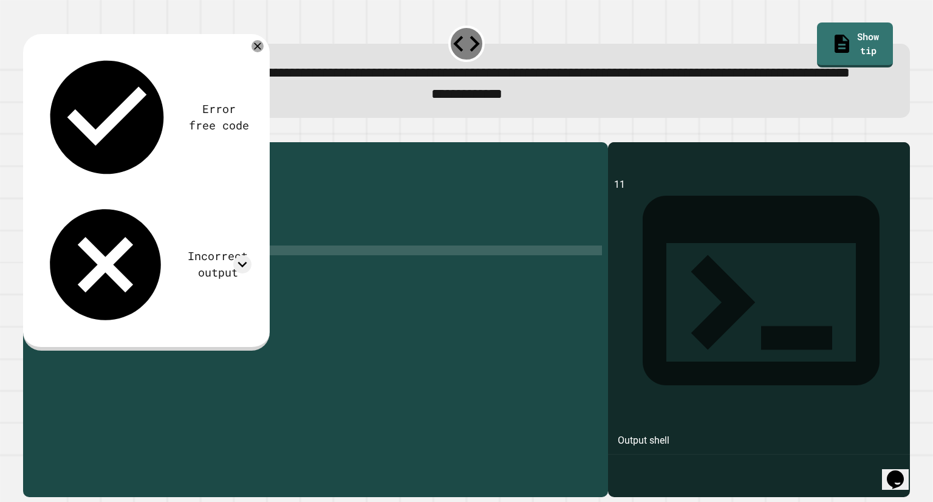
type textarea "**********"
click at [41, 151] on div "**********" at bounding box center [467, 312] width 896 height 379
click at [51, 142] on div at bounding box center [466, 135] width 887 height 15
click at [29, 132] on button "button" at bounding box center [29, 132] width 0 height 0
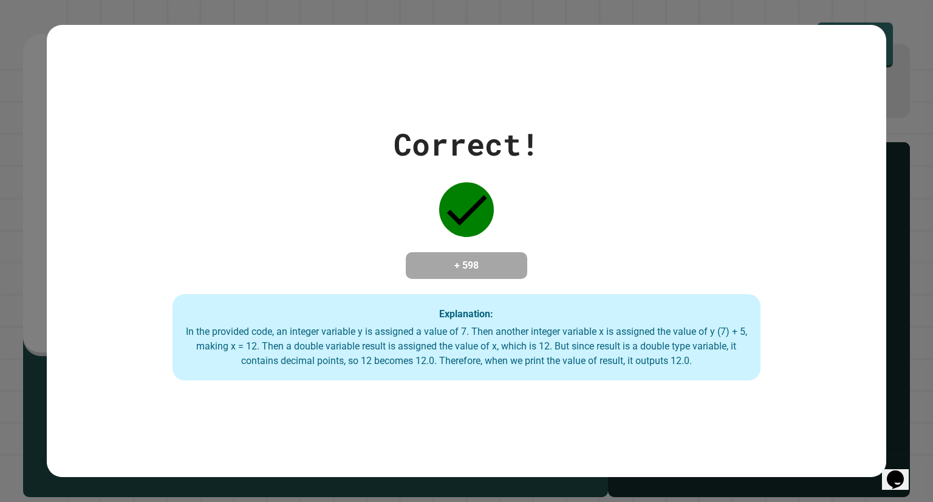
click at [0, 200] on div "Correct! + 598 Explanation: In the provided code, an integer variable y is assi…" at bounding box center [466, 251] width 933 height 502
click at [2, 164] on div "Correct! + 598 Explanation: In the provided code, an integer variable y is assi…" at bounding box center [466, 251] width 933 height 502
drag, startPoint x: 54, startPoint y: 438, endPoint x: 85, endPoint y: 445, distance: 31.7
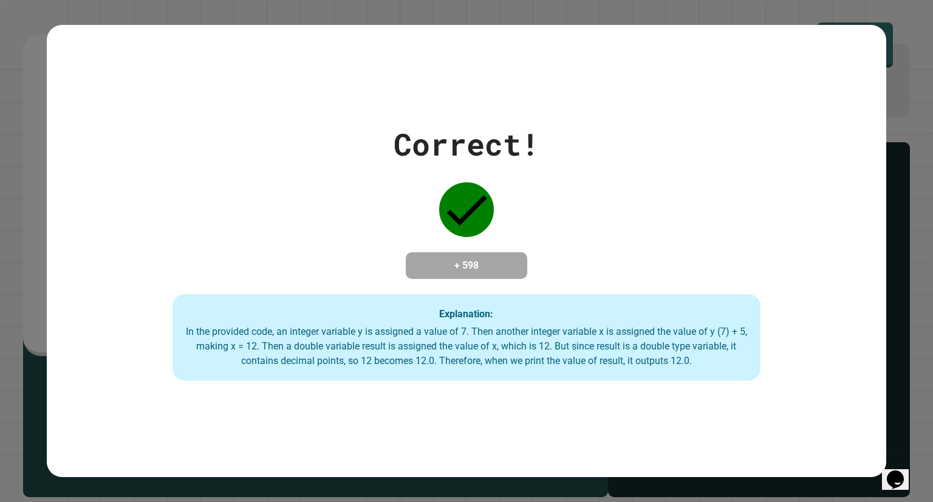
click at [85, 445] on div "Correct! + 598 Explanation: In the provided code, an integer variable y is assi…" at bounding box center [467, 250] width 840 height 451
click at [913, 267] on div "Correct! + 598 Explanation: In the provided code, an integer variable y is assi…" at bounding box center [466, 251] width 933 height 502
click at [887, 445] on div "Correct! + 598 Explanation: In the provided code, an integer variable y is assi…" at bounding box center [466, 251] width 933 height 502
click at [895, 433] on div "Correct! + 598 Explanation: In the provided code, an integer variable y is assi…" at bounding box center [466, 251] width 933 height 502
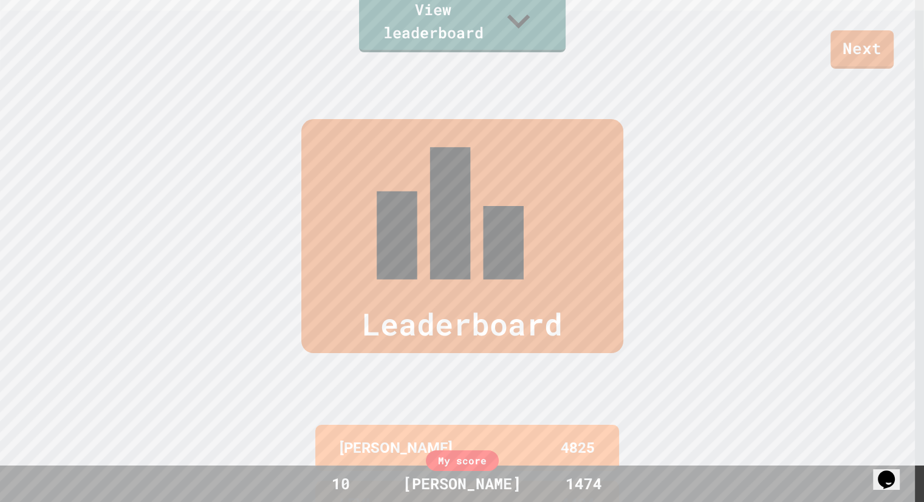
scroll to position [427, 0]
